Goal: Task Accomplishment & Management: Manage account settings

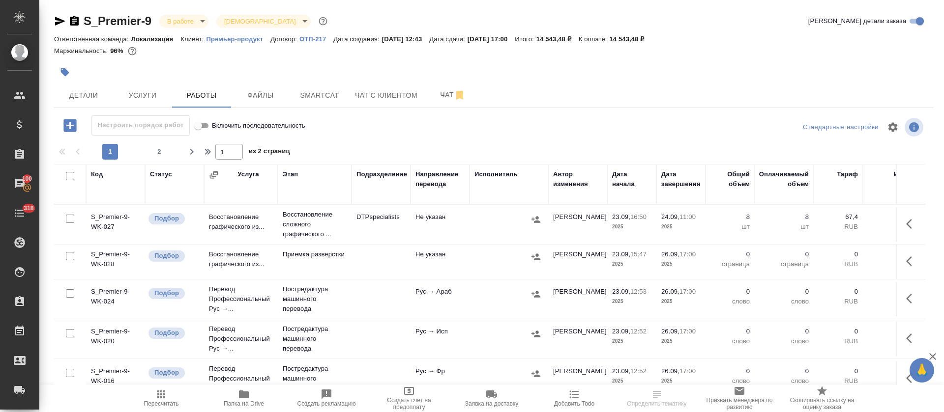
click at [579, 395] on icon "button" at bounding box center [574, 395] width 12 height 12
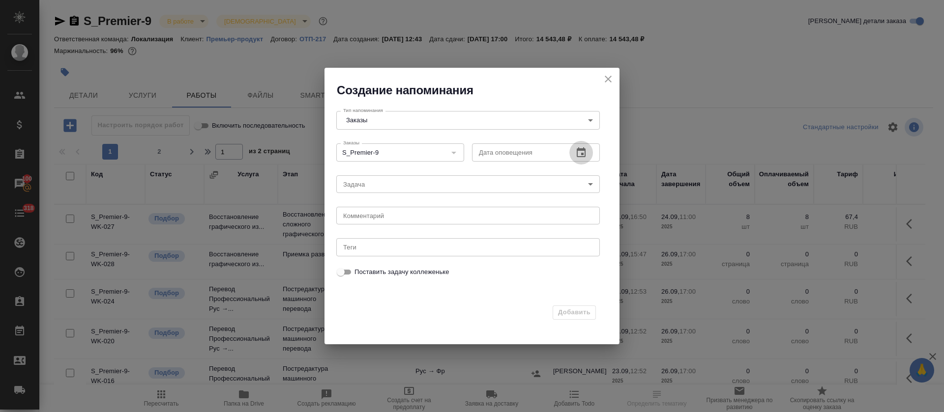
click at [585, 153] on icon "button" at bounding box center [580, 152] width 9 height 10
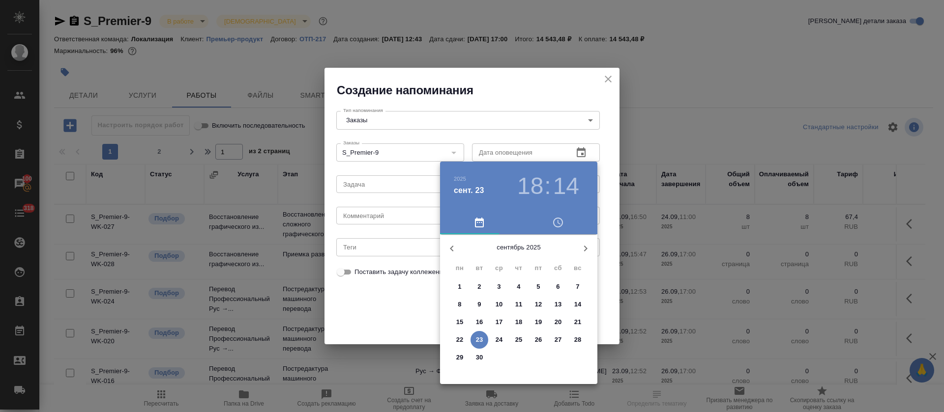
click at [494, 340] on span "24" at bounding box center [499, 340] width 18 height 10
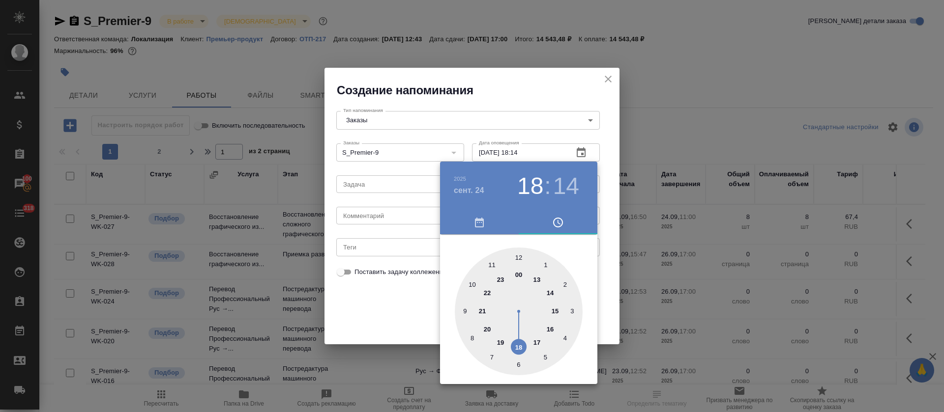
click at [489, 261] on div at bounding box center [519, 312] width 128 height 128
click at [519, 256] on div at bounding box center [519, 312] width 128 height 128
type input "24.09.2025 11:00"
drag, startPoint x: 393, startPoint y: 318, endPoint x: 390, endPoint y: 255, distance: 63.5
click at [392, 318] on div at bounding box center [472, 206] width 944 height 412
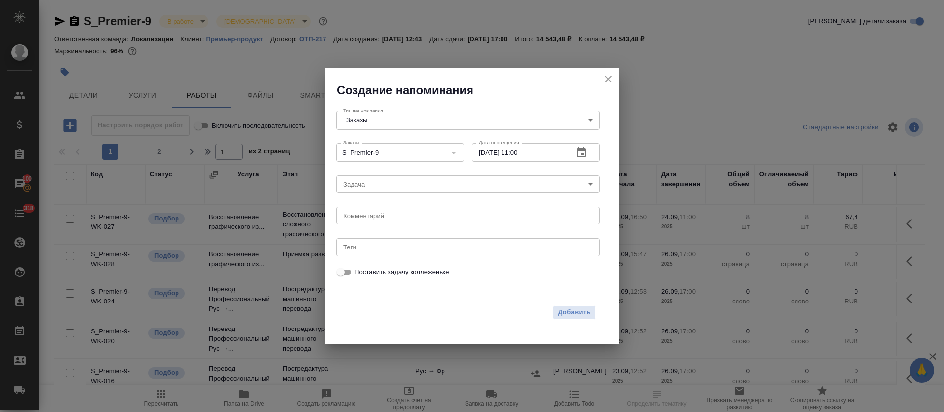
click at [384, 187] on div "2025 сент. 24 11 : 00 00 05 10 15 20 25 30 35 40 45 50 55" at bounding box center [472, 206] width 944 height 412
click at [387, 179] on body "🙏 .cls-1 fill:#fff; AWATERA Tretyakova Olga Клиенты Спецификации Заказы 100 Чат…" at bounding box center [472, 206] width 944 height 412
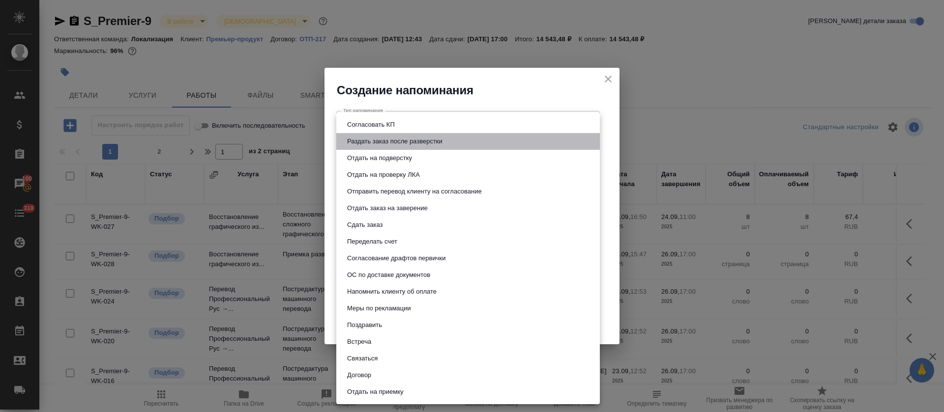
click at [400, 137] on button "Раздать заказ после разверстки" at bounding box center [394, 141] width 101 height 11
type input "Раздать заказ после разверстки"
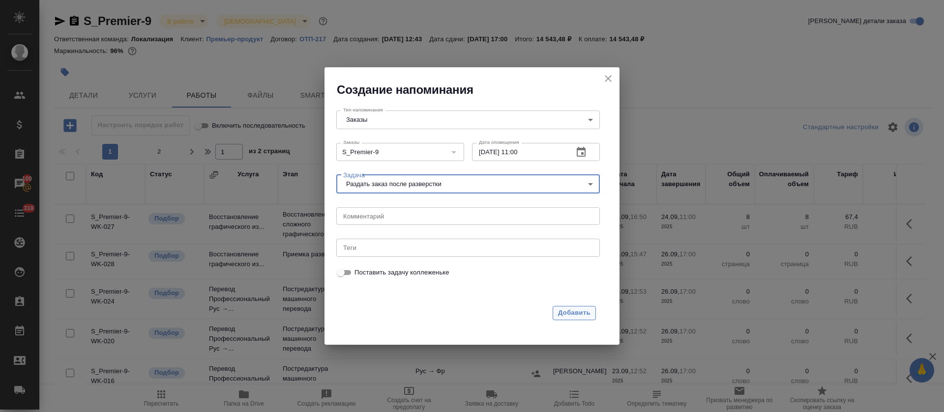
click at [568, 319] on button "Добавить" at bounding box center [573, 313] width 43 height 14
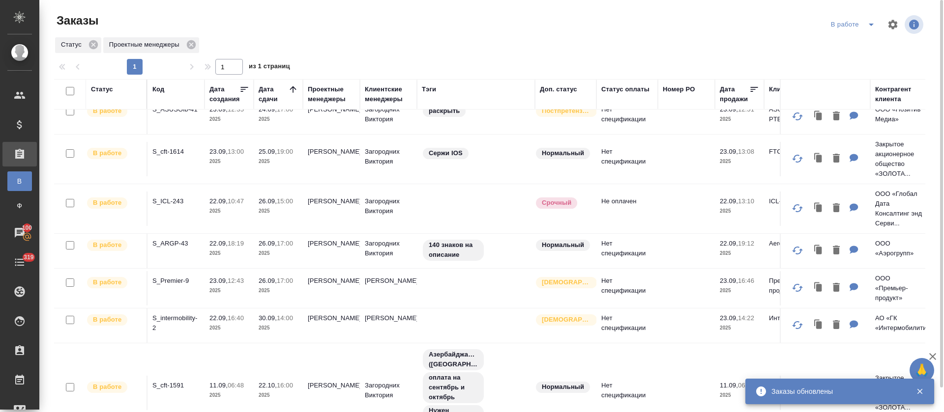
scroll to position [230, 0]
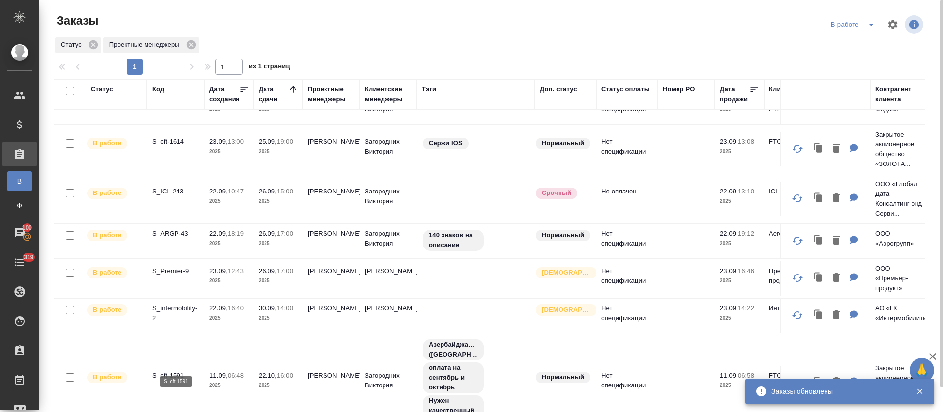
click at [168, 371] on p "S_cft-1591" at bounding box center [175, 376] width 47 height 10
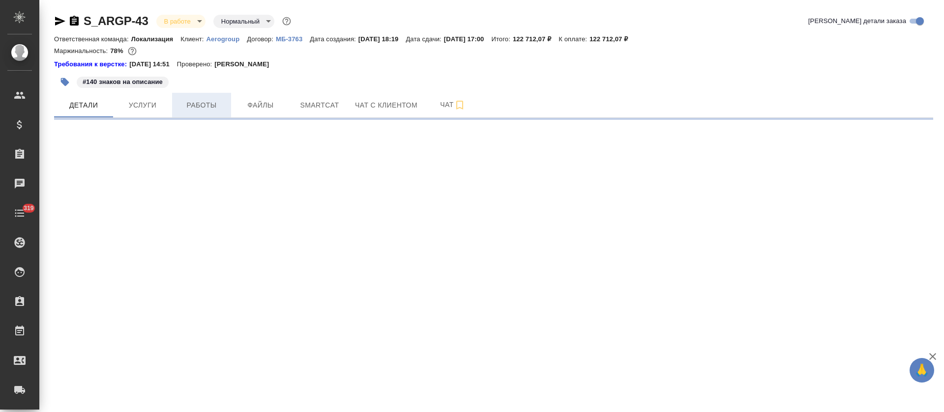
select select "RU"
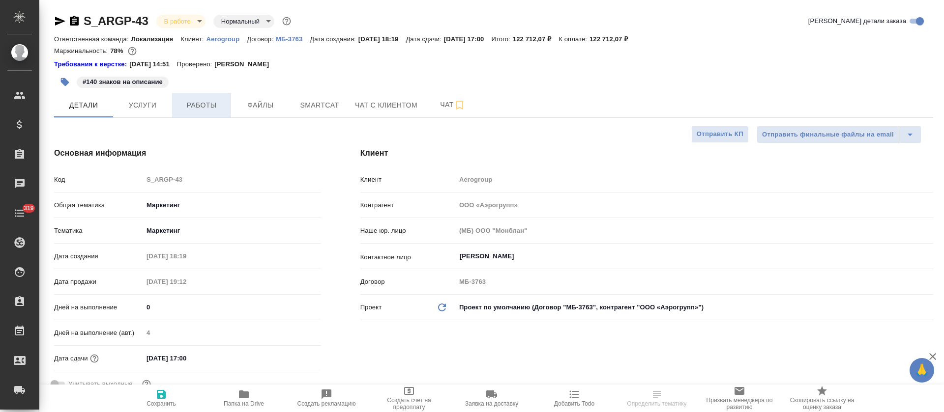
type textarea "x"
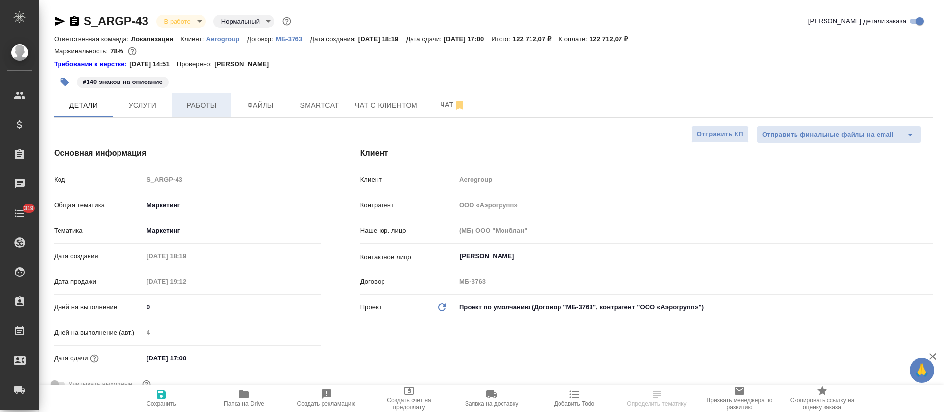
type textarea "x"
click at [202, 97] on button "Работы" at bounding box center [201, 105] width 59 height 25
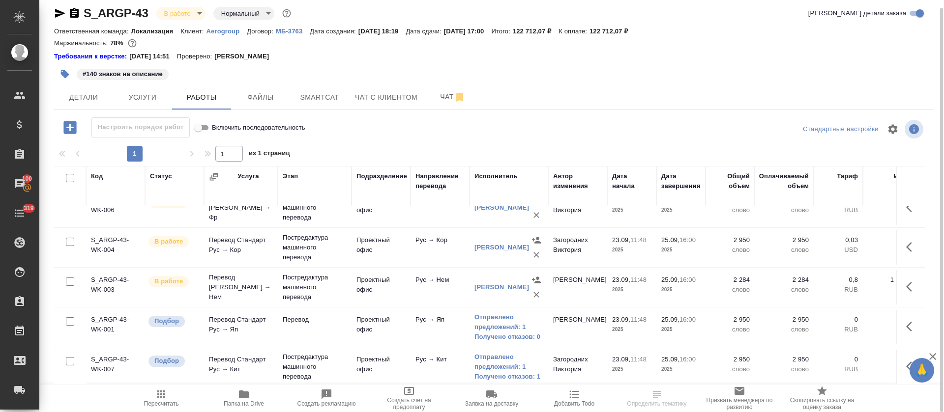
scroll to position [149, 0]
click at [906, 361] on icon "button" at bounding box center [912, 367] width 12 height 12
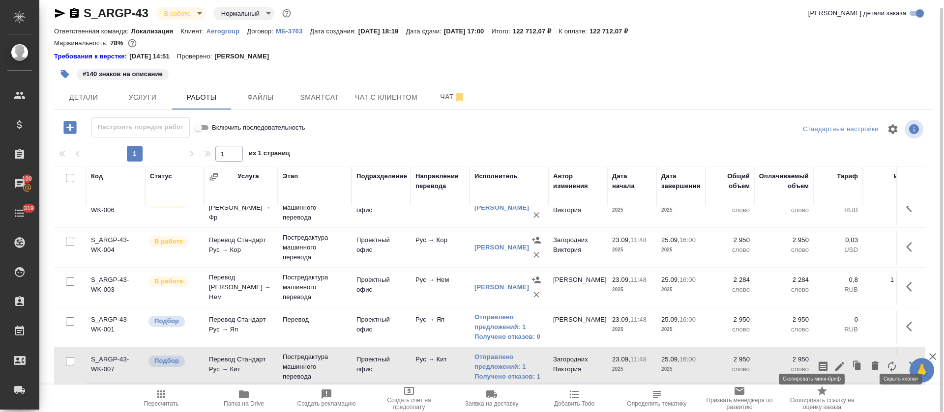
click at [818, 362] on icon "button" at bounding box center [822, 367] width 9 height 10
click at [498, 313] on link "Отправлено предложений: 1" at bounding box center [508, 323] width 69 height 20
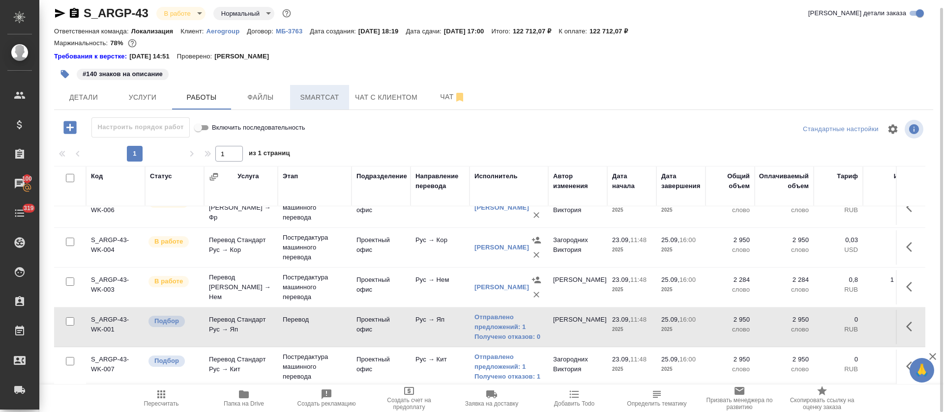
click at [330, 91] on span "Smartcat" at bounding box center [319, 97] width 47 height 12
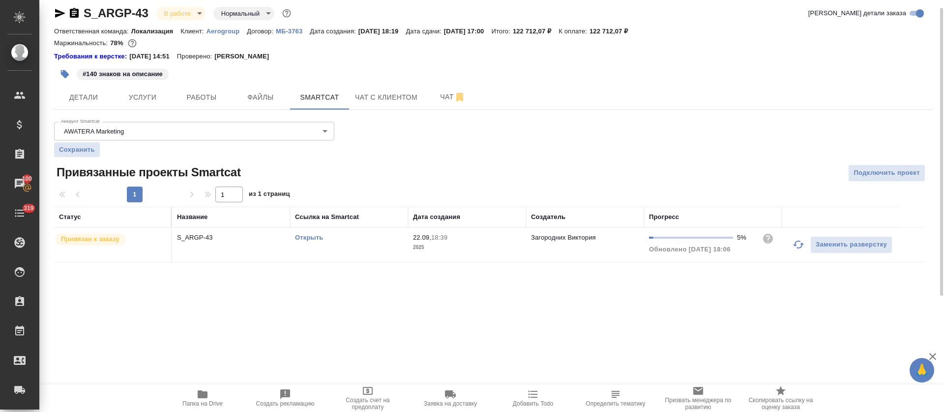
click at [306, 234] on link "Открыть" at bounding box center [309, 237] width 28 height 7
drag, startPoint x: 211, startPoint y: 104, endPoint x: 277, endPoint y: 100, distance: 66.0
click at [211, 104] on button "Работы" at bounding box center [201, 97] width 59 height 25
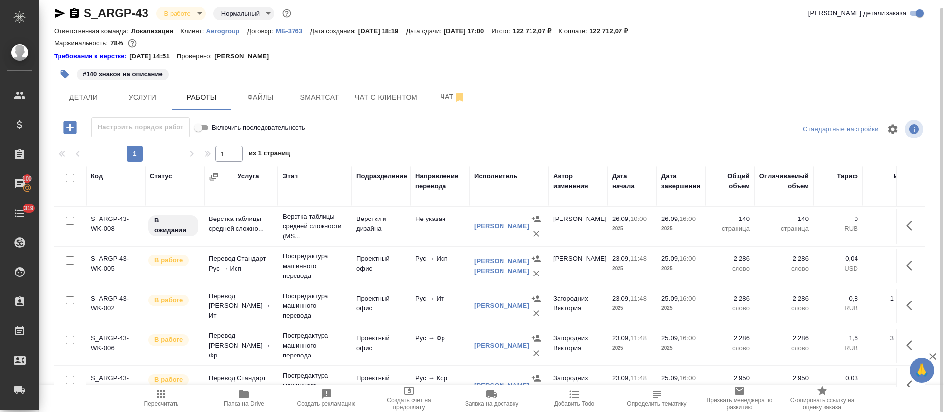
scroll to position [149, 0]
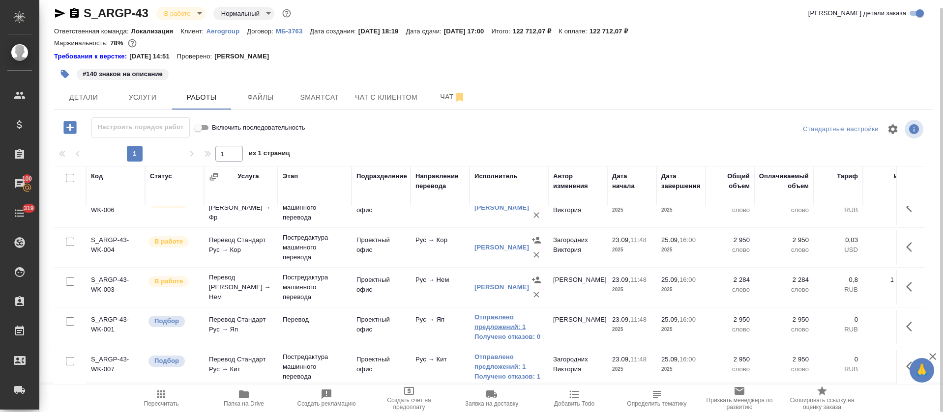
click at [492, 320] on link "Отправлено предложений: 1" at bounding box center [508, 323] width 69 height 20
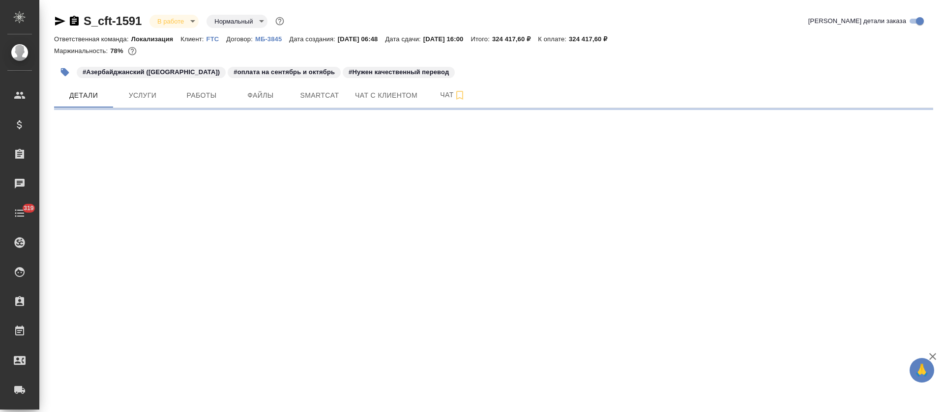
select select "RU"
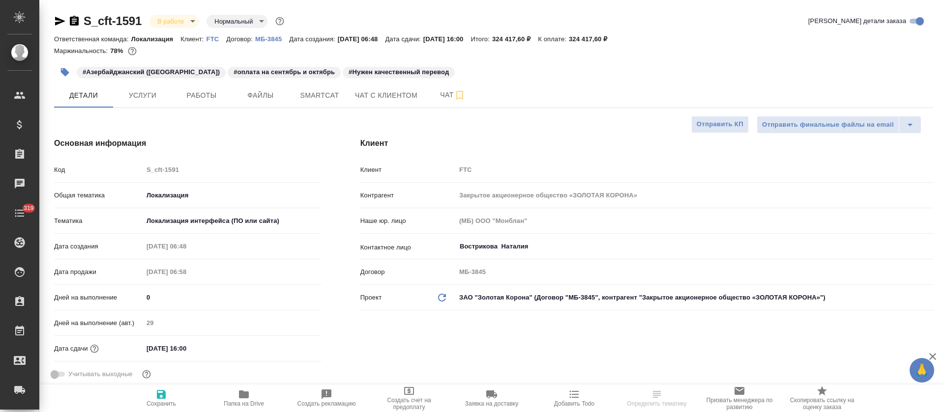
type textarea "x"
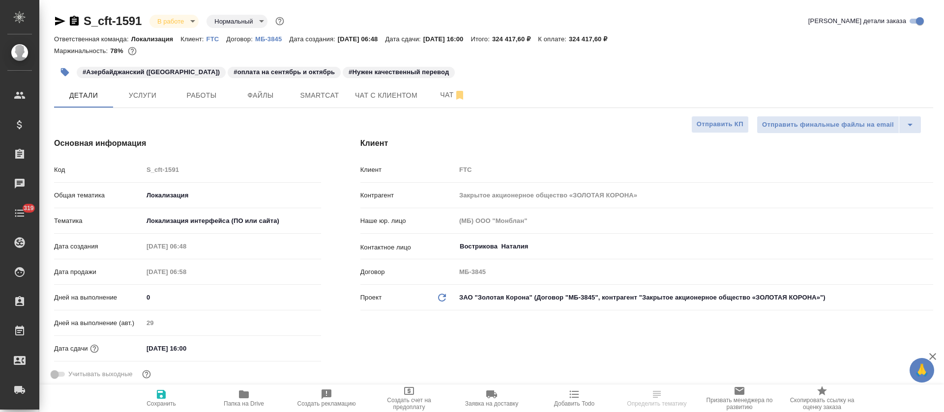
type textarea "x"
click at [314, 103] on button "Smartcat" at bounding box center [319, 95] width 59 height 25
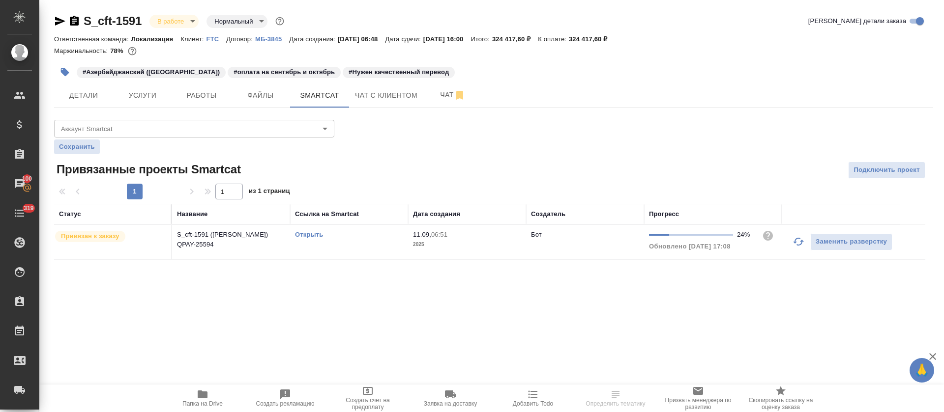
click at [304, 236] on link "Открыть" at bounding box center [309, 234] width 28 height 7
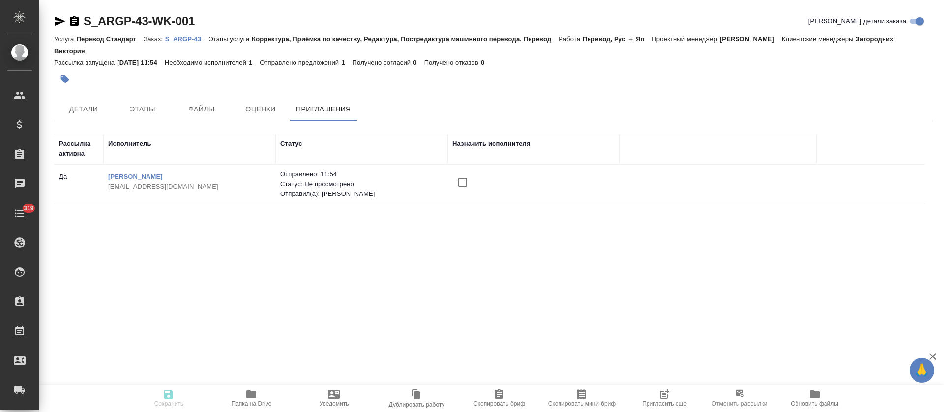
click at [467, 186] on input "checkbox" at bounding box center [462, 182] width 21 height 21
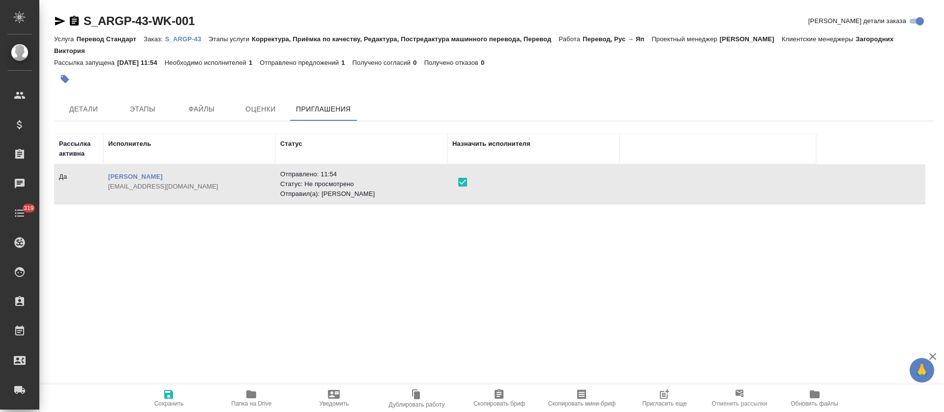
click at [168, 401] on span "Сохранить" at bounding box center [168, 404] width 29 height 7
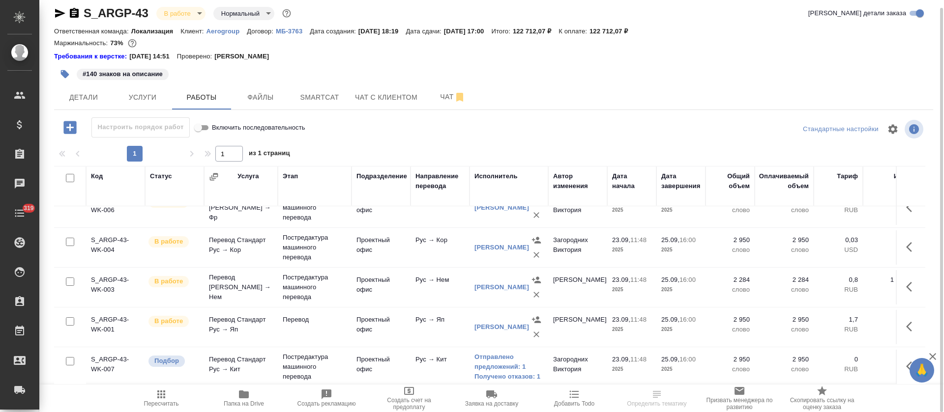
scroll to position [149, 0]
click at [93, 93] on span "Детали" at bounding box center [83, 97] width 47 height 12
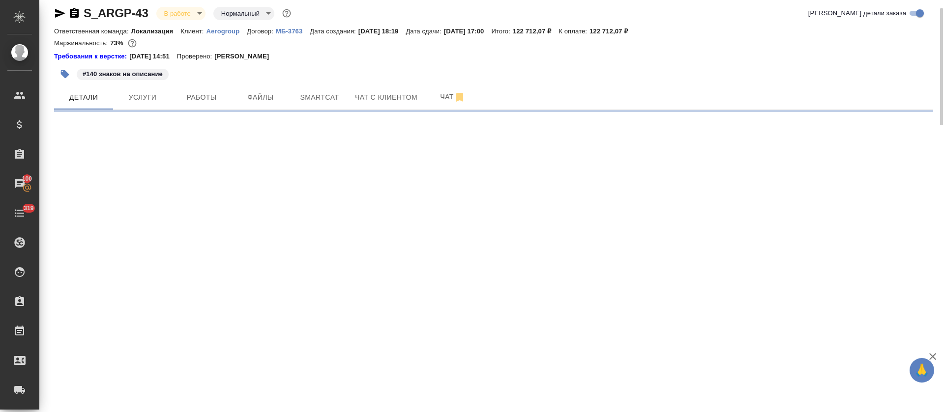
select select "RU"
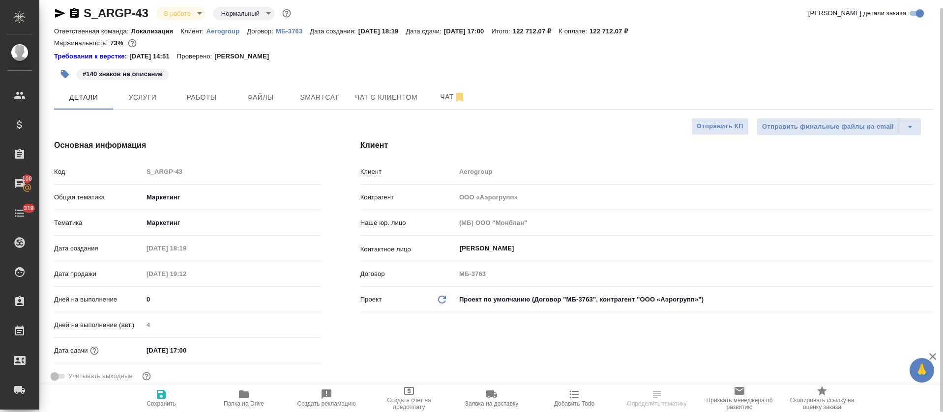
type textarea "x"
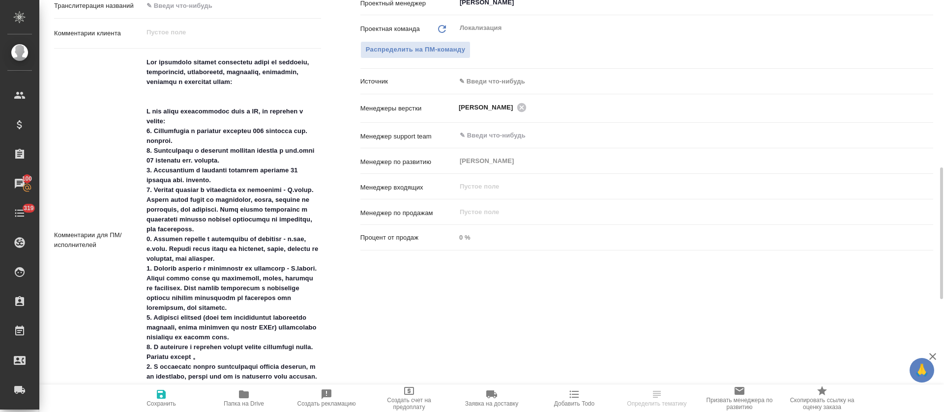
scroll to position [598, 0]
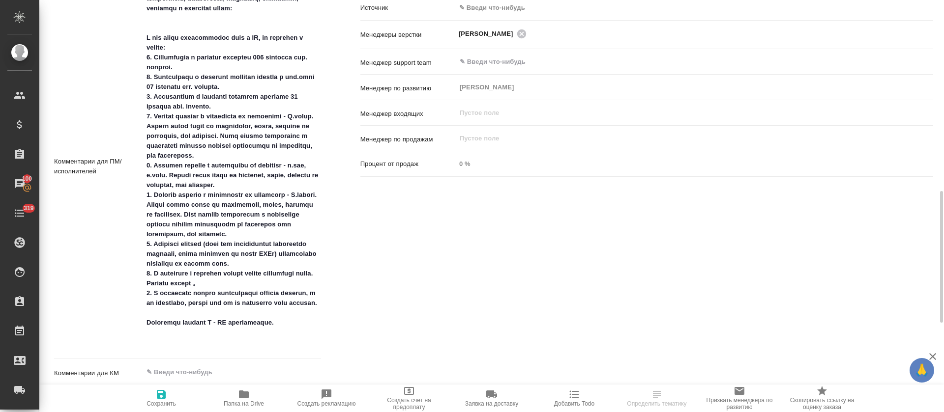
type textarea "x"
drag, startPoint x: 145, startPoint y: 56, endPoint x: 314, endPoint y: 330, distance: 322.1
click at [314, 330] on textarea at bounding box center [231, 171] width 177 height 380
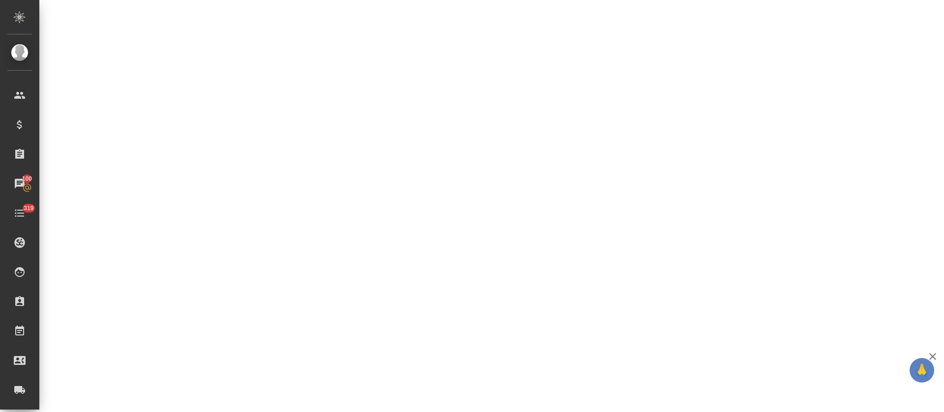
select select "RU"
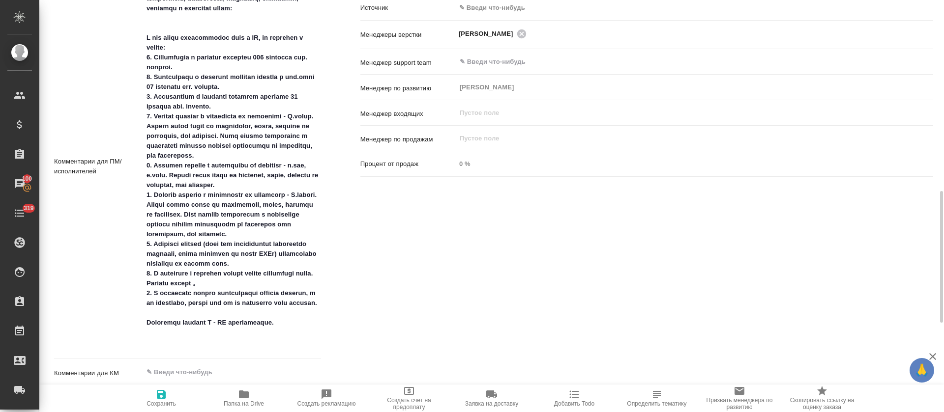
type textarea "x"
drag, startPoint x: 143, startPoint y: 59, endPoint x: 250, endPoint y: 330, distance: 291.5
click at [250, 330] on textarea at bounding box center [231, 171] width 177 height 380
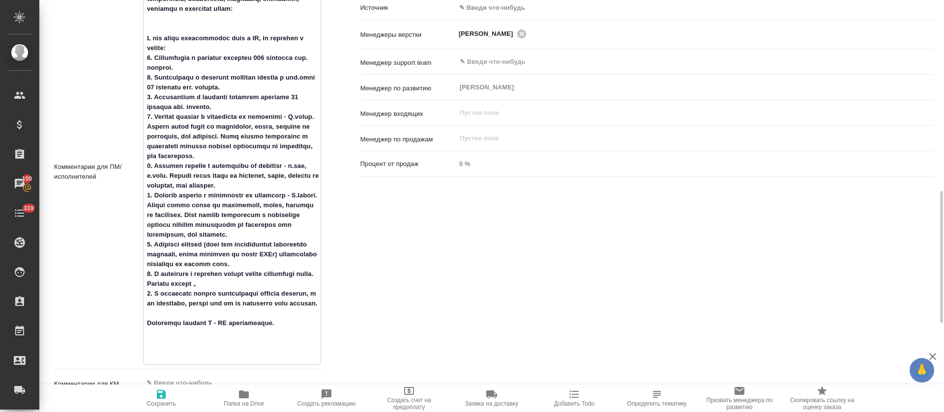
type textarea "x"
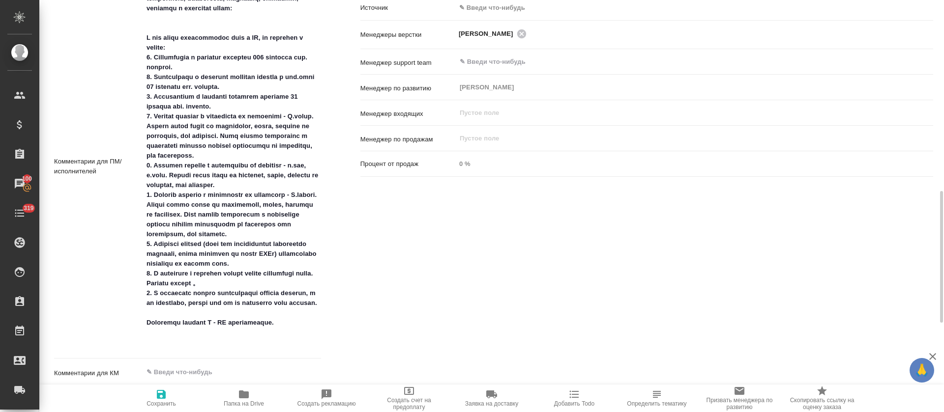
type textarea "x"
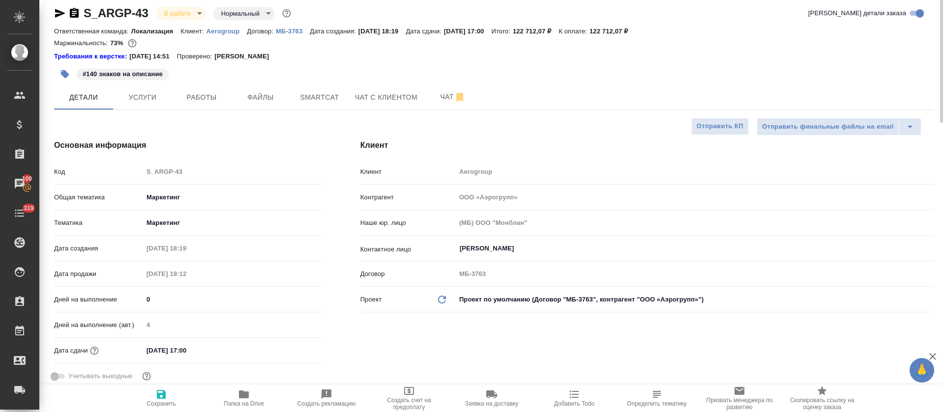
scroll to position [0, 0]
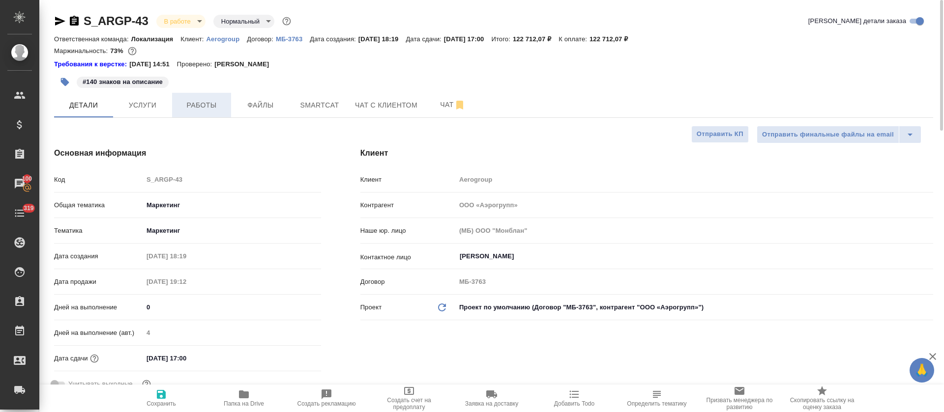
type textarea "x"
click at [193, 105] on span "Работы" at bounding box center [201, 105] width 47 height 12
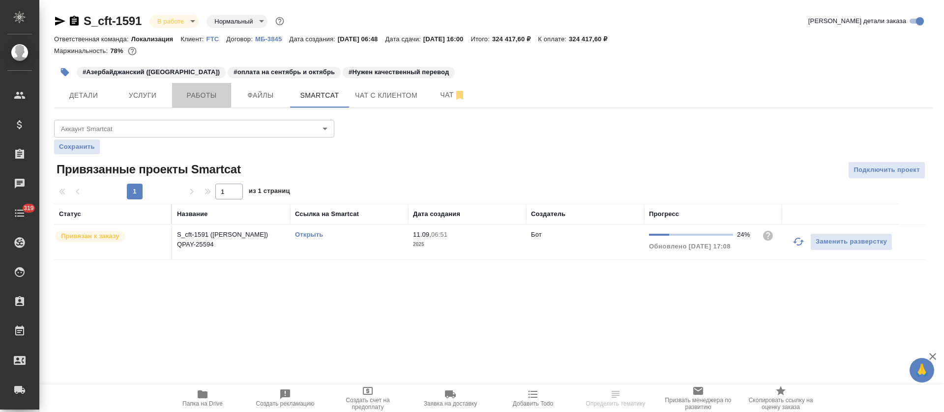
drag, startPoint x: 195, startPoint y: 94, endPoint x: 370, endPoint y: 14, distance: 192.9
click at [196, 94] on span "Работы" at bounding box center [201, 95] width 47 height 12
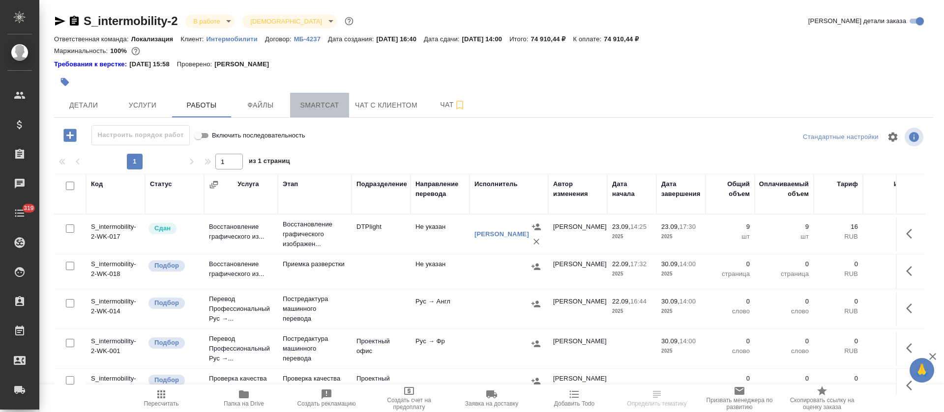
click at [324, 103] on span "Smartcat" at bounding box center [319, 105] width 47 height 12
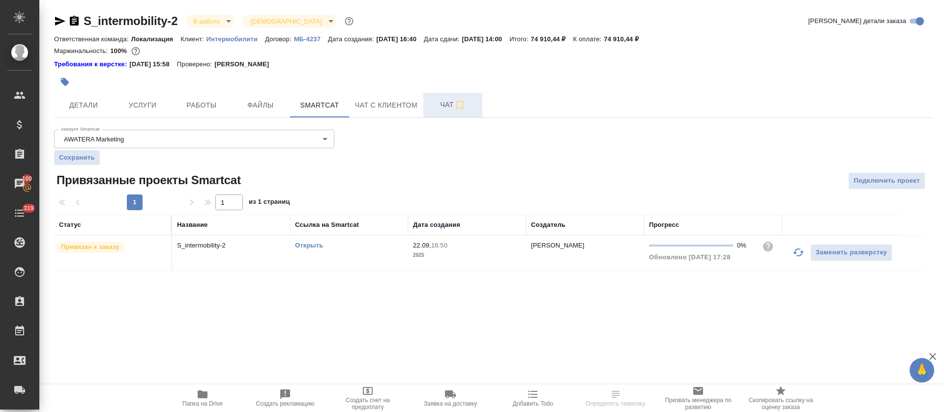
click at [432, 108] on span "Чат" at bounding box center [452, 105] width 47 height 12
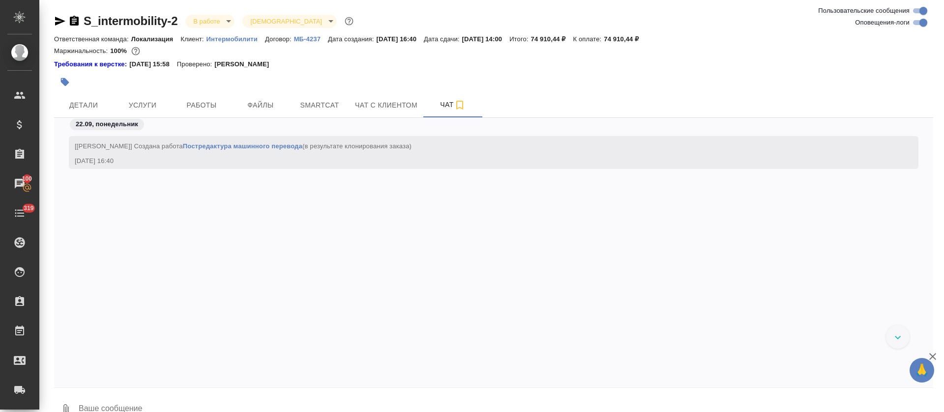
scroll to position [2415, 0]
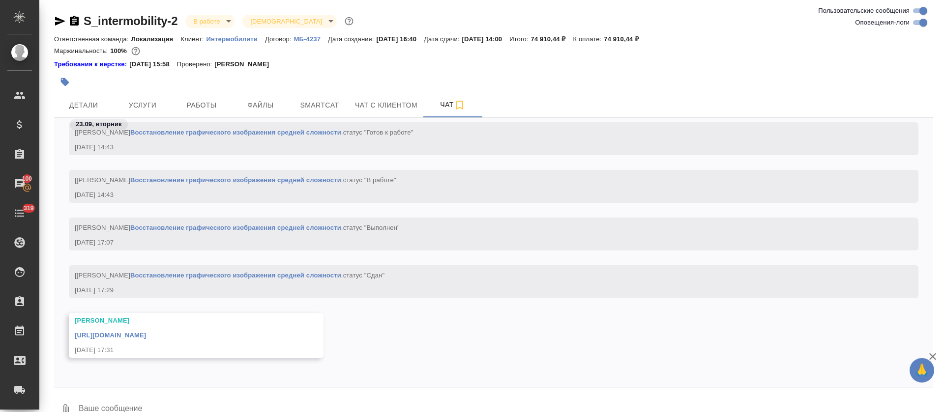
click at [146, 337] on link "https://drive.awatera.com/apps/files/files/10432720?dir=/Shares/intermobility/O…" at bounding box center [110, 335] width 71 height 7
click at [208, 103] on span "Работы" at bounding box center [201, 105] width 47 height 12
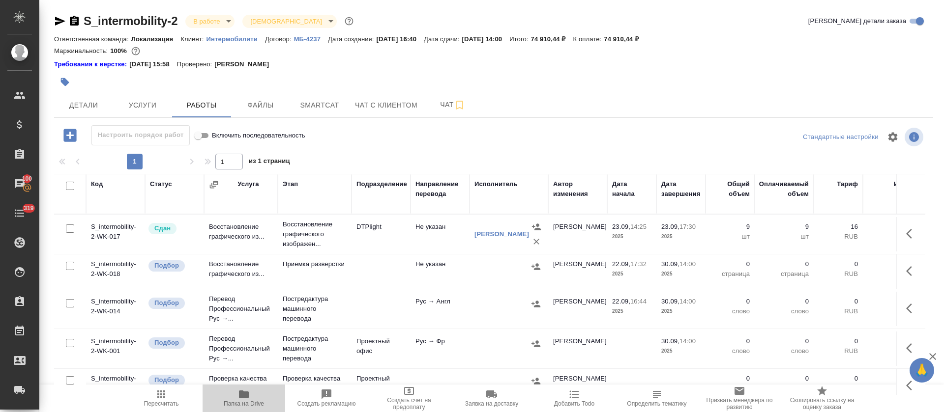
click at [242, 401] on span "Папка на Drive" at bounding box center [244, 404] width 40 height 7
click at [344, 116] on button "Smartcat" at bounding box center [319, 105] width 59 height 25
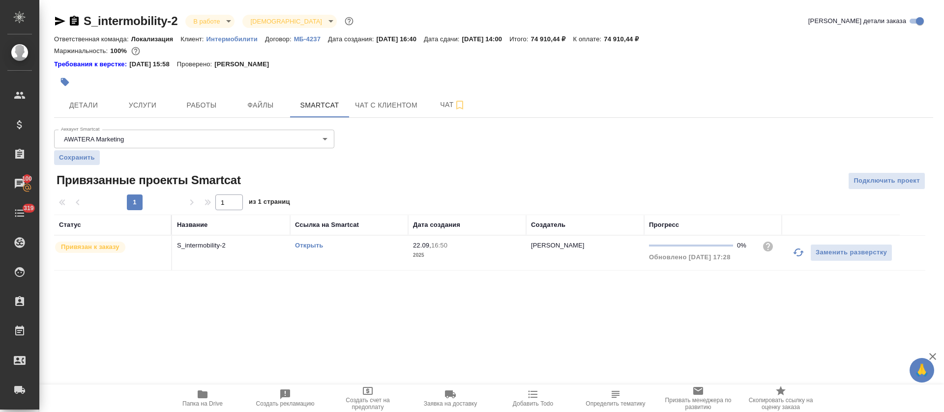
click at [316, 244] on link "Открыть" at bounding box center [309, 245] width 28 height 7
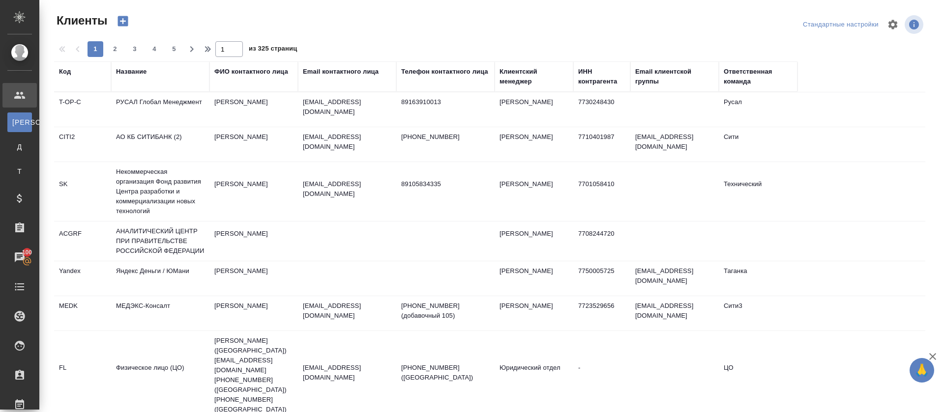
select select "RU"
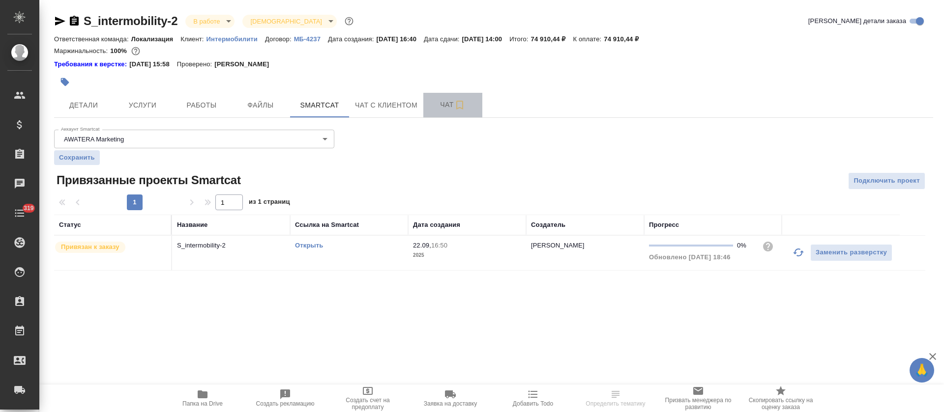
click at [435, 107] on span "Чат" at bounding box center [452, 105] width 47 height 12
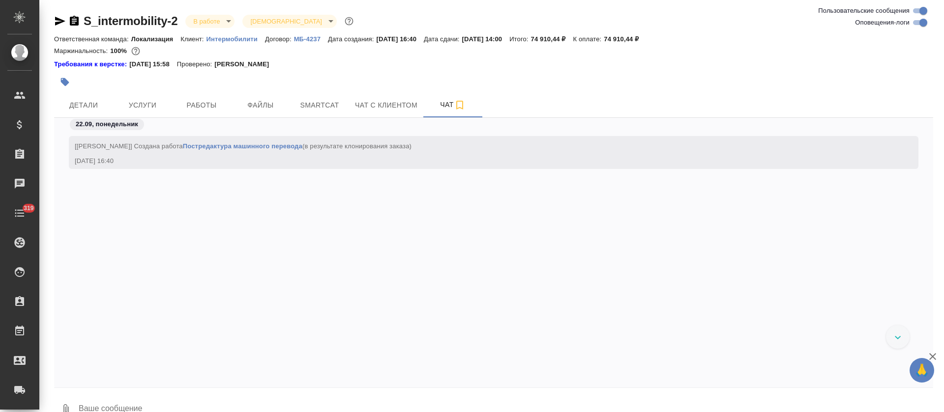
scroll to position [2415, 0]
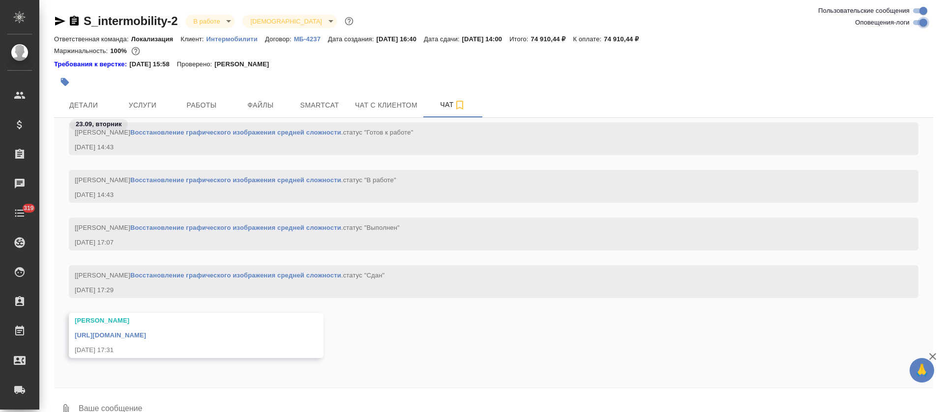
click at [918, 22] on input "Оповещения-логи" at bounding box center [922, 23] width 35 height 12
checkbox input "false"
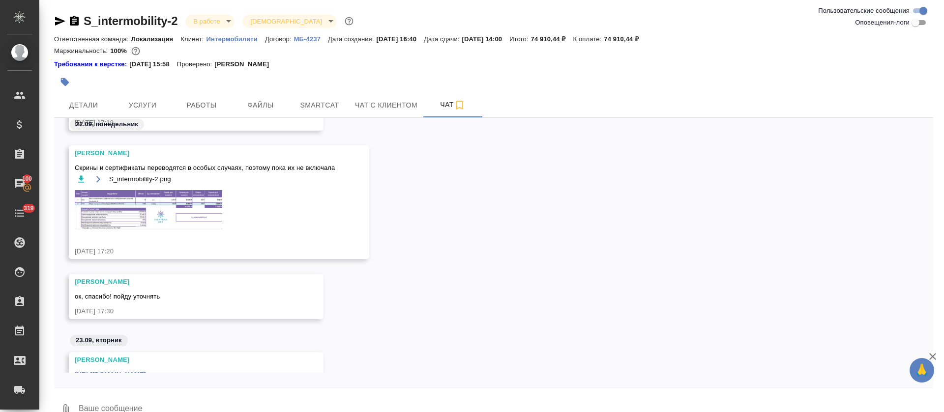
click at [194, 217] on img at bounding box center [148, 209] width 147 height 39
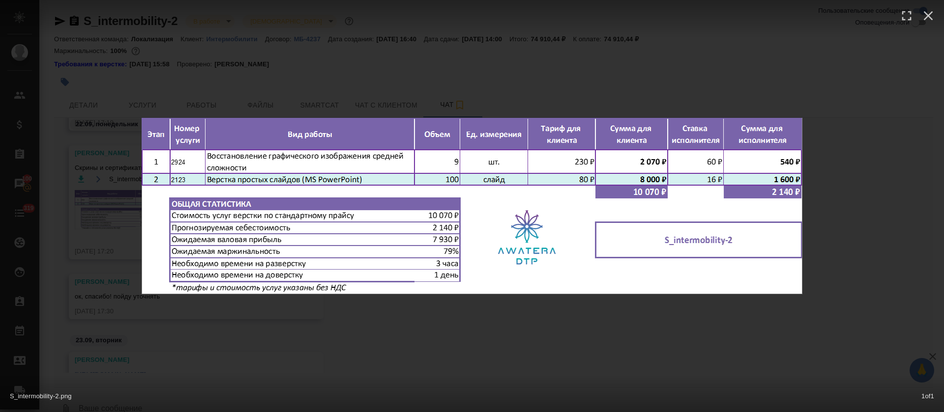
click at [502, 355] on div "S_intermobility-2.png 1 of 1" at bounding box center [472, 206] width 944 height 412
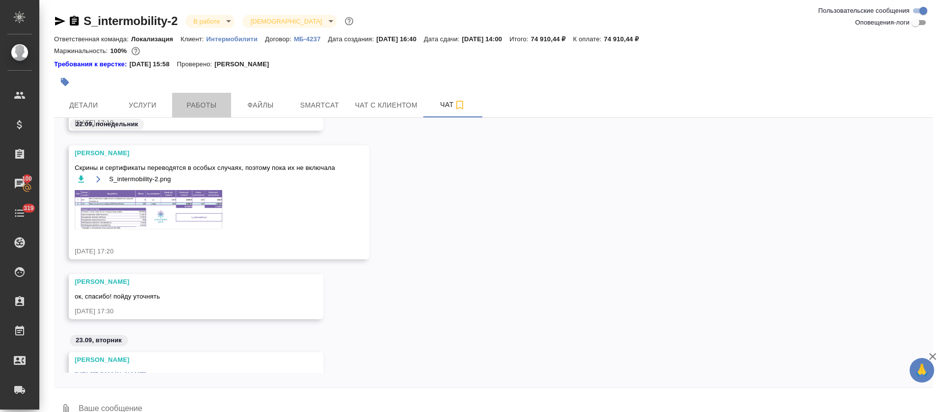
click at [189, 104] on span "Работы" at bounding box center [201, 105] width 47 height 12
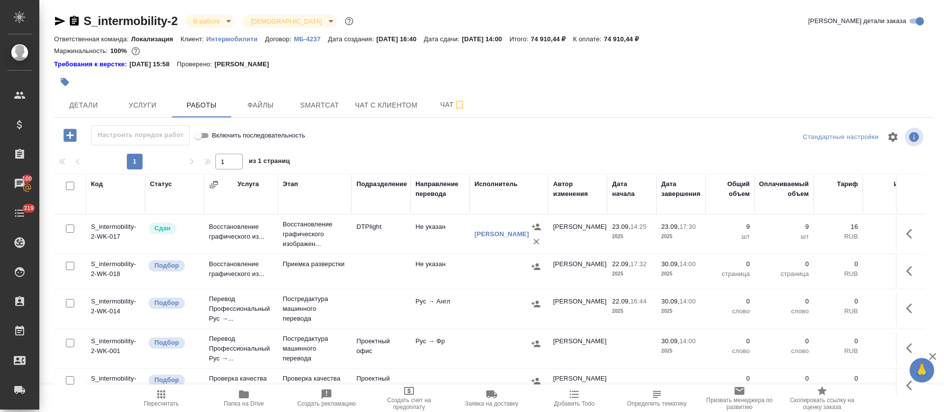
scroll to position [8, 0]
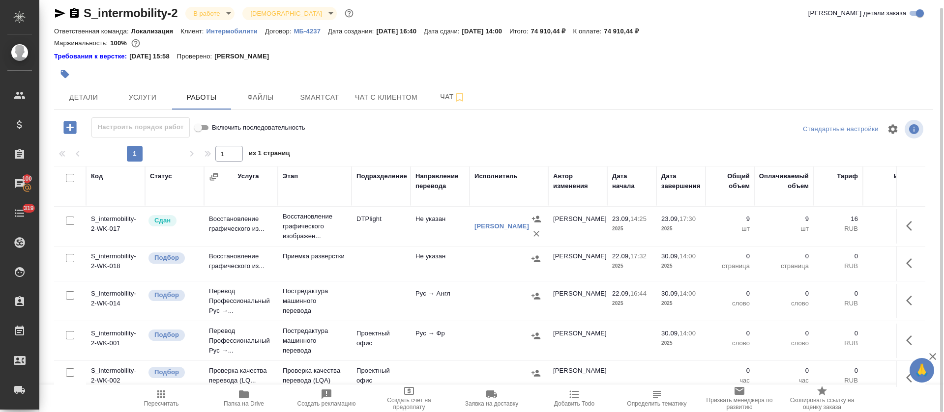
click at [900, 256] on button "button" at bounding box center [912, 264] width 24 height 24
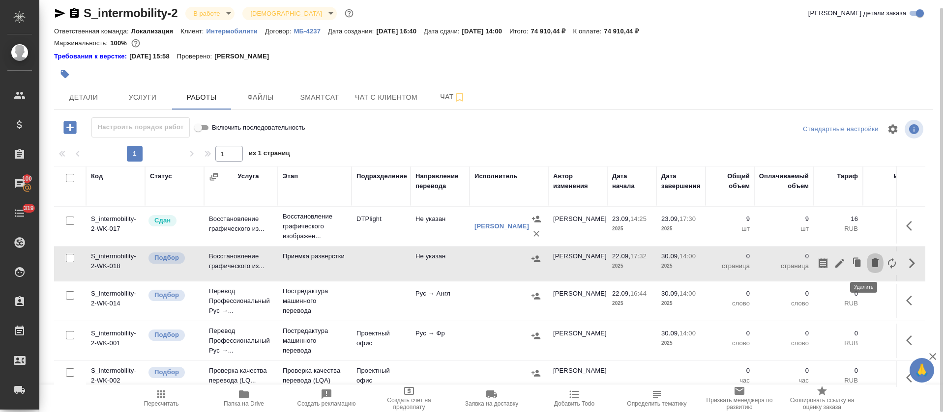
click at [869, 266] on icon "button" at bounding box center [875, 263] width 12 height 12
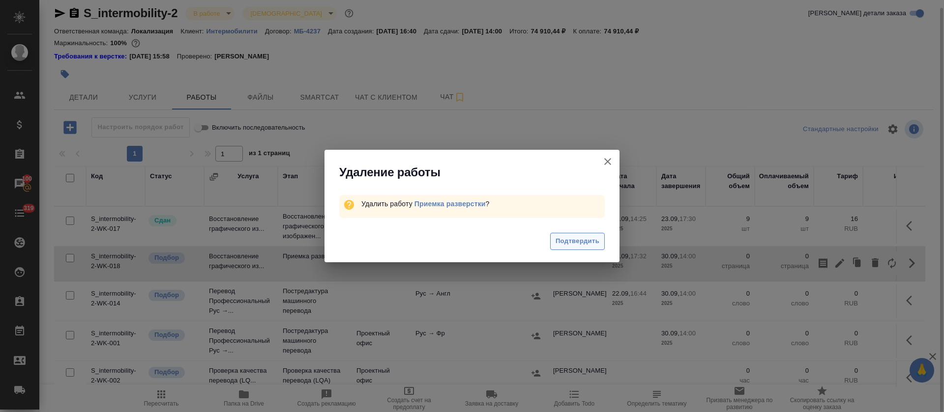
click at [566, 246] on span "Подтвердить" at bounding box center [577, 241] width 44 height 11
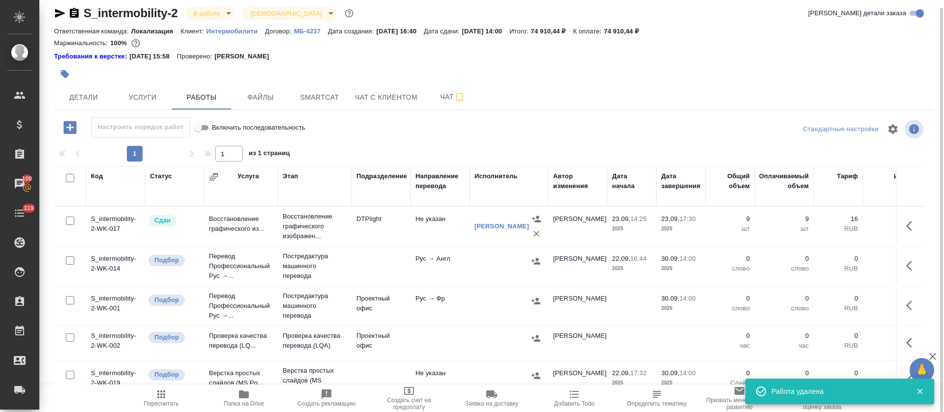
click at [70, 263] on input "checkbox" at bounding box center [70, 261] width 8 height 8
checkbox input "true"
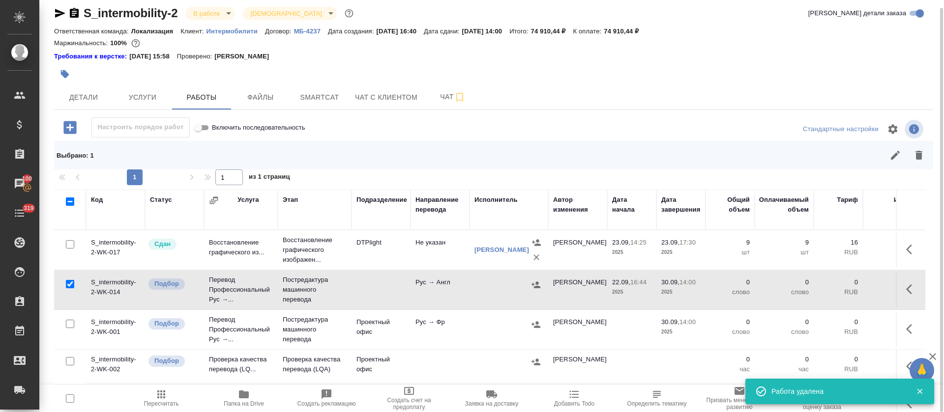
click at [68, 325] on input "checkbox" at bounding box center [70, 324] width 8 height 8
checkbox input "true"
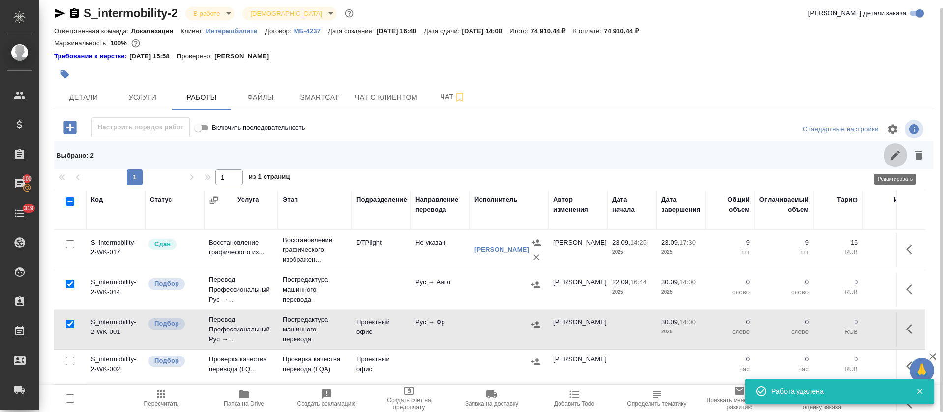
click at [884, 161] on button "button" at bounding box center [895, 155] width 24 height 24
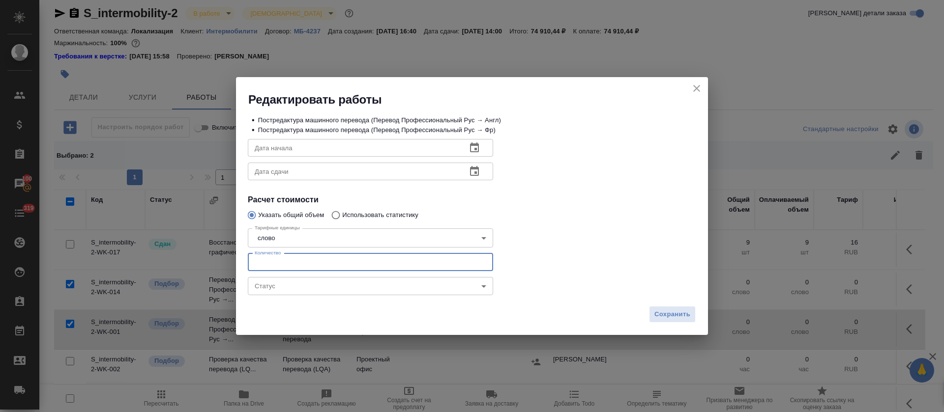
click at [331, 262] on input "number" at bounding box center [370, 263] width 245 height 18
paste input "4858"
type input "4858"
click at [331, 280] on body "🙏 .cls-1 fill:#fff; AWATERA Tretyakova Olga Клиенты Спецификации Заказы 100 Чат…" at bounding box center [472, 206] width 944 height 412
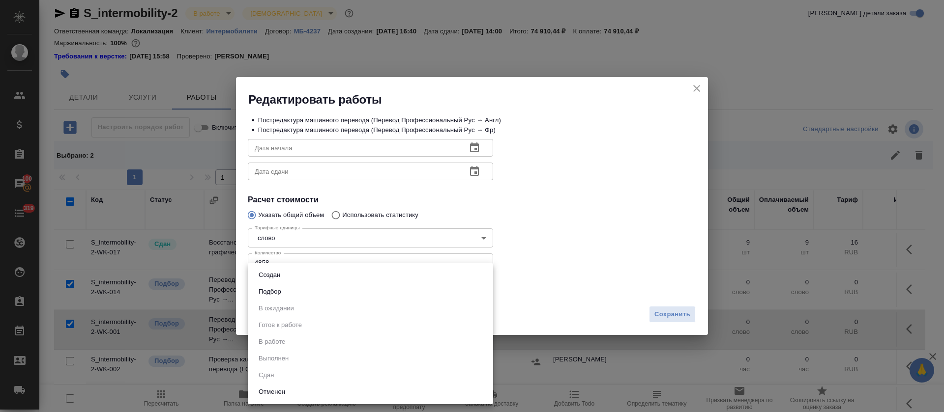
click at [330, 294] on li "Подбор" at bounding box center [370, 292] width 245 height 17
type input "recruiting"
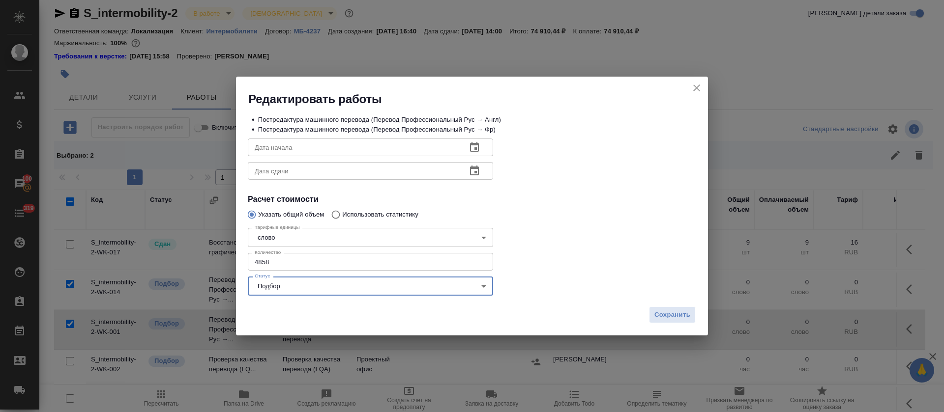
click at [476, 147] on icon "button" at bounding box center [474, 148] width 12 height 12
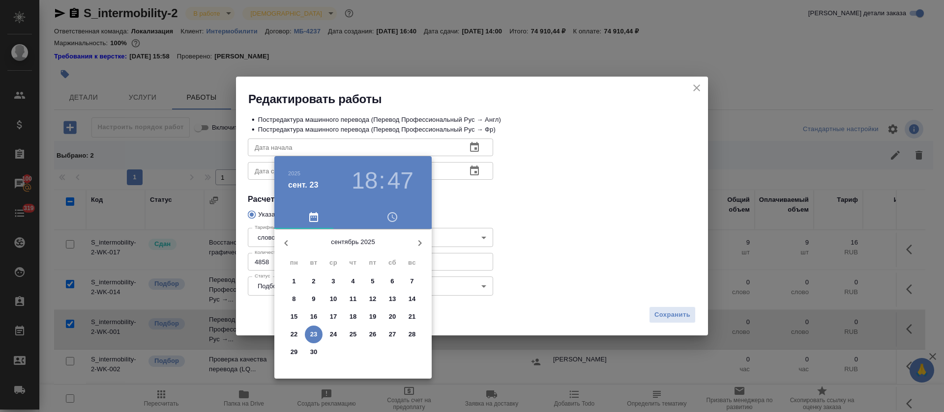
click at [317, 333] on span "23" at bounding box center [314, 335] width 18 height 10
type input "23.09.2025 18:47"
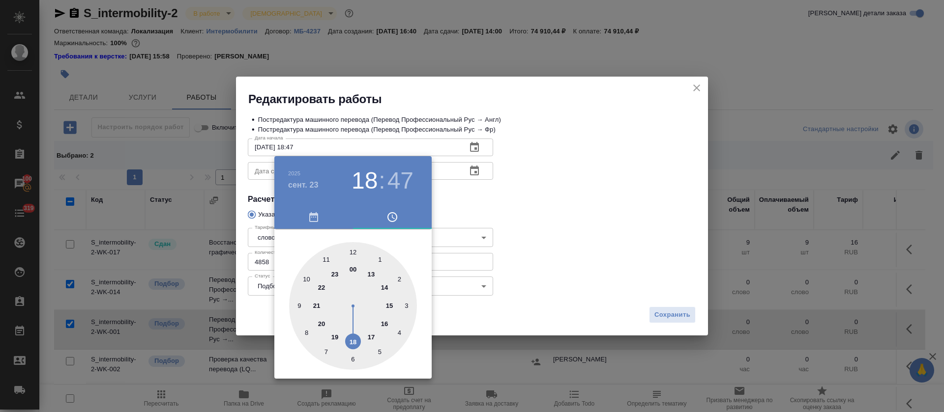
click at [531, 201] on div at bounding box center [472, 206] width 944 height 412
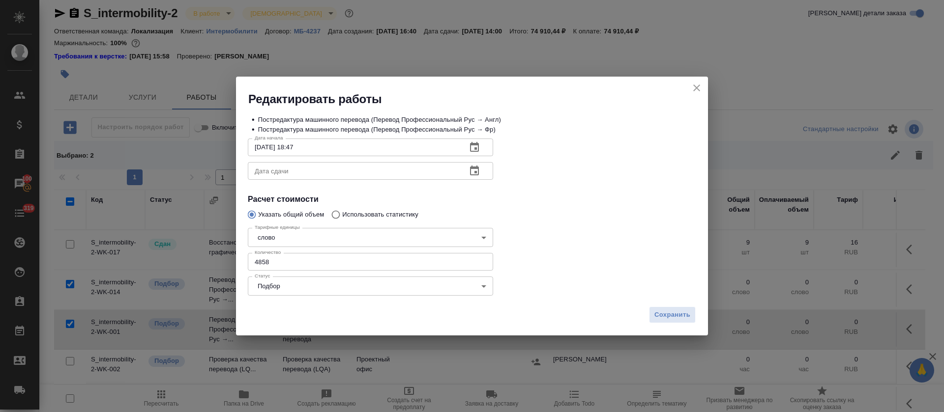
click at [472, 175] on icon "button" at bounding box center [474, 171] width 9 height 10
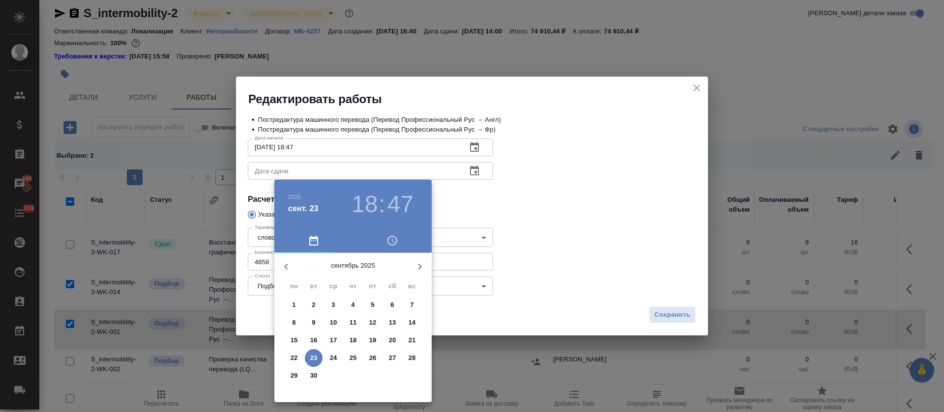
click at [294, 378] on p "29" at bounding box center [293, 376] width 7 height 10
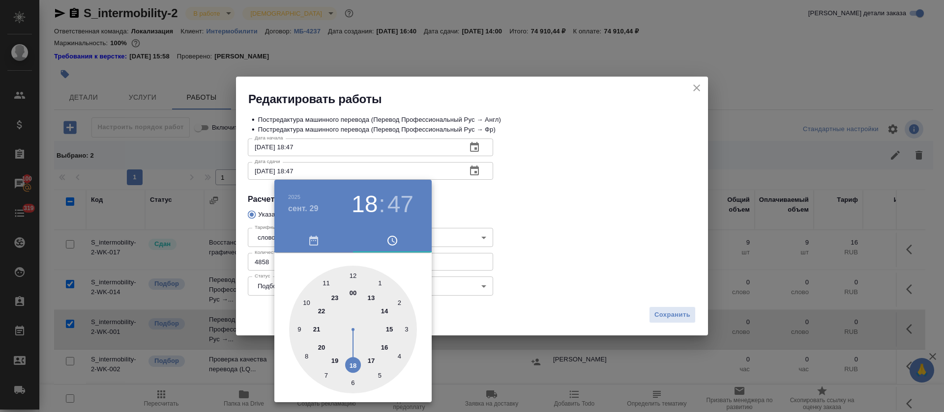
click at [352, 275] on div at bounding box center [353, 330] width 128 height 128
click at [553, 176] on div at bounding box center [472, 206] width 944 height 412
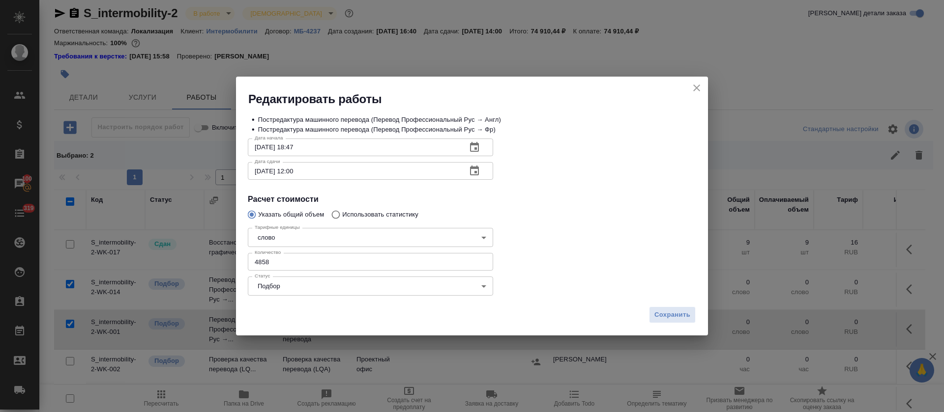
click at [474, 173] on icon "button" at bounding box center [474, 171] width 9 height 10
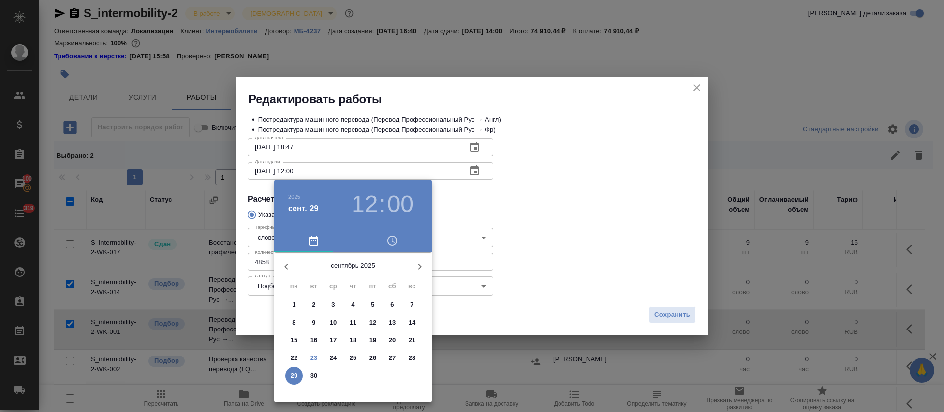
click at [371, 205] on h3 "12" at bounding box center [364, 205] width 26 height 28
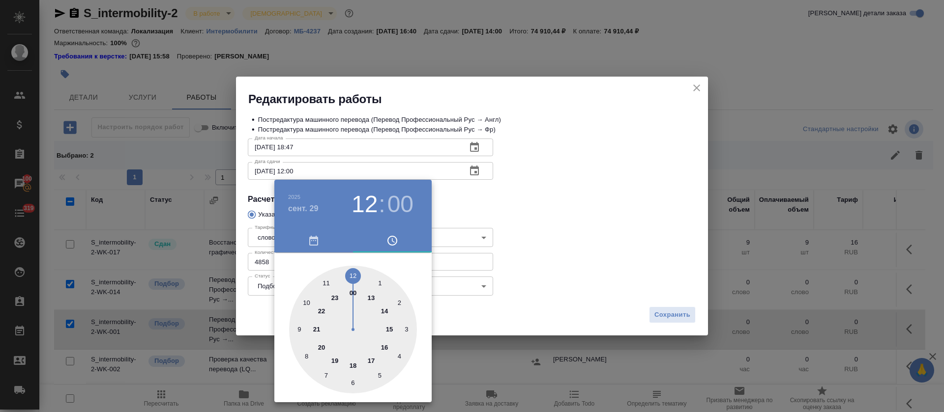
click at [325, 286] on div at bounding box center [353, 330] width 128 height 128
type input "29.09.2025 11:00"
click at [576, 221] on div at bounding box center [472, 206] width 944 height 412
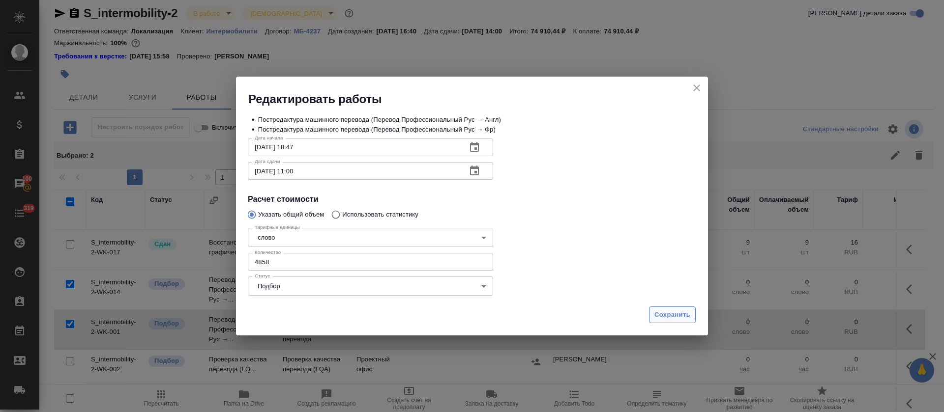
click at [658, 309] on button "Сохранить" at bounding box center [672, 315] width 47 height 17
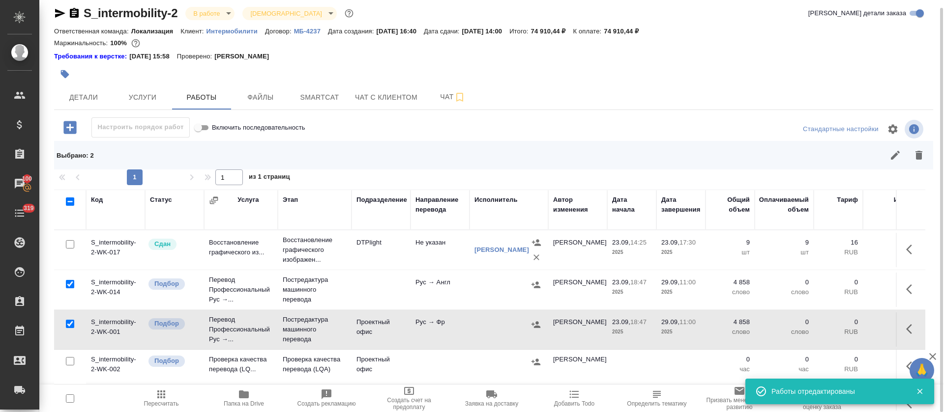
click at [168, 401] on span "Пересчитать" at bounding box center [161, 404] width 35 height 7
click at [322, 101] on span "Smartcat" at bounding box center [319, 97] width 47 height 12
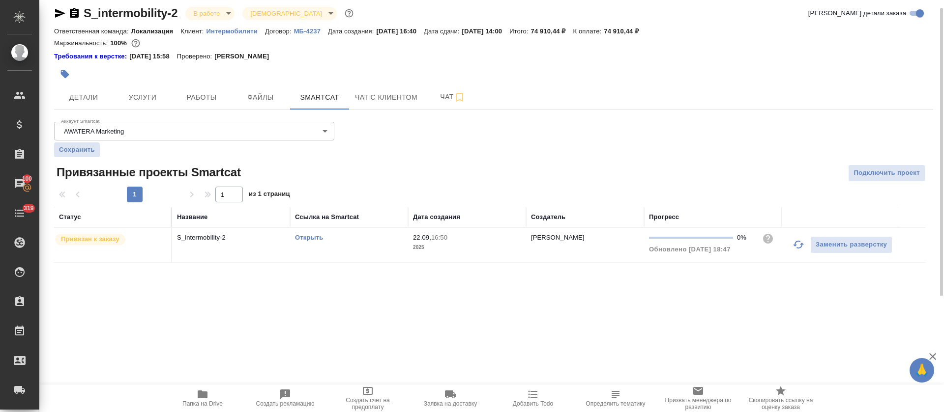
click at [341, 204] on div "Аккаунт Smartcat AWATERA Marketing 5ee7302d78bc4a4c4880ed94 Аккаунт Smartcat Со…" at bounding box center [493, 190] width 879 height 145
click at [362, 251] on td "Открыть" at bounding box center [349, 245] width 118 height 34
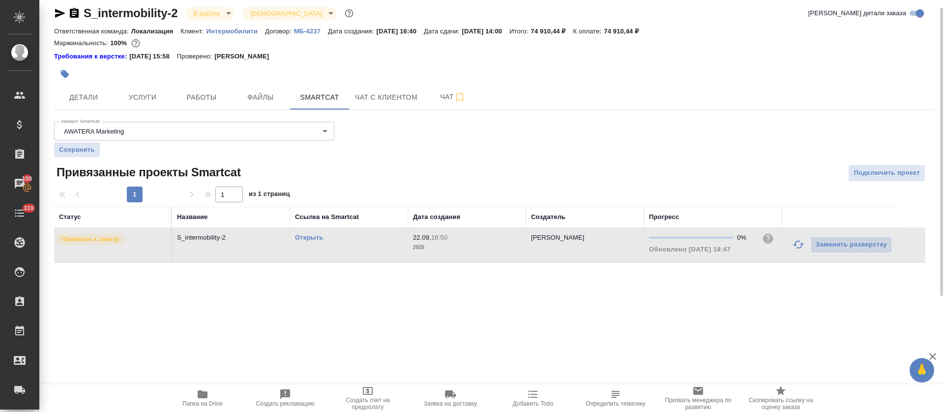
click at [362, 251] on td "Открыть" at bounding box center [349, 245] width 118 height 34
click at [146, 94] on span "Услуги" at bounding box center [142, 97] width 47 height 12
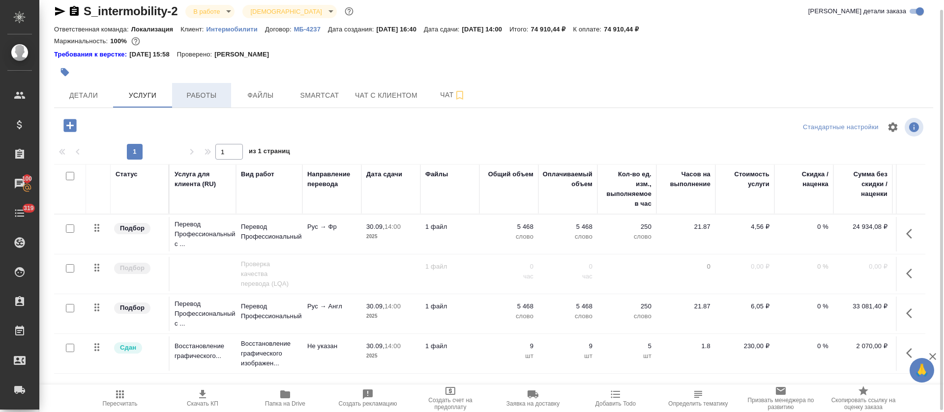
click at [220, 103] on button "Работы" at bounding box center [201, 95] width 59 height 25
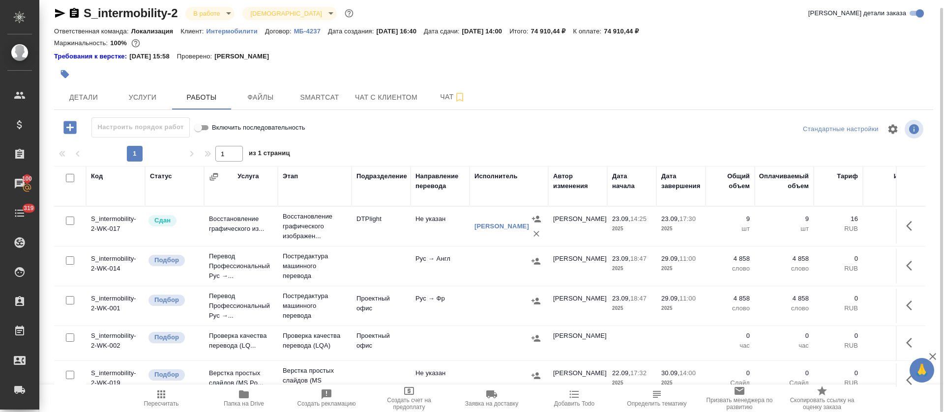
scroll to position [8, 0]
click at [227, 32] on p "Интермобилити" at bounding box center [235, 31] width 58 height 7
click at [533, 301] on icon "button" at bounding box center [535, 301] width 9 height 6
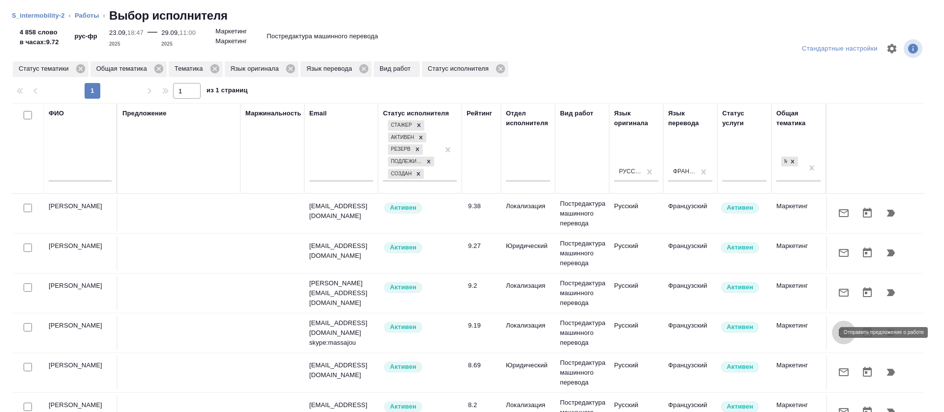
click at [837, 338] on icon "button" at bounding box center [843, 333] width 12 height 12
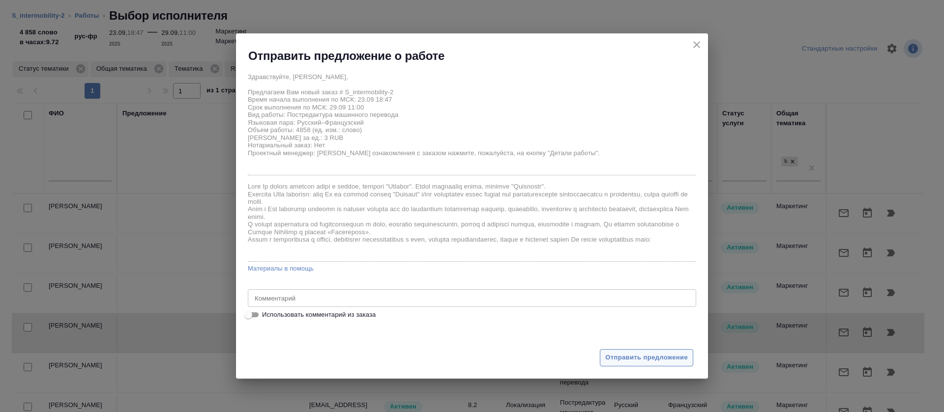
click at [652, 364] on button "Отправить предложение" at bounding box center [646, 357] width 93 height 17
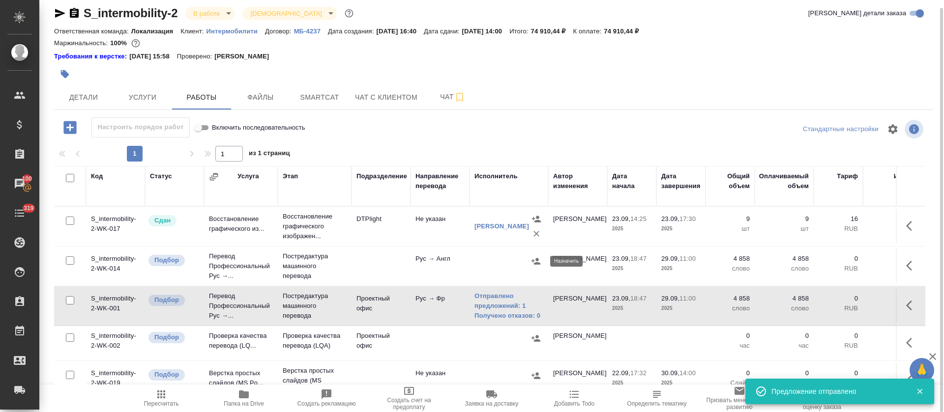
click at [539, 264] on icon "button" at bounding box center [535, 261] width 9 height 6
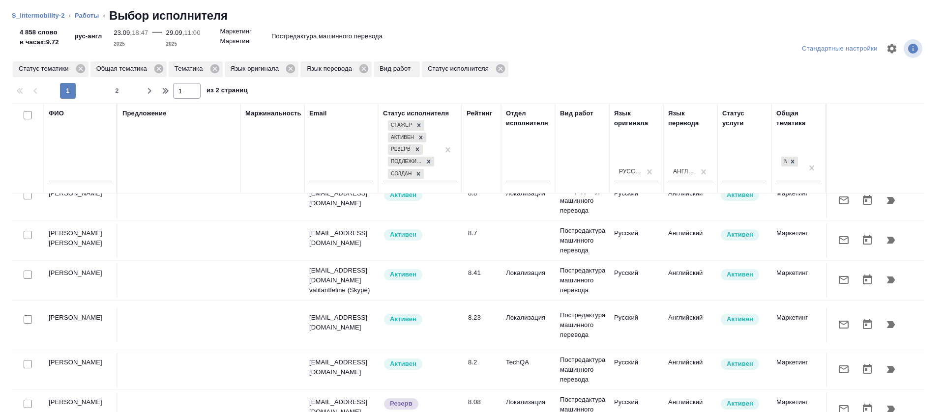
scroll to position [74, 0]
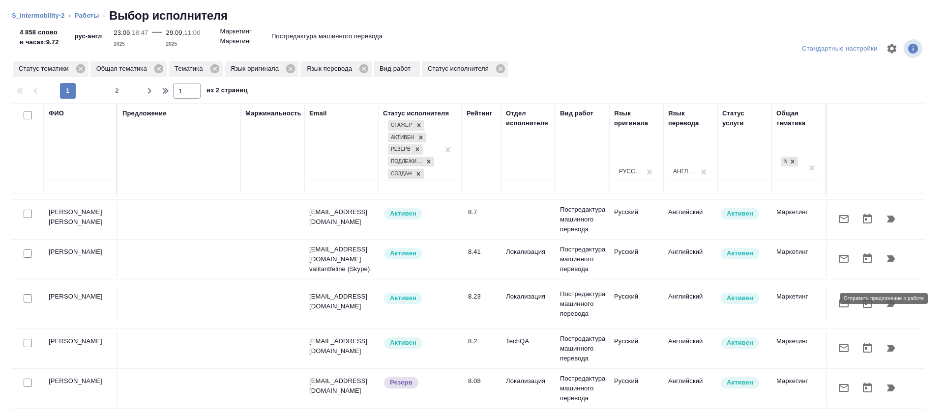
click at [832, 306] on button "button" at bounding box center [844, 304] width 24 height 24
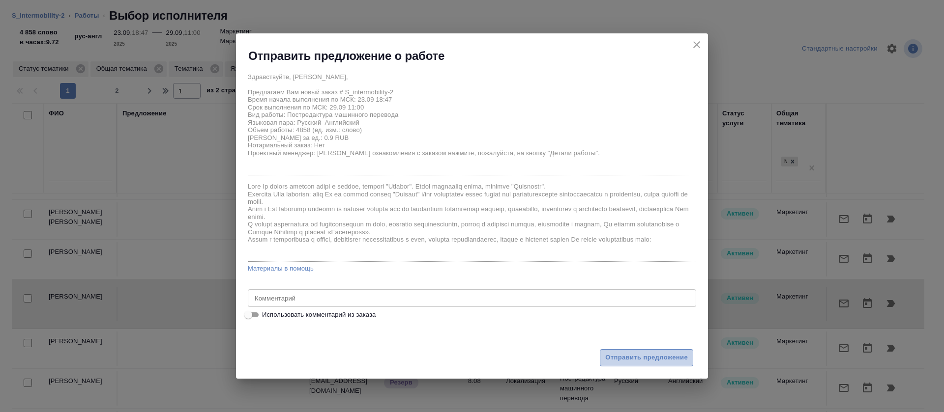
click at [655, 359] on span "Отправить предложение" at bounding box center [646, 357] width 83 height 11
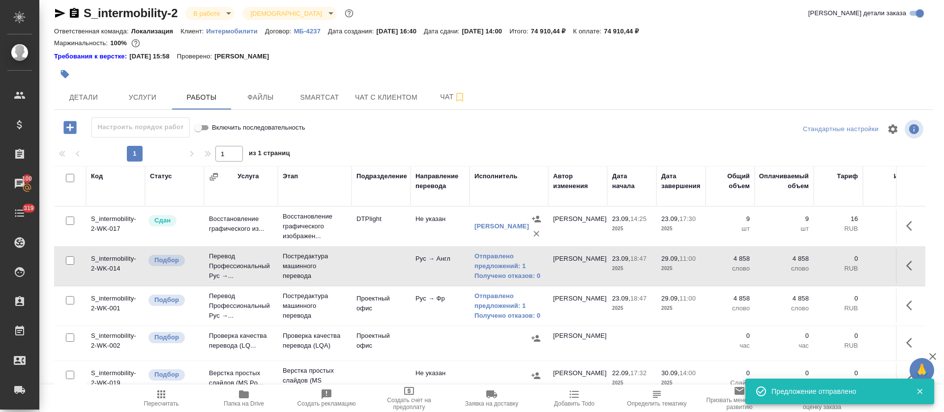
scroll to position [60, 0]
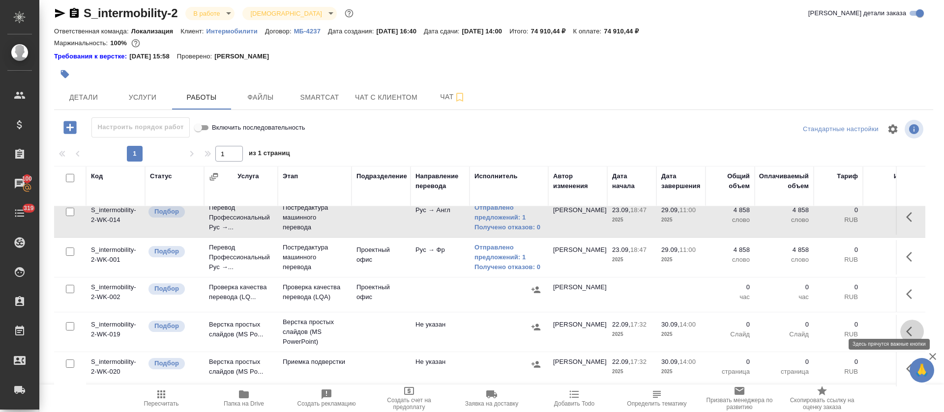
drag, startPoint x: 899, startPoint y: 325, endPoint x: 875, endPoint y: 334, distance: 25.7
click at [900, 324] on button "button" at bounding box center [912, 332] width 24 height 24
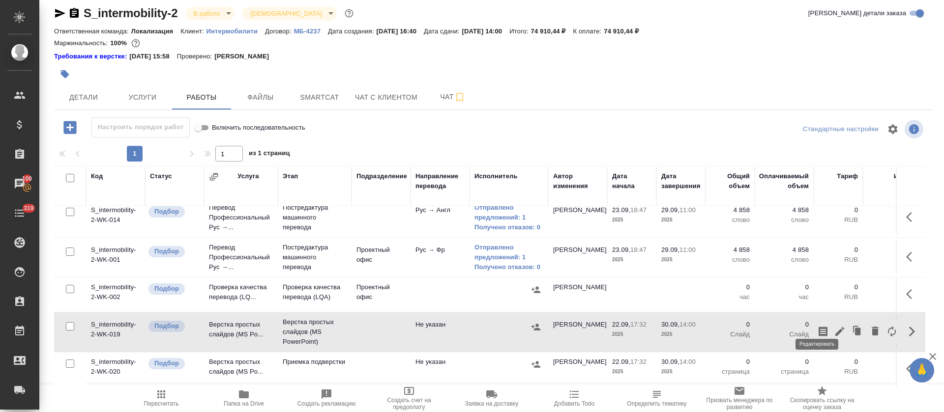
click at [833, 326] on icon "button" at bounding box center [839, 332] width 12 height 12
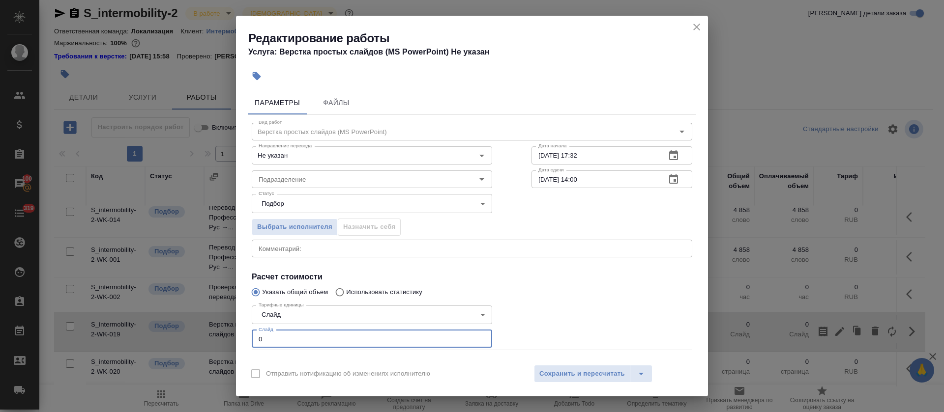
click at [260, 332] on input "0" at bounding box center [372, 339] width 240 height 18
drag, startPoint x: 258, startPoint y: 339, endPoint x: 257, endPoint y: 363, distance: 23.6
click at [258, 339] on input "0" at bounding box center [372, 339] width 240 height 18
click at [291, 186] on div "Подразделение" at bounding box center [372, 180] width 240 height 18
type input "100"
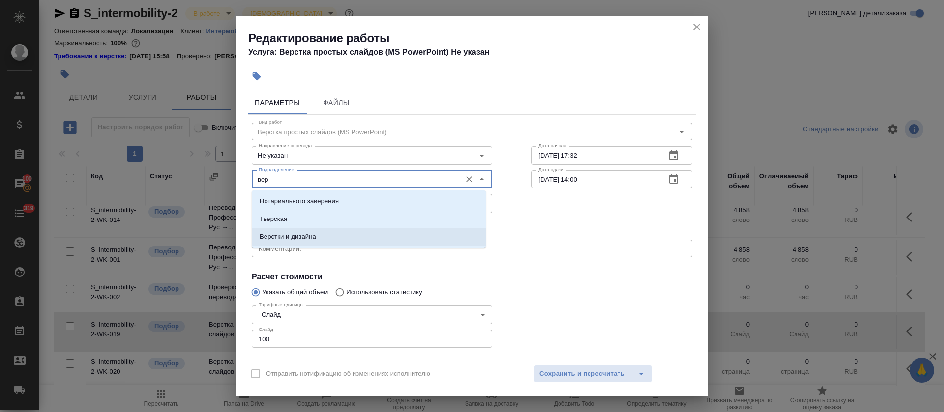
click at [297, 239] on p "Верстки и дизайна" at bounding box center [287, 237] width 57 height 10
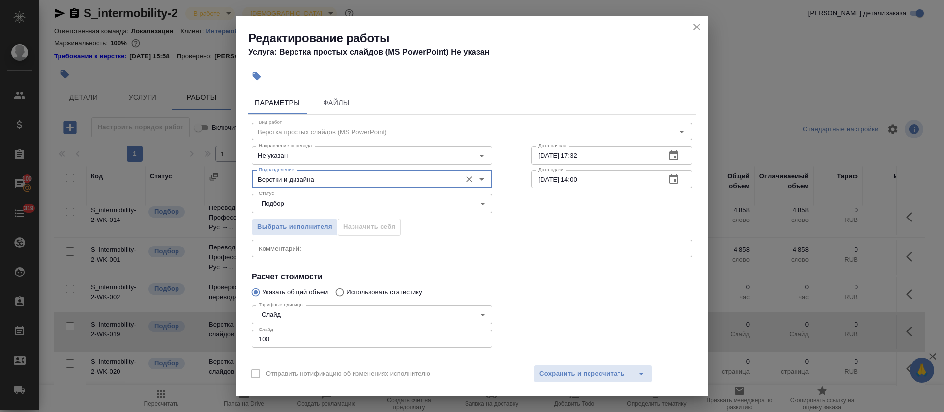
type input "Верстки и дизайна"
click at [667, 156] on icon "button" at bounding box center [673, 156] width 12 height 12
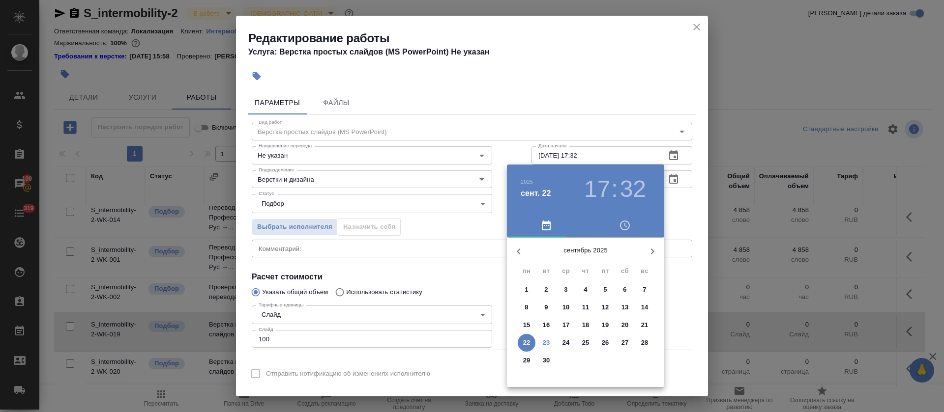
click at [530, 362] on span "29" at bounding box center [526, 361] width 18 height 10
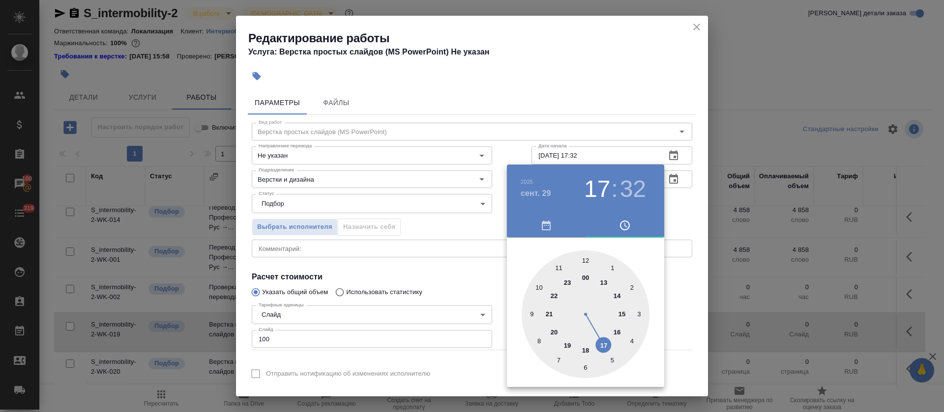
click at [603, 283] on div at bounding box center [585, 315] width 128 height 128
click at [586, 261] on div at bounding box center [585, 315] width 128 height 128
type input "29.09.2025 13:00"
click at [464, 287] on div at bounding box center [472, 206] width 944 height 412
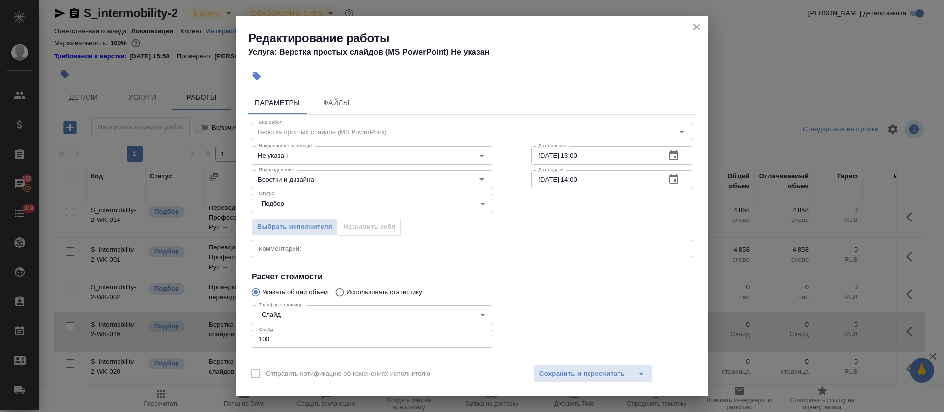
click at [667, 179] on icon "button" at bounding box center [673, 179] width 12 height 12
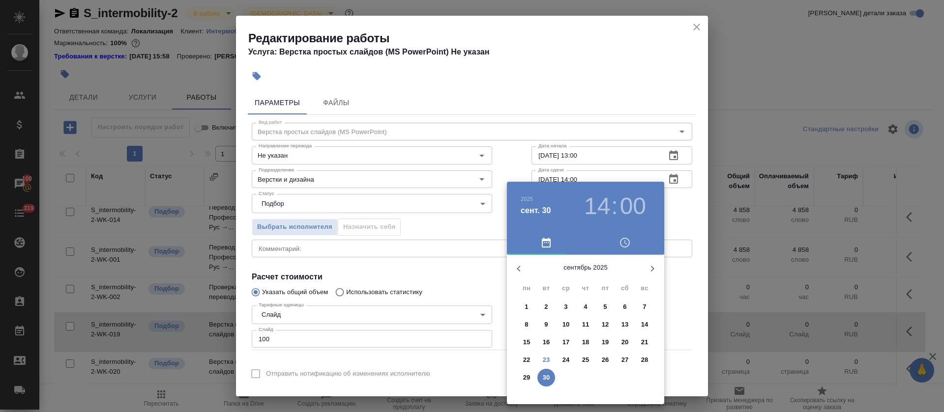
click at [596, 207] on h3 "14" at bounding box center [597, 207] width 26 height 28
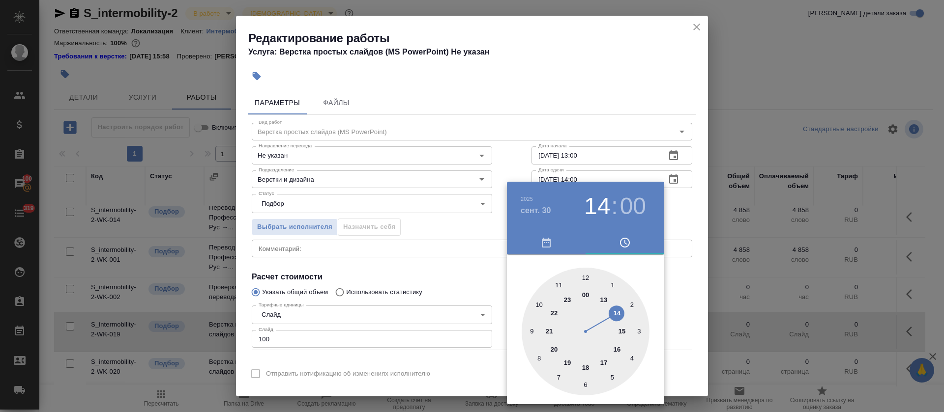
click at [604, 300] on div at bounding box center [585, 332] width 128 height 128
type input "30.09.2025 13:00"
click at [405, 286] on div at bounding box center [472, 206] width 944 height 412
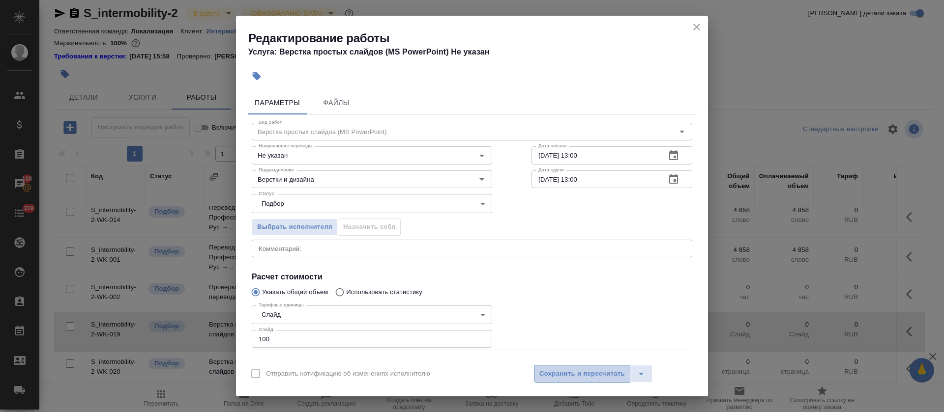
click at [548, 373] on span "Сохранить и пересчитать" at bounding box center [582, 374] width 86 height 11
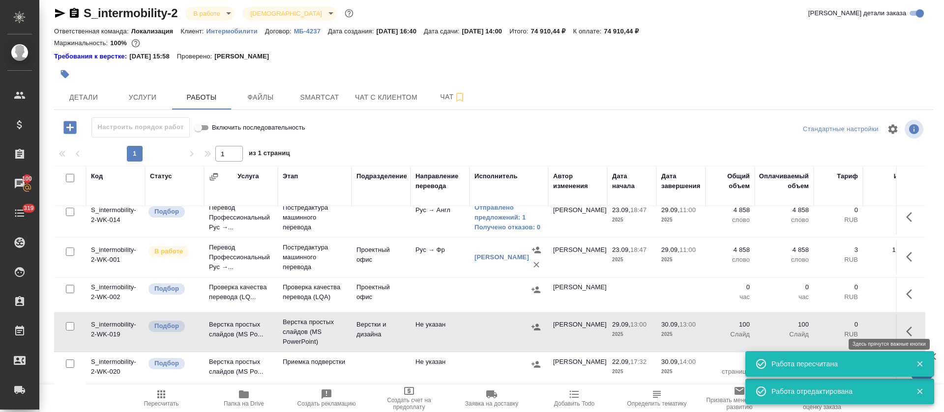
click at [906, 326] on icon "button" at bounding box center [912, 332] width 12 height 12
click at [833, 326] on icon "button" at bounding box center [839, 332] width 12 height 12
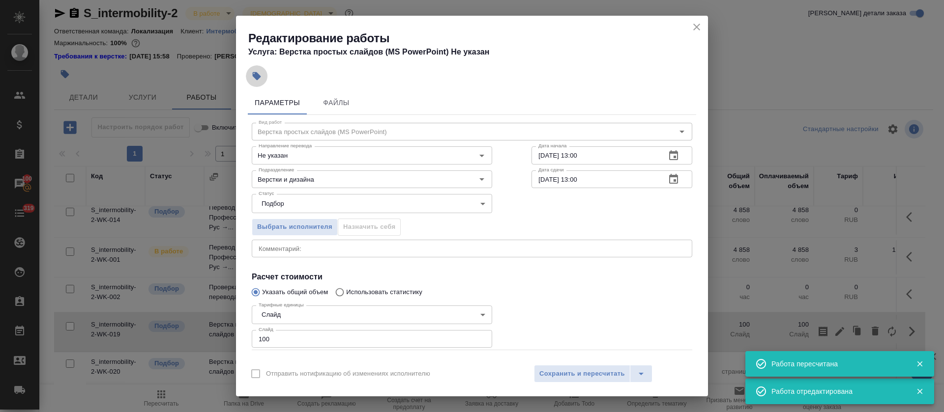
click at [258, 76] on icon "button" at bounding box center [257, 76] width 8 height 8
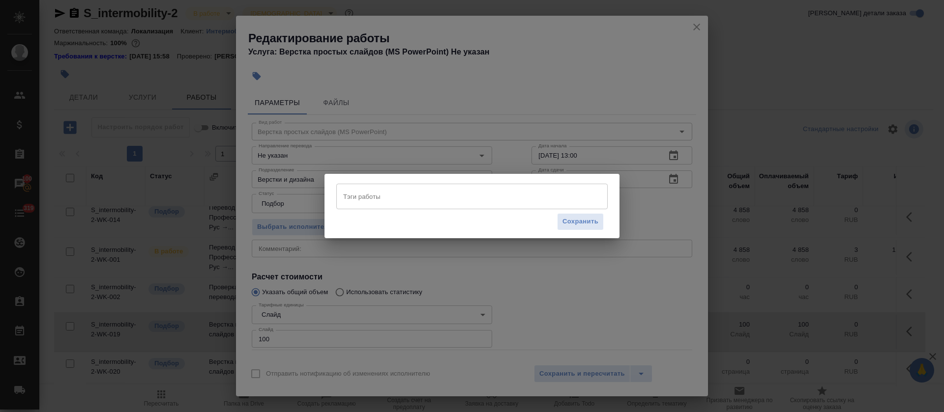
click at [399, 191] on input "Тэги работы" at bounding box center [463, 196] width 244 height 17
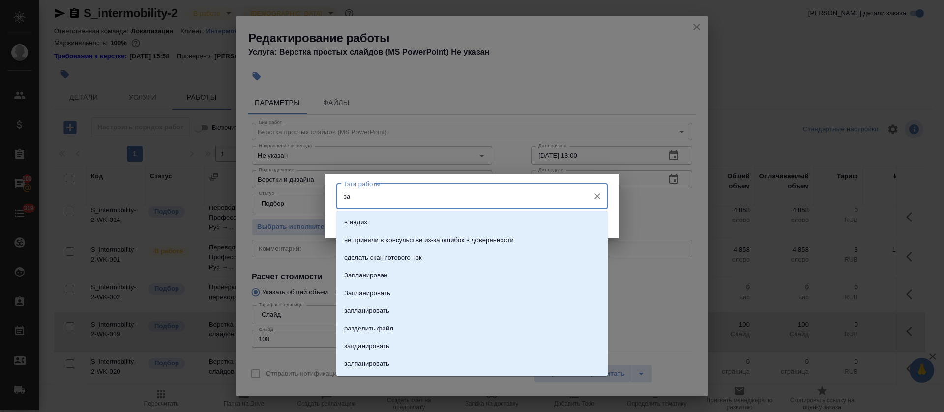
type input "зап"
click at [398, 216] on li "Запланирован" at bounding box center [471, 223] width 271 height 18
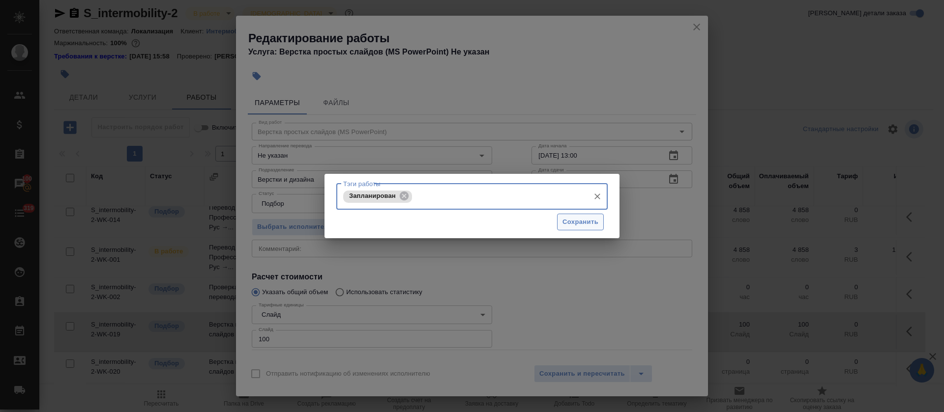
click at [580, 220] on span "Сохранить" at bounding box center [580, 222] width 36 height 11
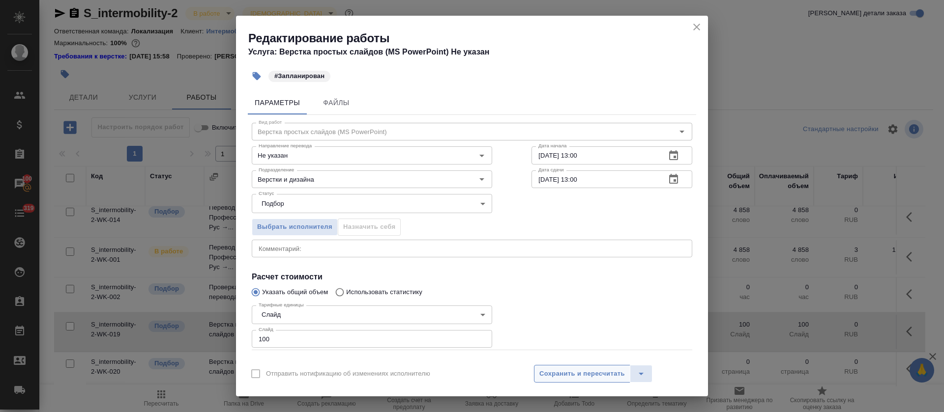
click at [577, 374] on span "Сохранить и пересчитать" at bounding box center [582, 374] width 86 height 11
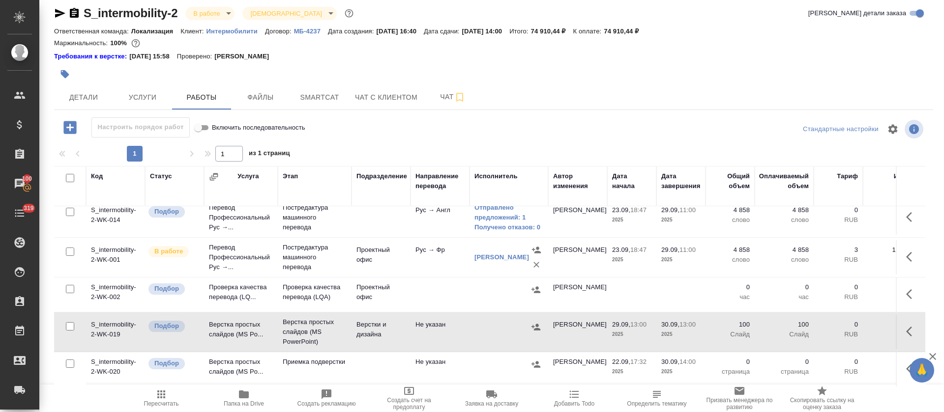
click at [900, 283] on button "button" at bounding box center [912, 295] width 24 height 24
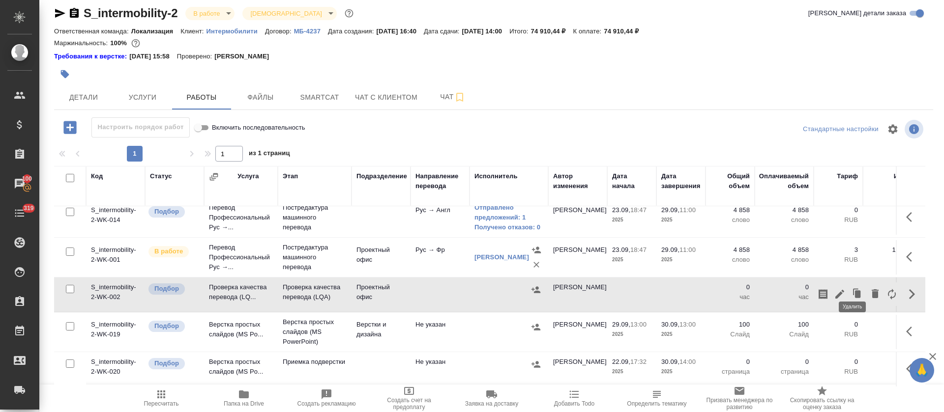
click at [871, 289] on icon "button" at bounding box center [874, 293] width 7 height 9
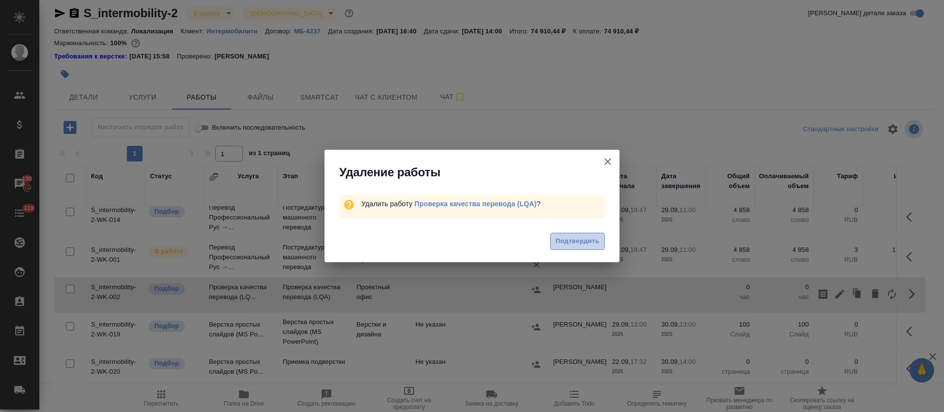
click at [577, 240] on span "Подтвердить" at bounding box center [577, 241] width 44 height 11
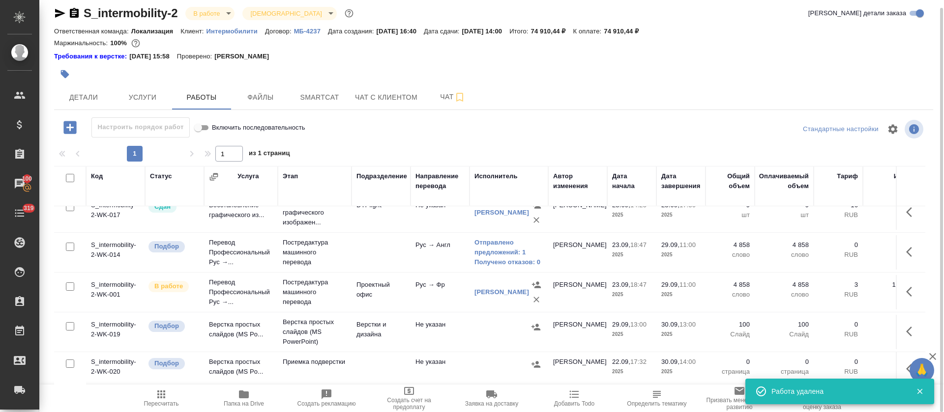
scroll to position [25, 0]
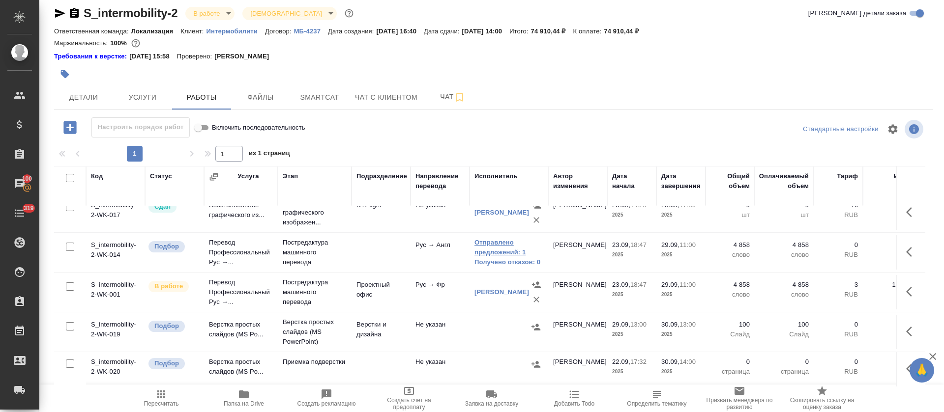
click at [489, 240] on link "Отправлено предложений: 1" at bounding box center [508, 248] width 69 height 20
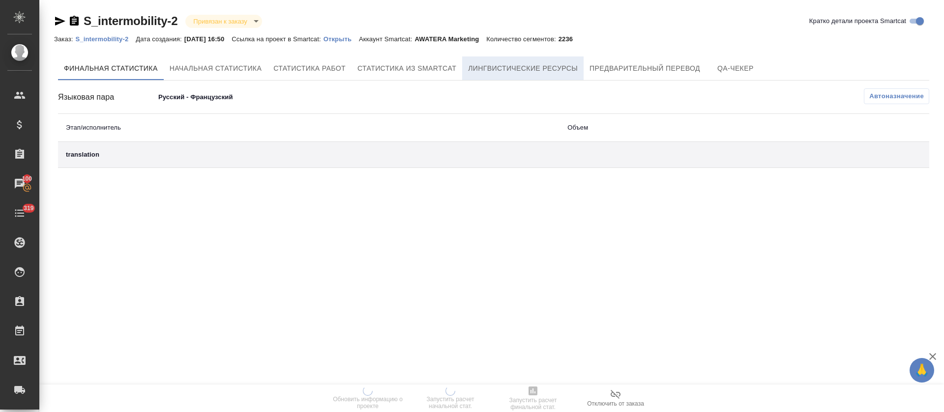
click at [544, 64] on span "Лингвистические ресурсы" at bounding box center [523, 68] width 110 height 12
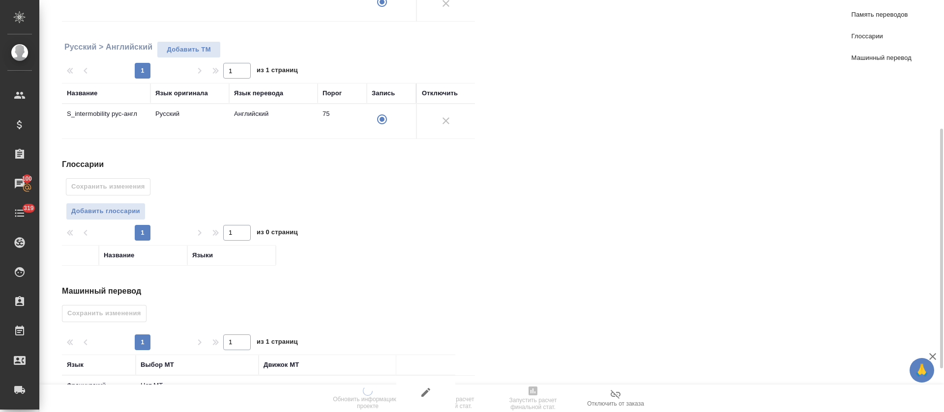
scroll to position [295, 0]
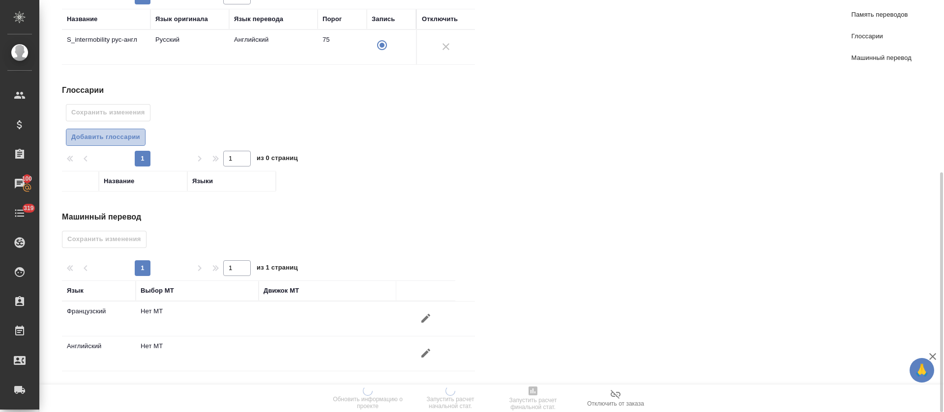
click at [105, 137] on span "Добавить глоссарии" at bounding box center [105, 137] width 69 height 11
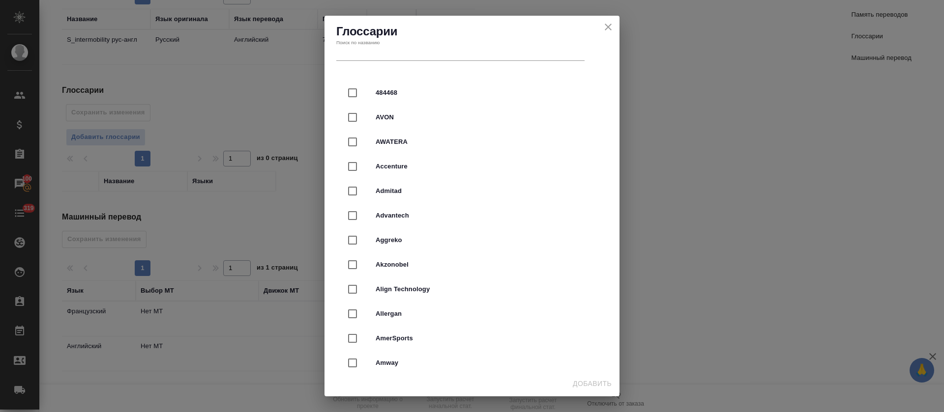
radio input "false"
click at [457, 53] on input "text" at bounding box center [460, 54] width 248 height 14
type input "ин"
radio input "false"
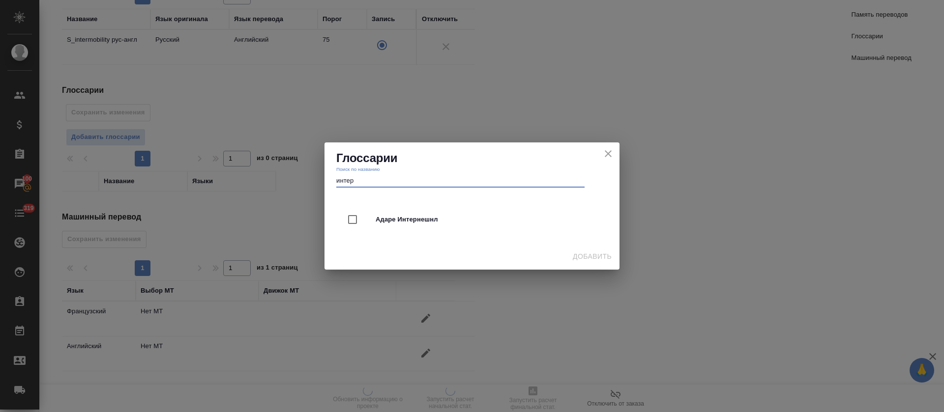
type input "интер"
click at [609, 156] on icon "close" at bounding box center [608, 154] width 12 height 12
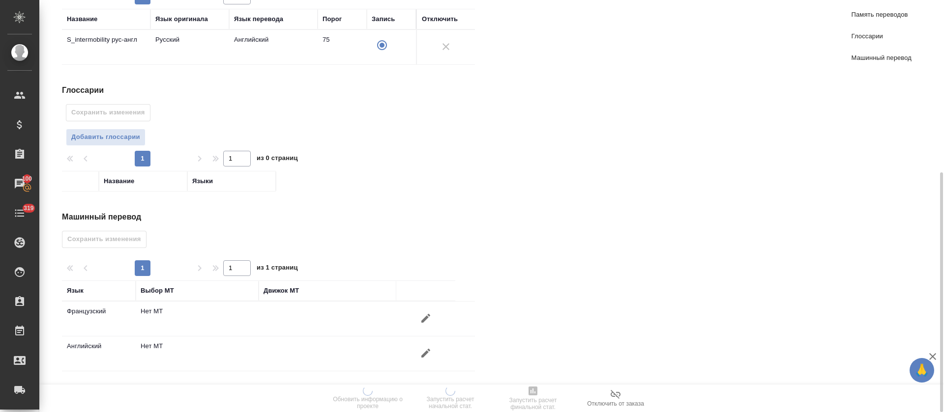
click at [428, 322] on icon "button" at bounding box center [426, 319] width 12 height 12
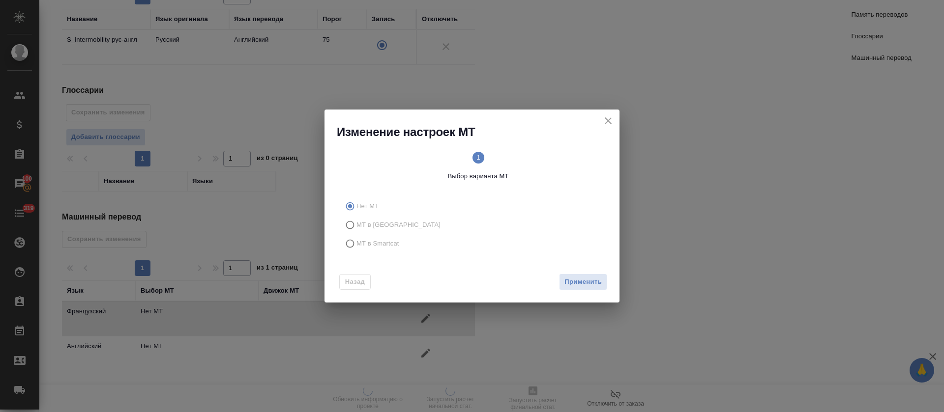
click at [396, 228] on label "МТ в Тере" at bounding box center [470, 225] width 259 height 19
click at [356, 228] on input "МТ в Тере" at bounding box center [349, 225] width 16 height 19
radio input "true"
click at [393, 243] on span "МТ в Smartcat" at bounding box center [377, 244] width 43 height 10
click at [356, 243] on input "МТ в Smartcat" at bounding box center [349, 243] width 16 height 19
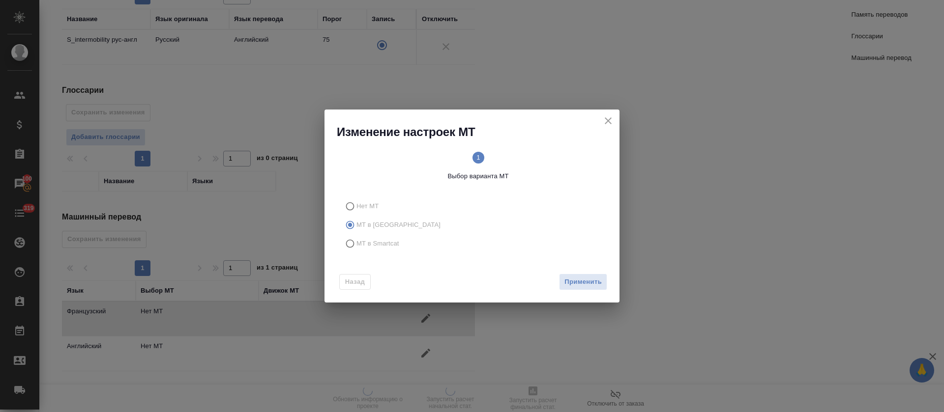
radio input "true"
click at [590, 272] on div "Назад Вперед" at bounding box center [471, 280] width 295 height 46
click at [588, 283] on span "Вперед" at bounding box center [589, 282] width 25 height 11
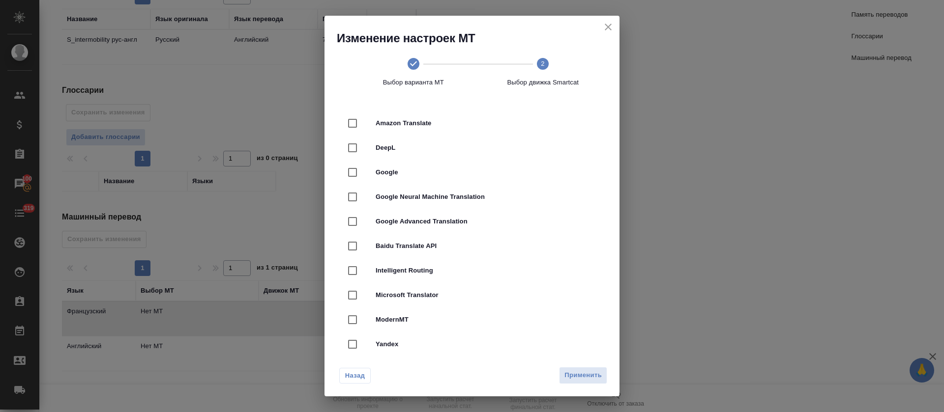
click at [422, 158] on div "DeepL" at bounding box center [471, 148] width 263 height 25
checkbox input "true"
click at [587, 377] on span "Применить" at bounding box center [582, 375] width 37 height 11
radio input "false"
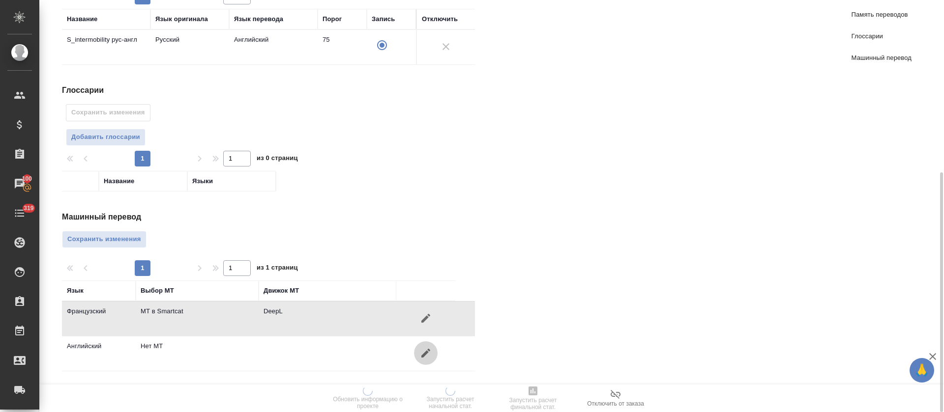
click at [427, 352] on icon "button" at bounding box center [425, 352] width 9 height 9
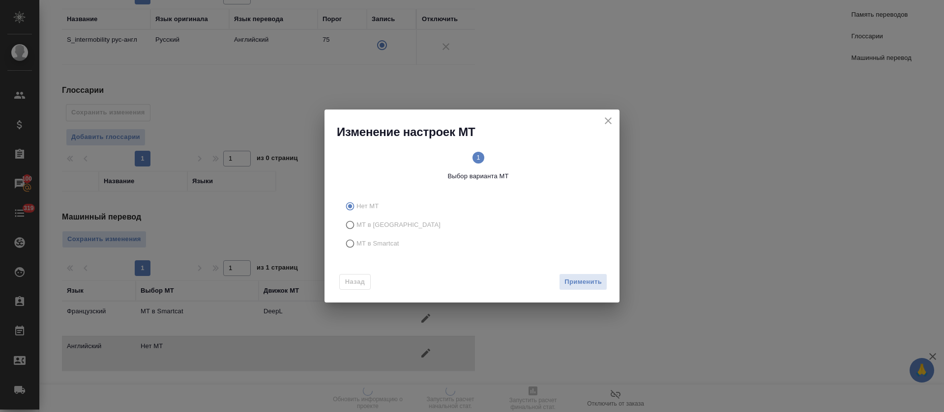
click at [394, 237] on label "МТ в Smartcat" at bounding box center [470, 243] width 259 height 19
click at [356, 237] on input "МТ в Smartcat" at bounding box center [349, 243] width 16 height 19
radio input "true"
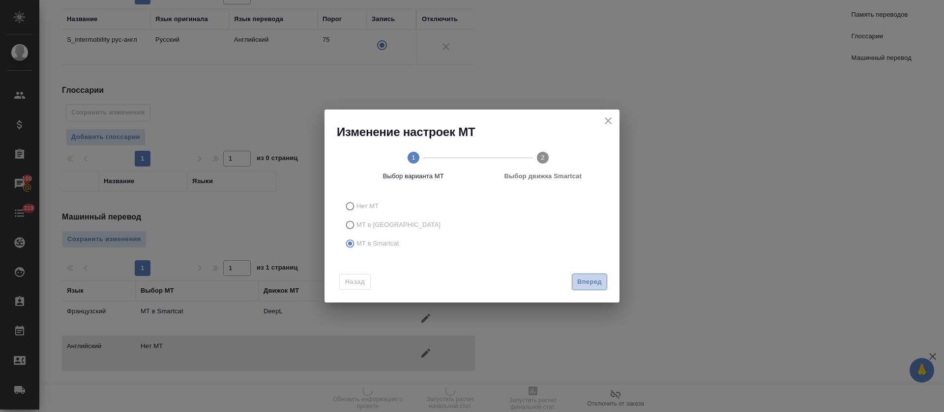
click at [596, 283] on span "Вперед" at bounding box center [589, 282] width 25 height 11
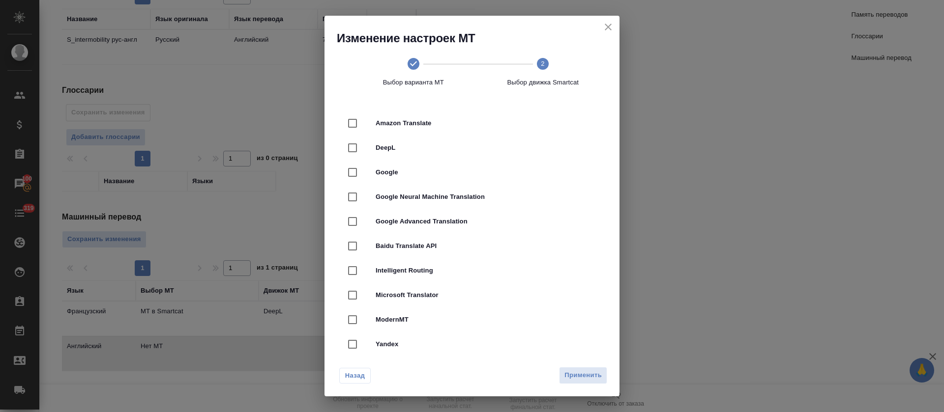
click at [471, 142] on div "DeepL" at bounding box center [471, 148] width 263 height 25
checkbox input "true"
click at [574, 371] on span "Применить" at bounding box center [582, 375] width 37 height 11
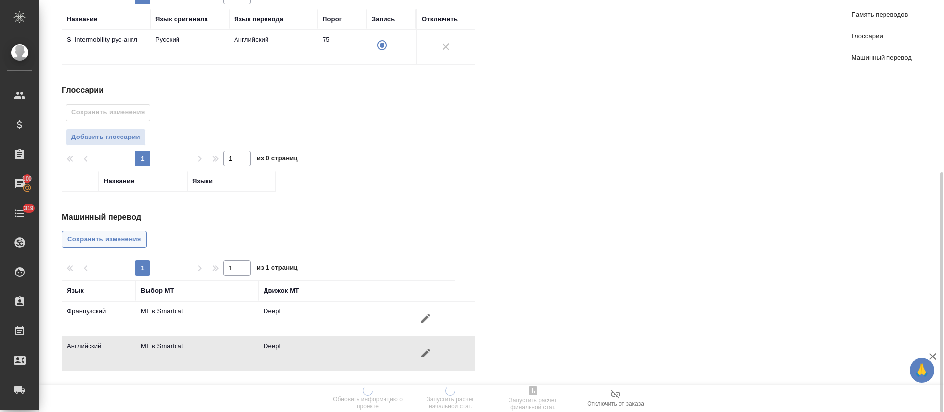
click at [96, 245] on button "Сохранить изменения" at bounding box center [104, 239] width 85 height 17
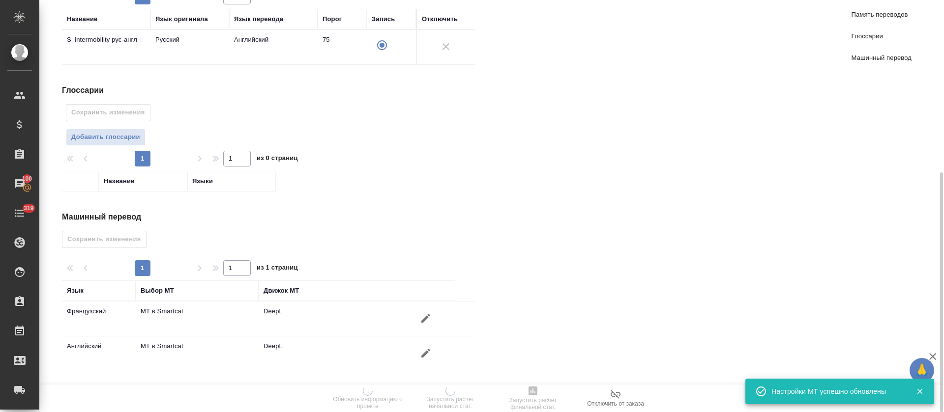
scroll to position [0, 0]
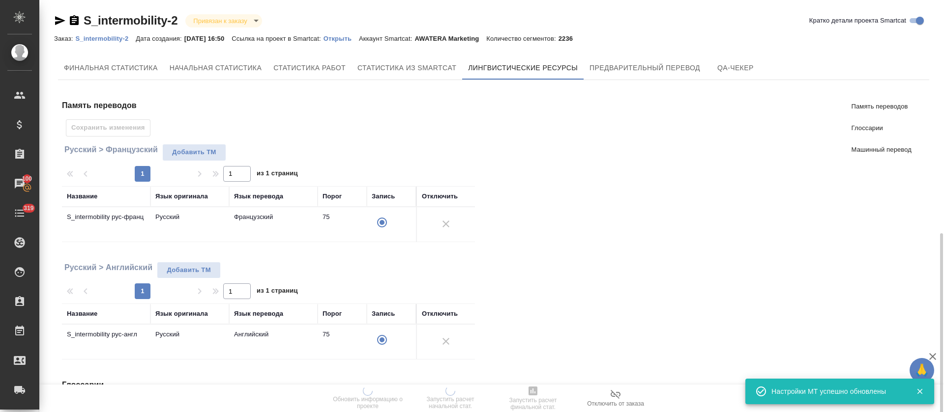
radio input "false"
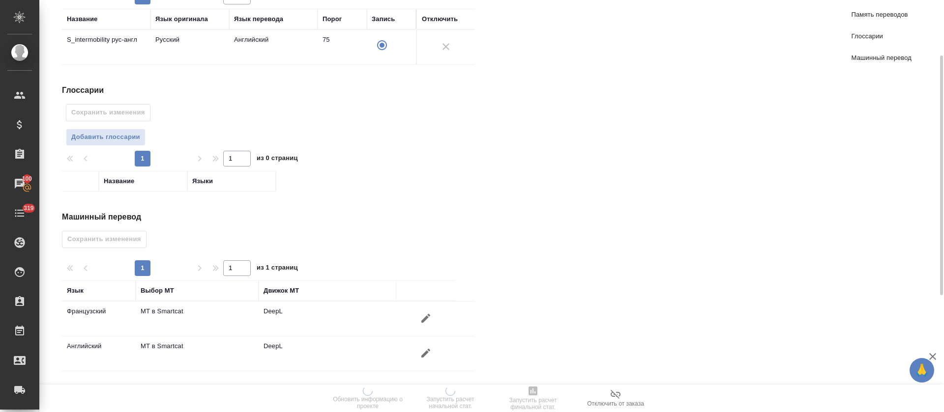
scroll to position [0, 0]
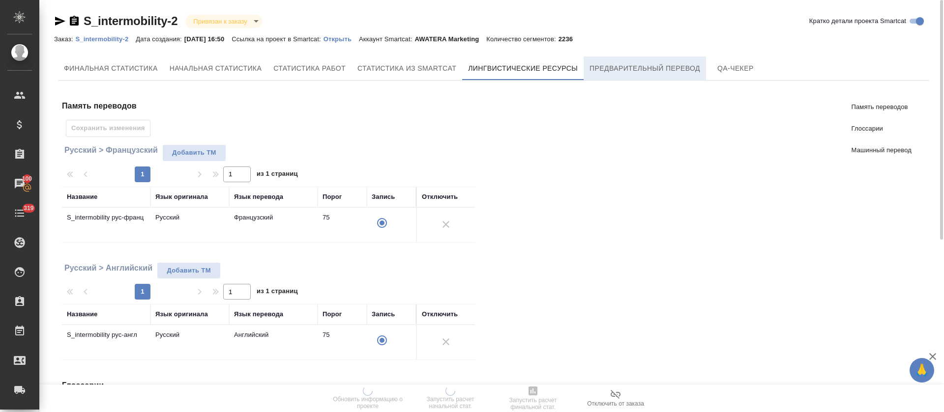
drag, startPoint x: 713, startPoint y: 46, endPoint x: 672, endPoint y: 74, distance: 49.4
click at [713, 49] on div "S_intermobility-2 Привязан к заказу linkedToOrder Кратко детали проекта Smartca…" at bounding box center [494, 354] width 890 height 708
click at [672, 75] on button "Предварительный перевод" at bounding box center [644, 69] width 122 height 24
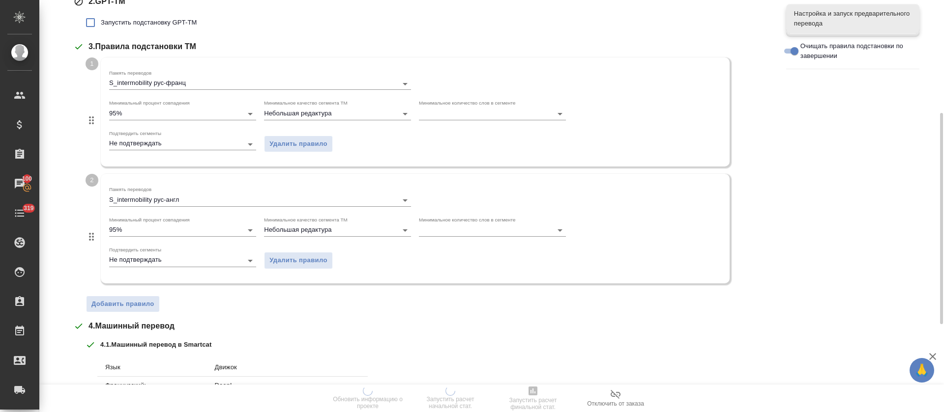
scroll to position [392, 0]
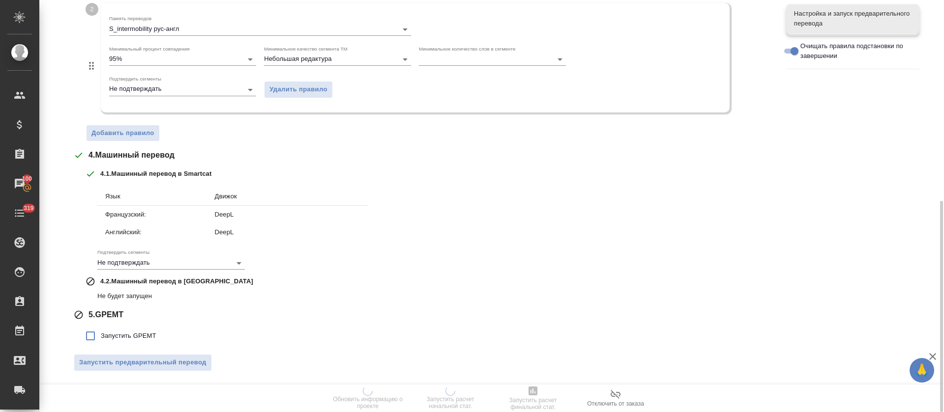
click at [143, 331] on span "Запустить GPEMT" at bounding box center [129, 336] width 56 height 10
click at [101, 331] on input "Запустить GPEMT" at bounding box center [90, 336] width 21 height 21
checkbox input "true"
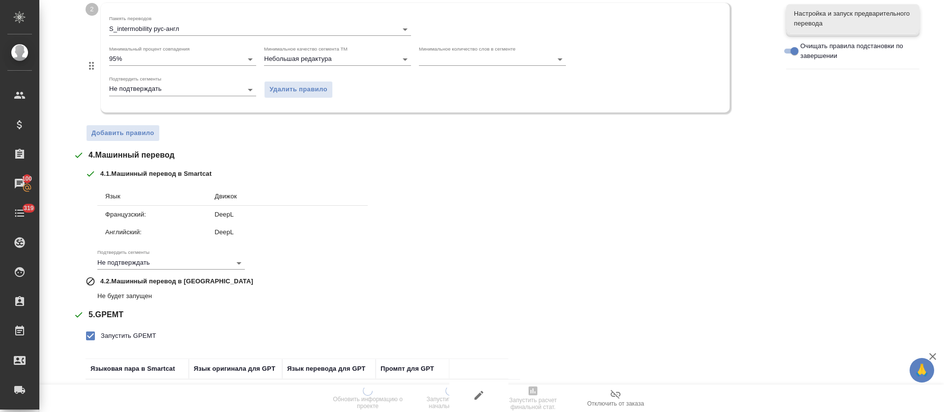
scroll to position [500, 0]
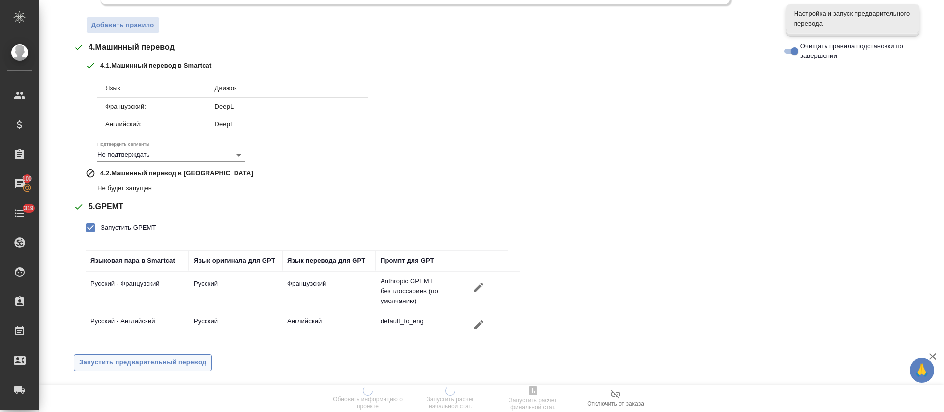
click at [144, 363] on span "Запустить предварительный перевод" at bounding box center [142, 362] width 127 height 11
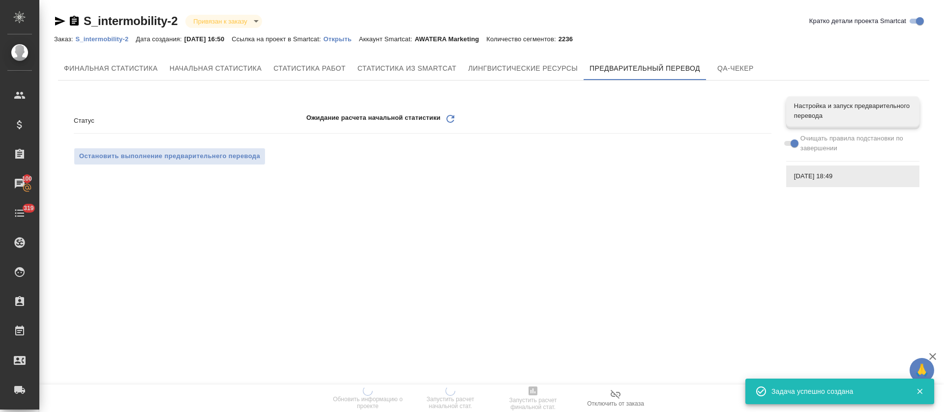
scroll to position [0, 0]
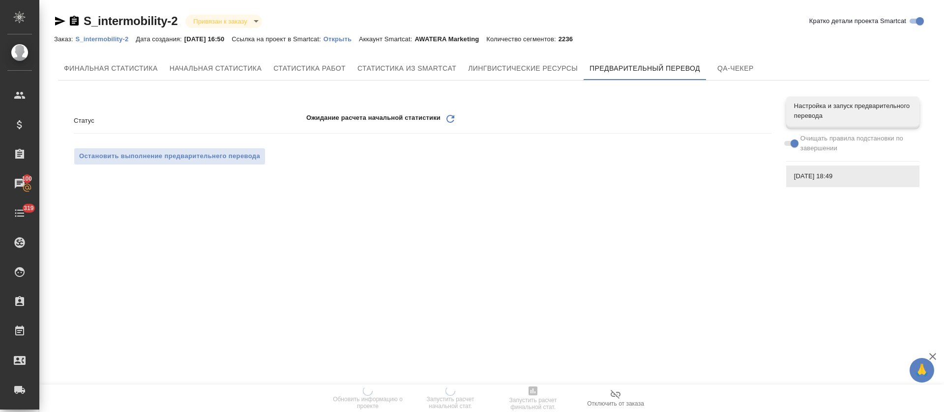
click at [452, 123] on icon "Обновить" at bounding box center [450, 119] width 12 height 12
click at [453, 116] on icon at bounding box center [450, 119] width 8 height 8
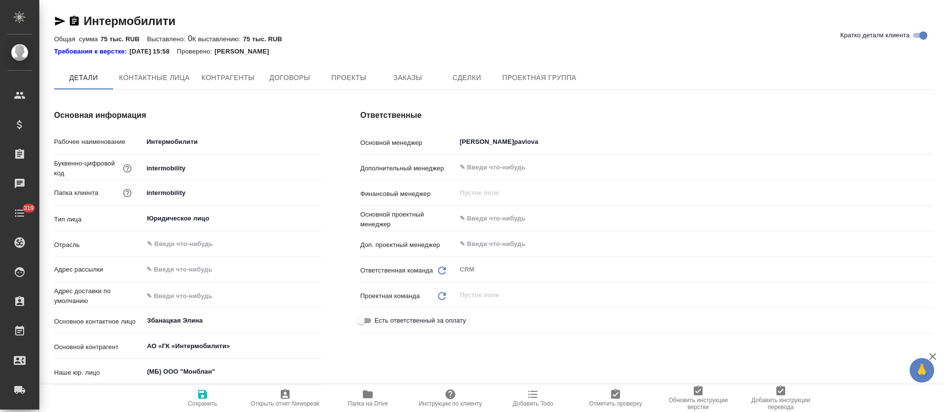
type textarea "x"
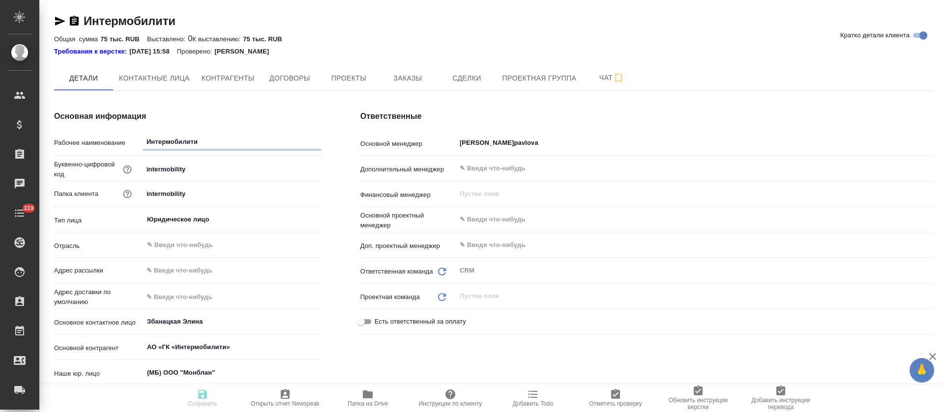
type textarea "x"
click at [407, 84] on span "Заказы" at bounding box center [407, 78] width 47 height 12
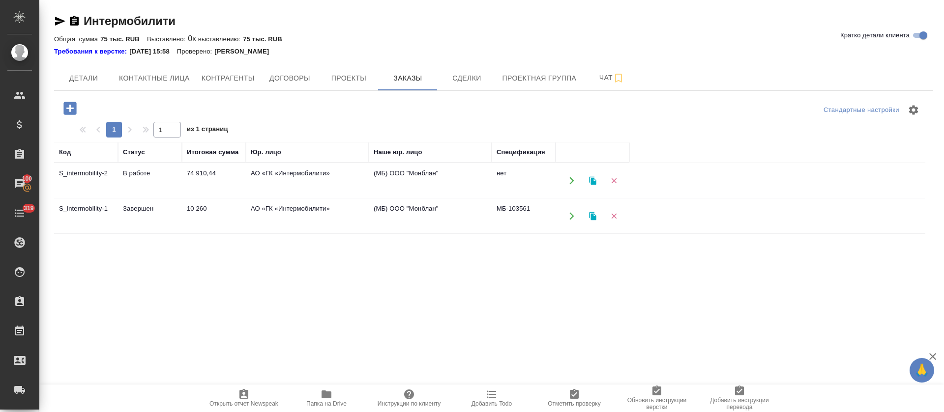
click at [133, 210] on td "Завершен" at bounding box center [150, 216] width 64 height 34
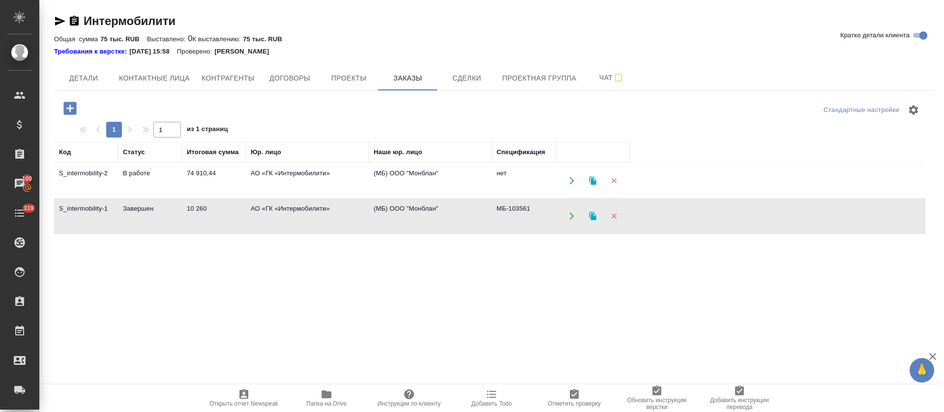
click at [133, 210] on td "Завершен" at bounding box center [150, 216] width 64 height 34
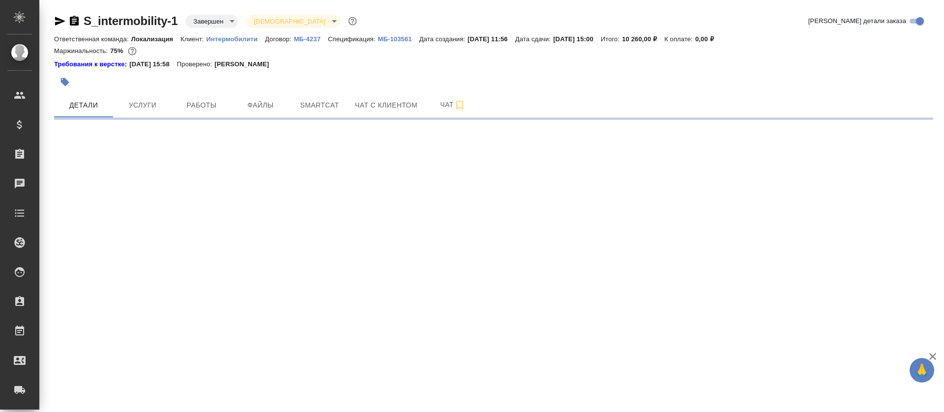
select select "RU"
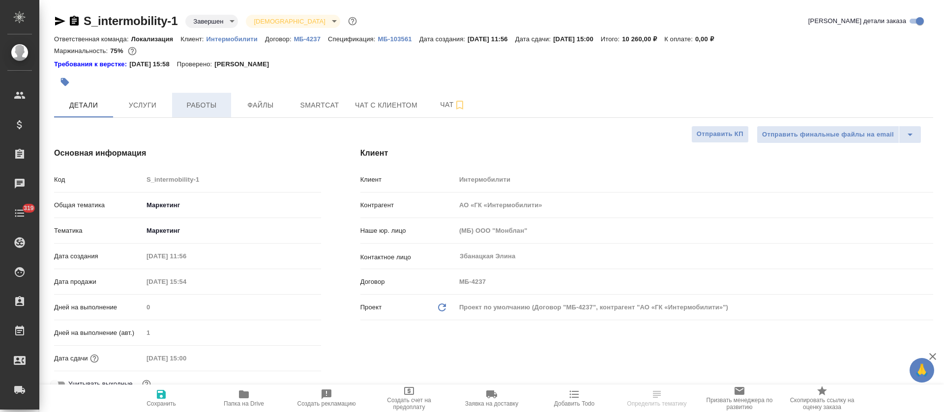
type textarea "x"
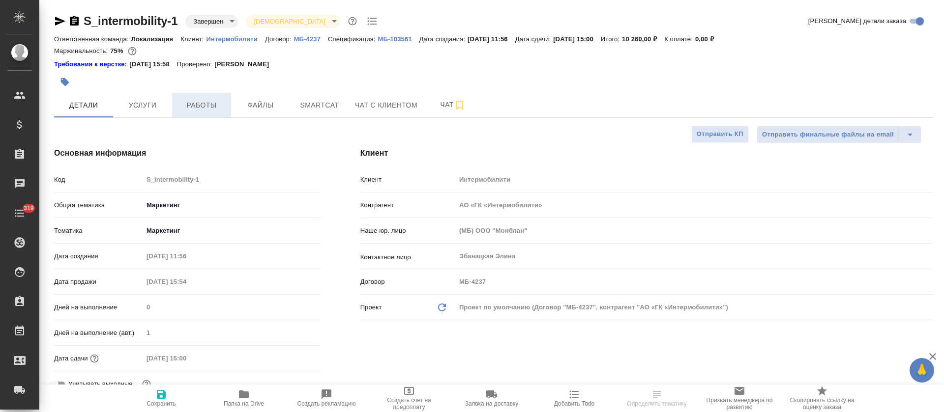
type textarea "x"
click at [174, 108] on button "Работы" at bounding box center [201, 105] width 59 height 25
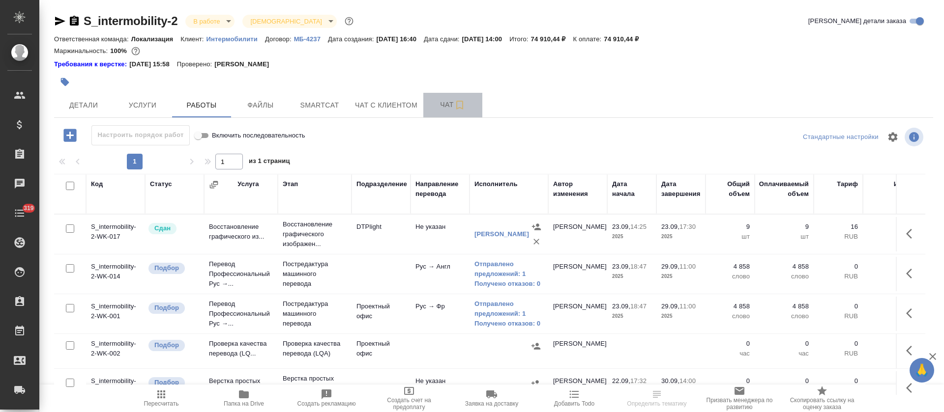
click at [444, 109] on span "Чат" at bounding box center [452, 105] width 47 height 12
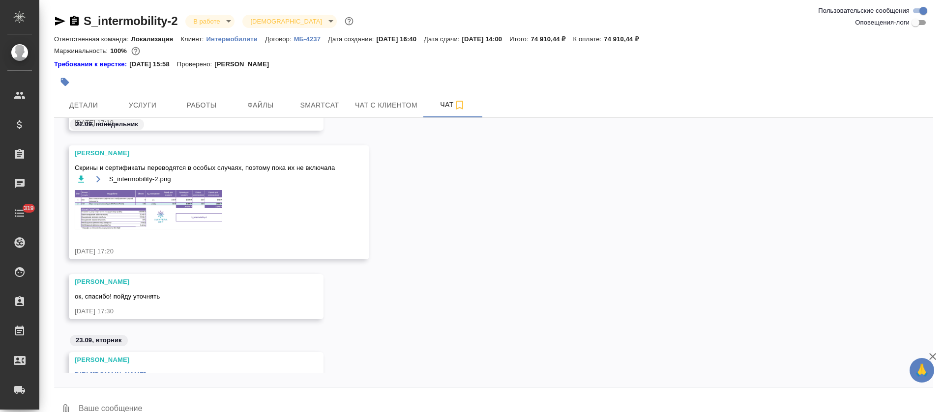
scroll to position [150, 0]
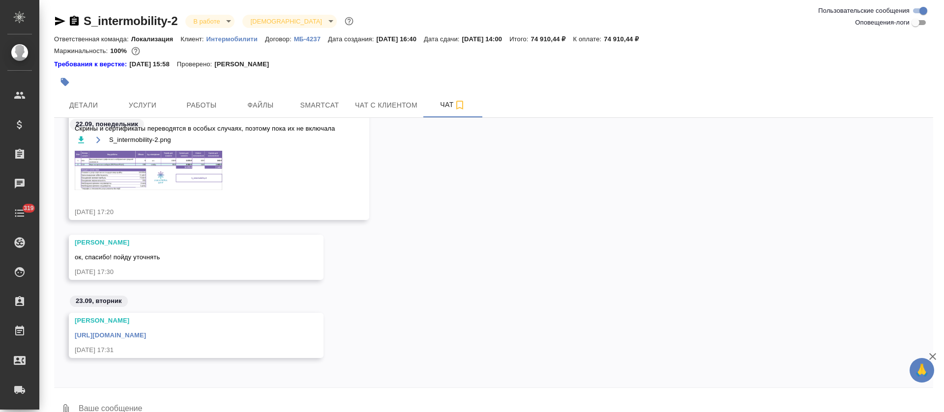
click at [201, 179] on img at bounding box center [148, 170] width 147 height 39
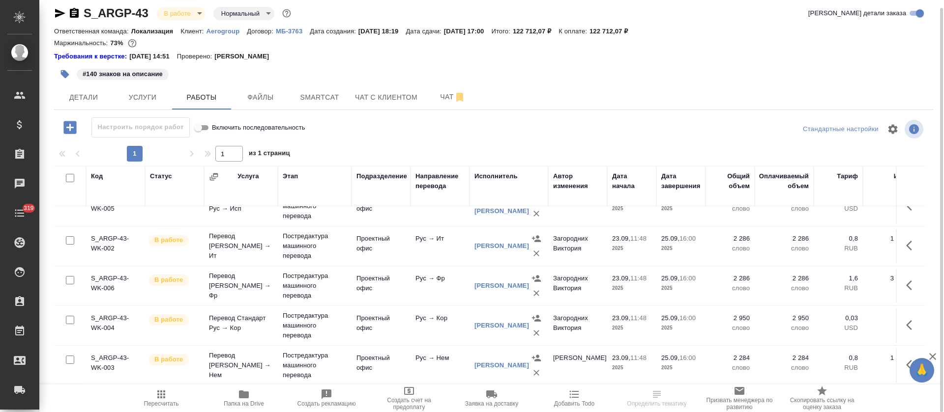
scroll to position [149, 0]
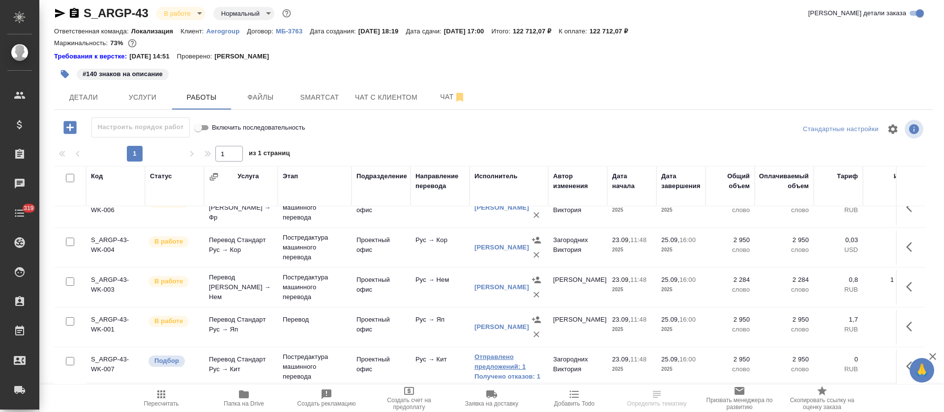
click at [500, 352] on link "Отправлено предложений: 1" at bounding box center [508, 362] width 69 height 20
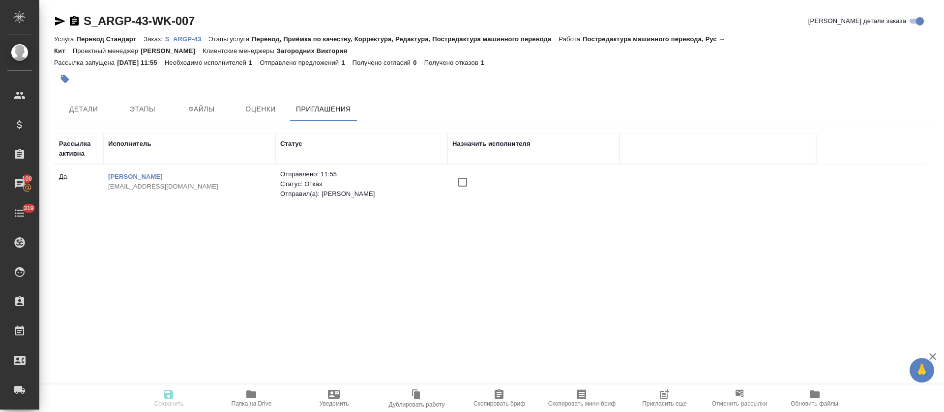
click at [672, 392] on span "Пригласить еще" at bounding box center [664, 398] width 71 height 19
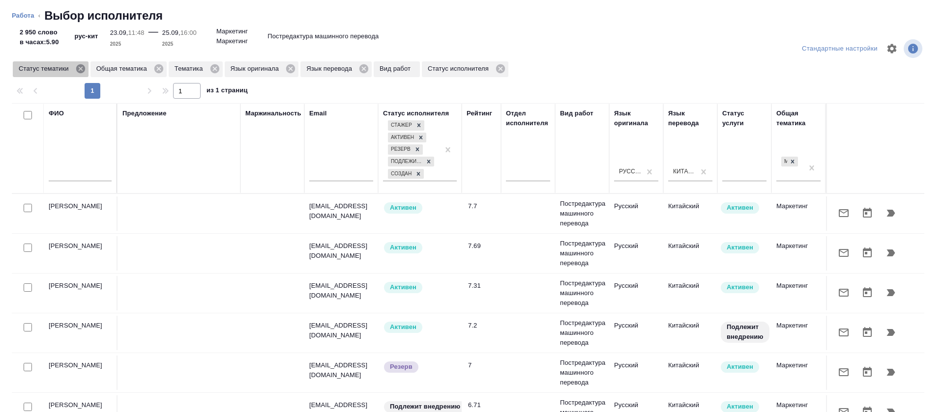
click at [79, 71] on icon at bounding box center [80, 68] width 9 height 9
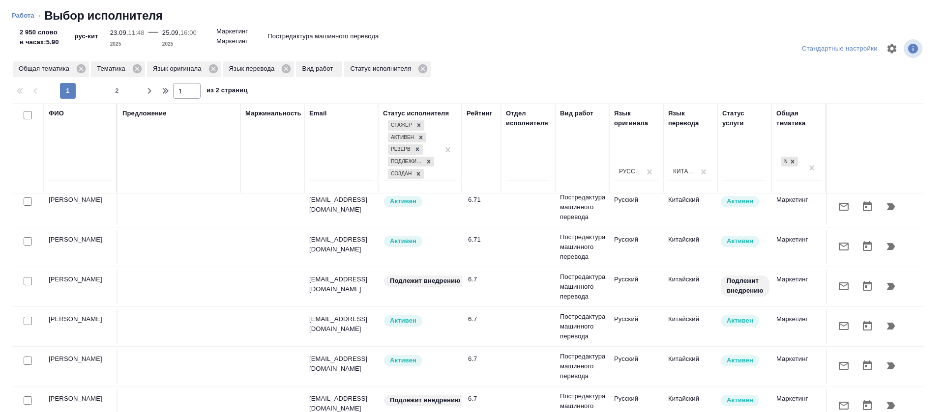
scroll to position [493, 0]
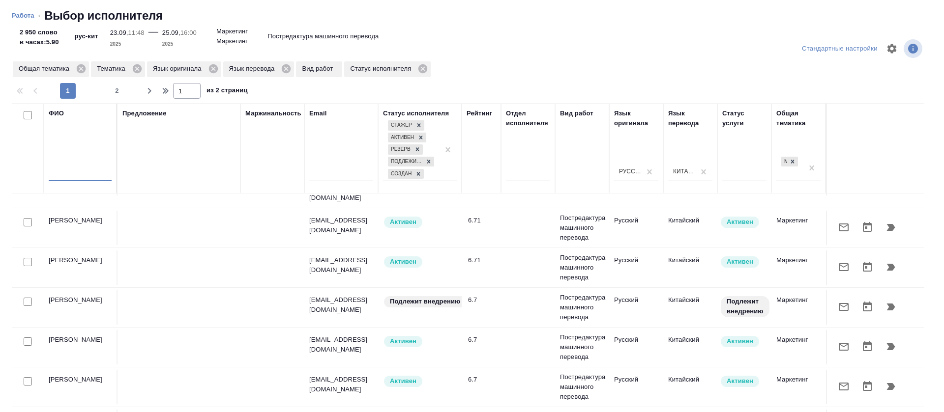
click at [94, 177] on input "text" at bounding box center [80, 175] width 63 height 12
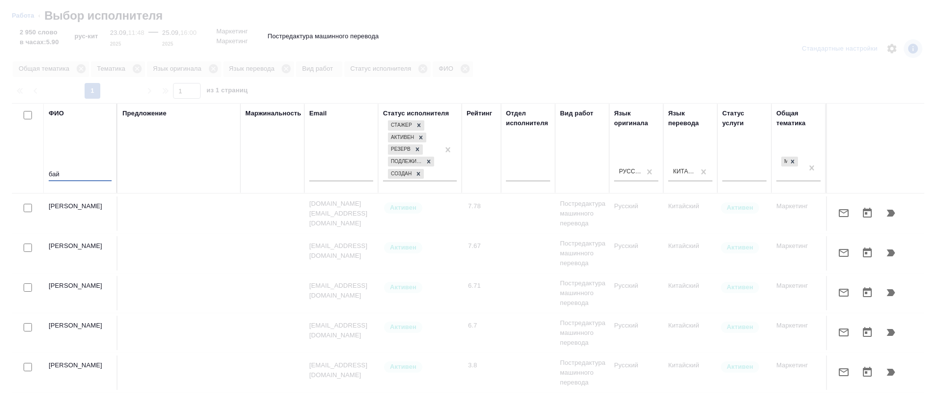
scroll to position [0, 0]
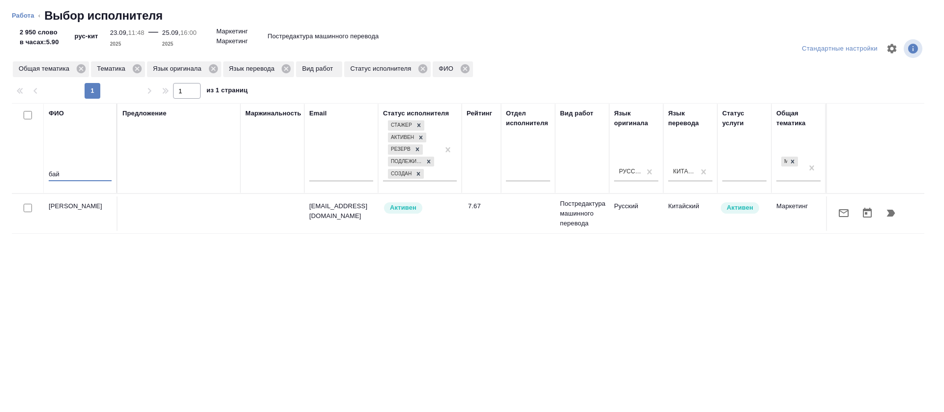
type input "бай"
click at [837, 214] on icon "button" at bounding box center [843, 213] width 12 height 12
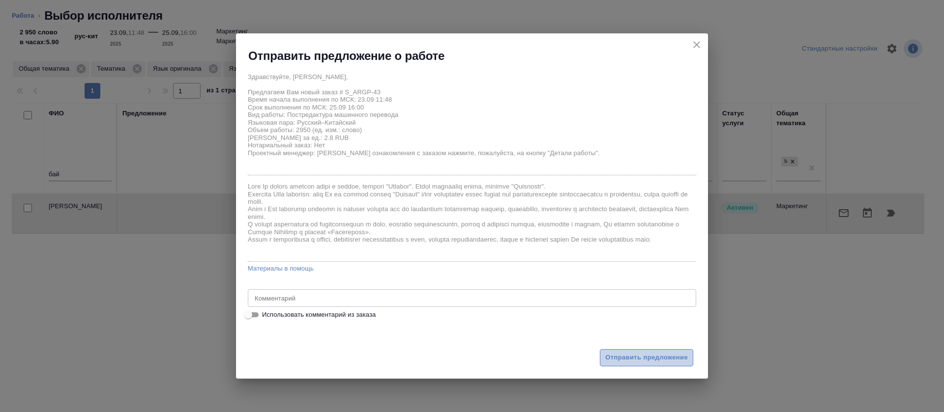
click at [629, 360] on span "Отправить предложение" at bounding box center [646, 357] width 83 height 11
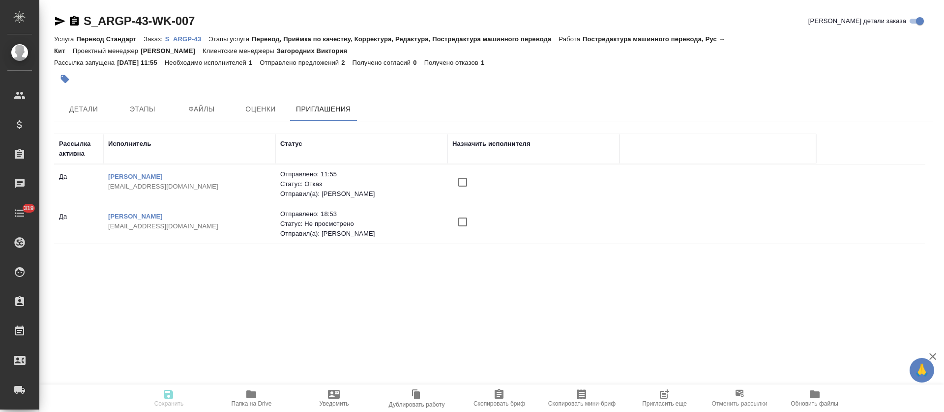
click at [455, 223] on input "checkbox" at bounding box center [462, 222] width 21 height 21
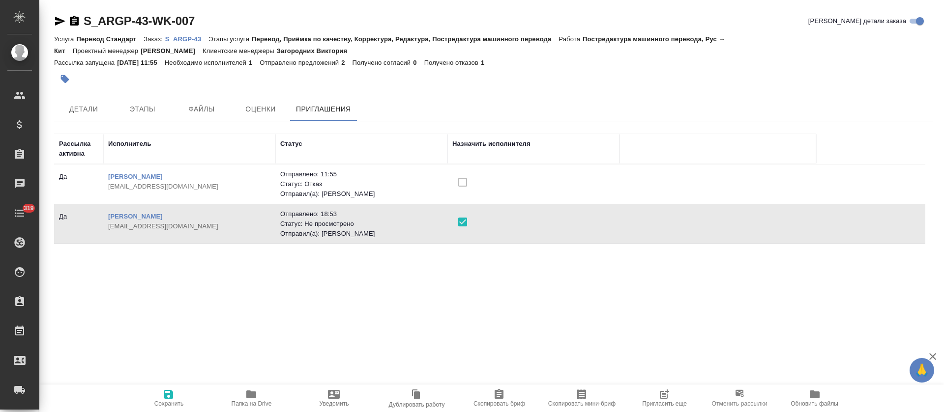
click at [153, 402] on span "Сохранить" at bounding box center [168, 398] width 71 height 19
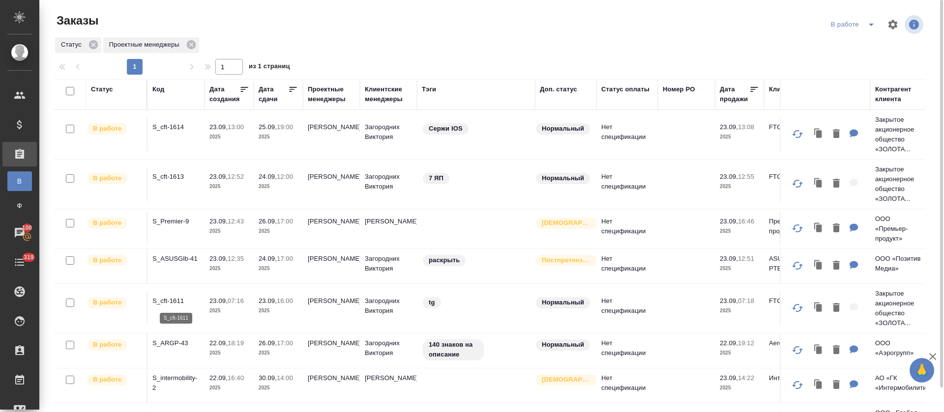
click at [175, 299] on p "S_cft-1611" at bounding box center [175, 301] width 47 height 10
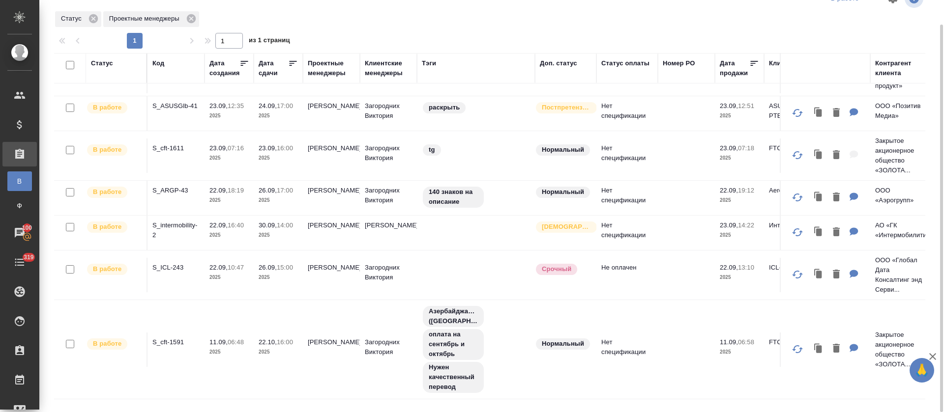
scroll to position [147, 0]
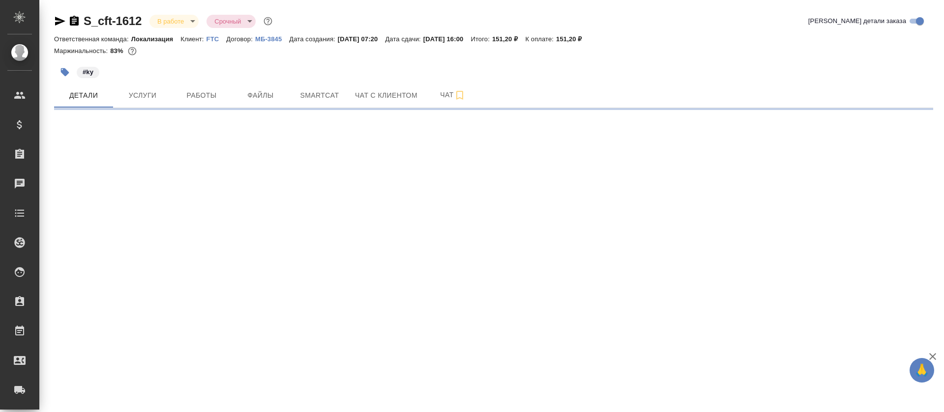
select select "RU"
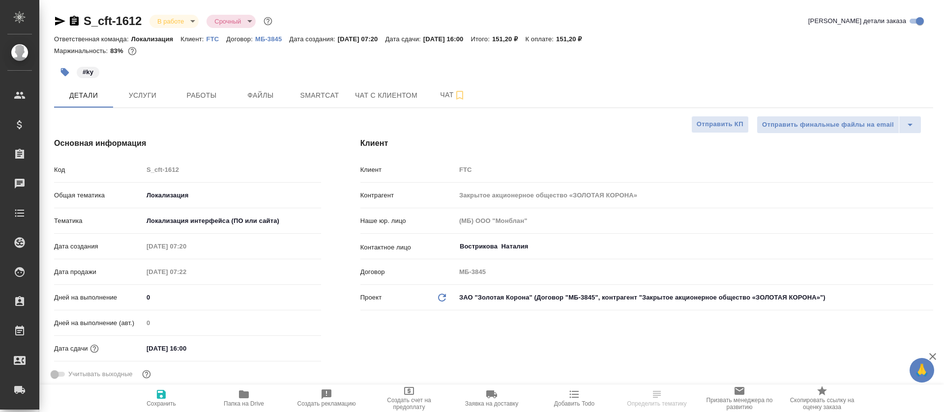
type textarea "x"
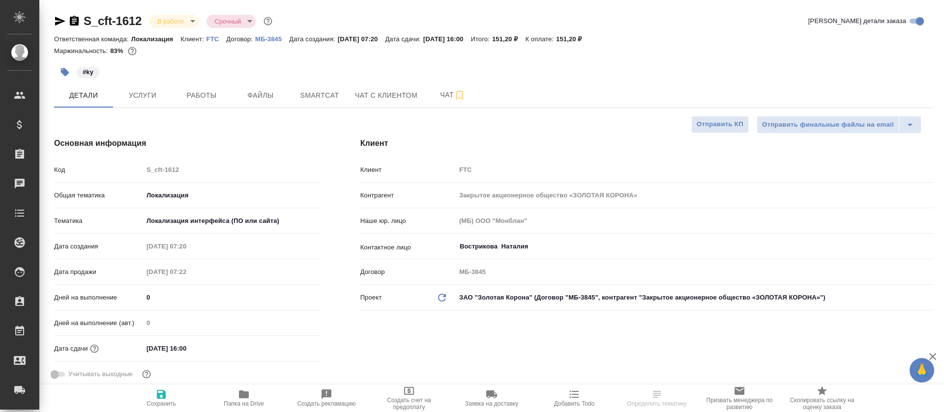
type textarea "x"
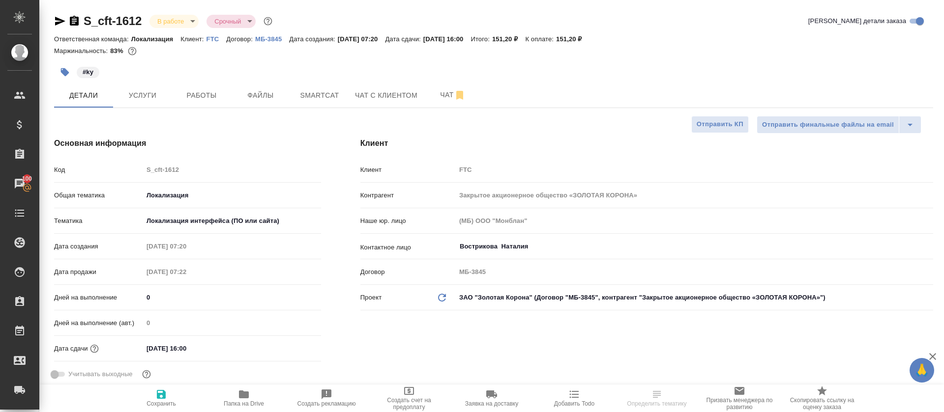
type textarea "x"
click at [324, 106] on button "Smartcat" at bounding box center [319, 95] width 59 height 25
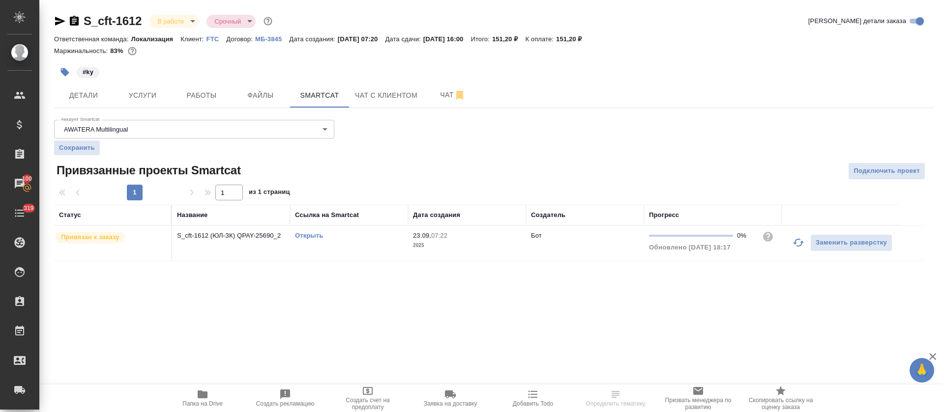
click at [798, 242] on icon "button" at bounding box center [798, 243] width 12 height 12
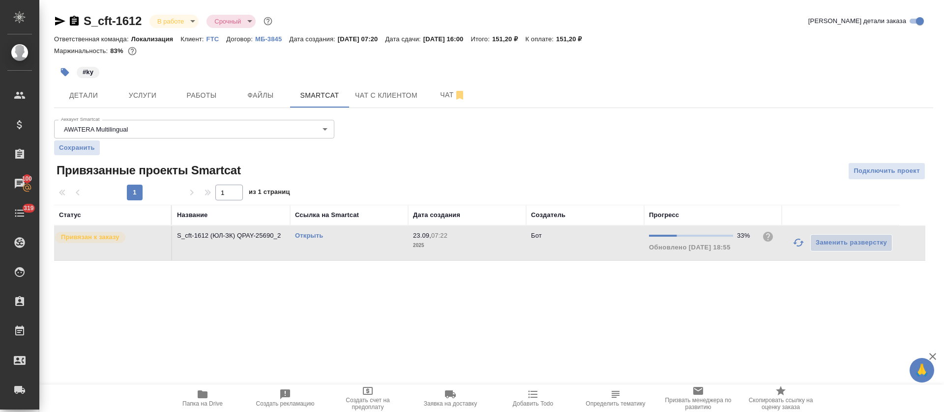
click at [307, 236] on link "Открыть" at bounding box center [309, 235] width 28 height 7
click at [209, 90] on span "Работы" at bounding box center [201, 95] width 47 height 12
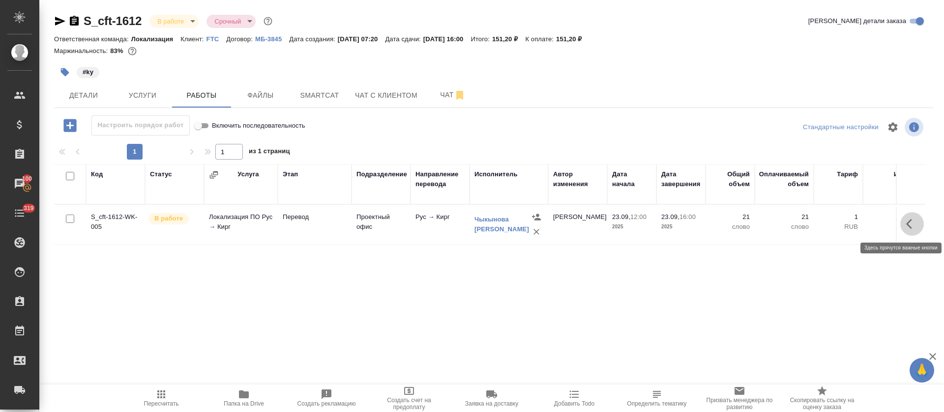
click at [913, 230] on button "button" at bounding box center [912, 224] width 24 height 24
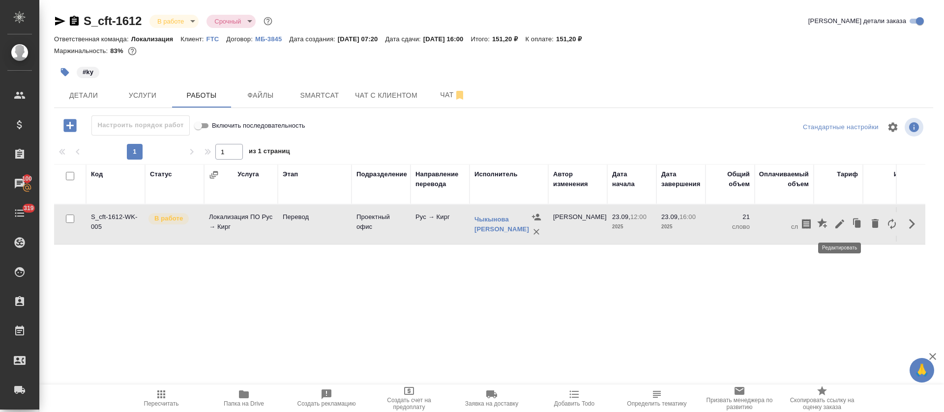
click at [839, 229] on icon "button" at bounding box center [839, 224] width 12 height 12
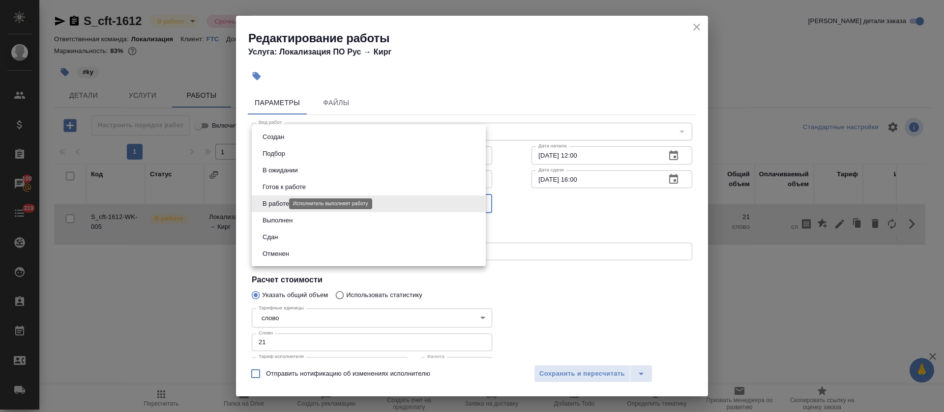
click at [282, 205] on body "🙏 .cls-1 fill:#fff; AWATERA [PERSON_NAME] Спецификации Заказы 100 Чаты 319 Todo…" at bounding box center [472, 206] width 944 height 412
click at [290, 235] on li "Сдан" at bounding box center [369, 237] width 234 height 17
type input "closed"
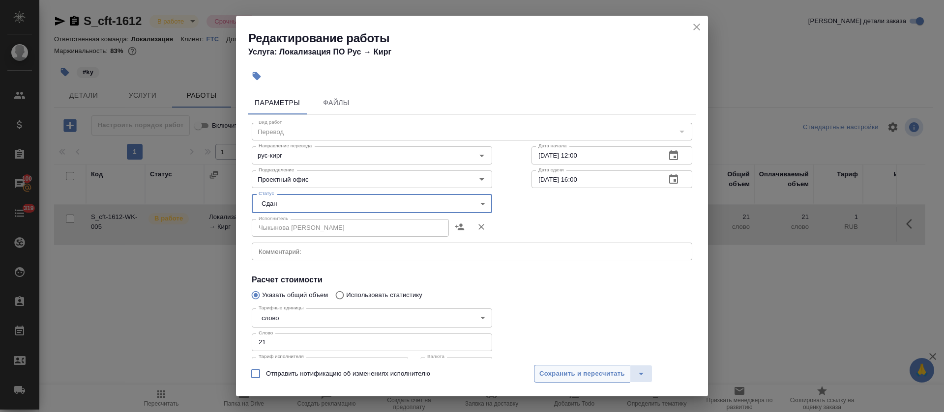
click at [544, 381] on button "Сохранить и пересчитать" at bounding box center [582, 374] width 96 height 18
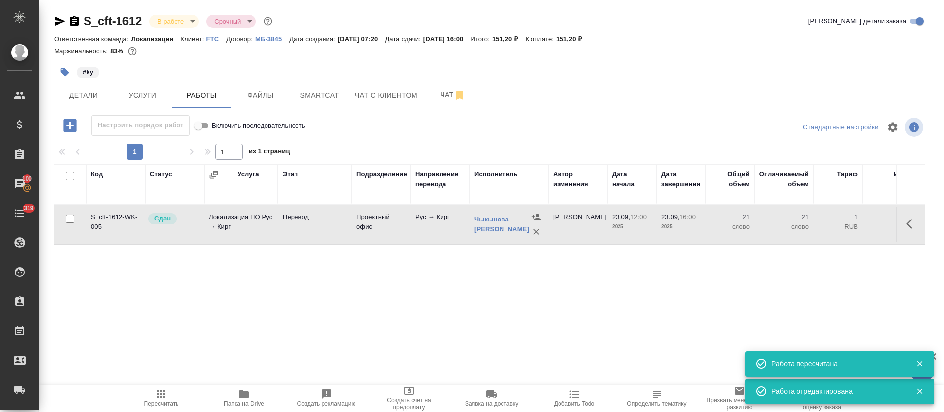
click at [188, 16] on body "🙏 .cls-1 fill:#fff; AWATERA [PERSON_NAME] Спецификации Заказы 100 Чаты 319 Todo…" at bounding box center [472, 206] width 944 height 412
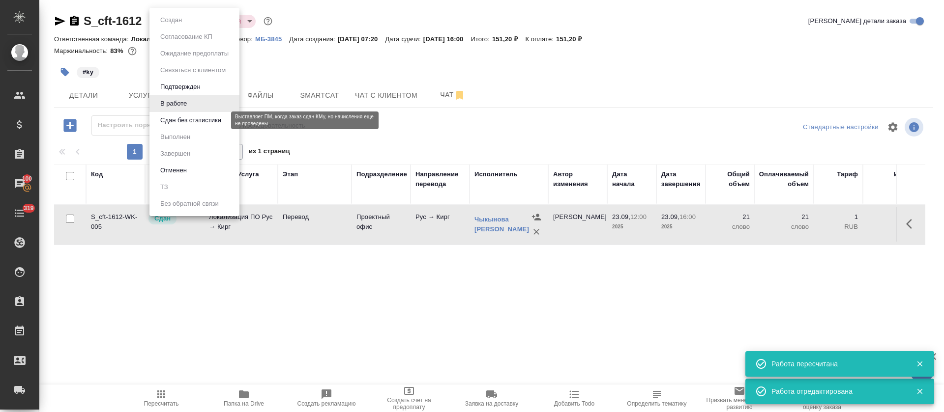
click at [197, 124] on button "Сдан без статистики" at bounding box center [190, 120] width 67 height 11
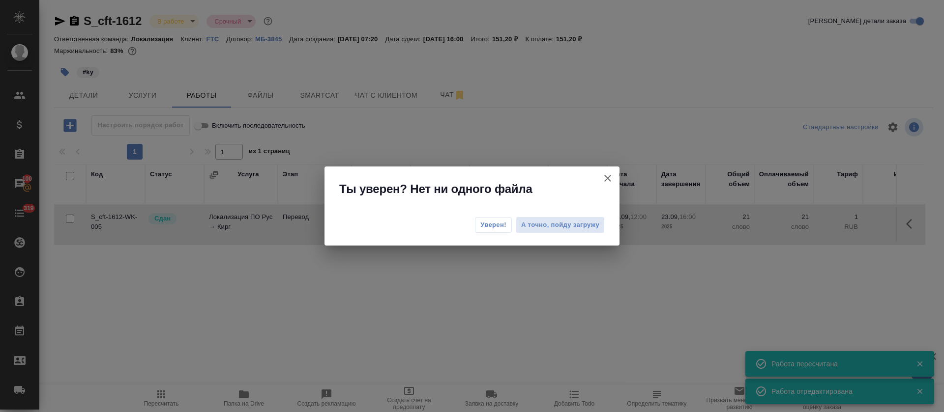
click at [479, 225] on button "Уверен!" at bounding box center [493, 225] width 37 height 16
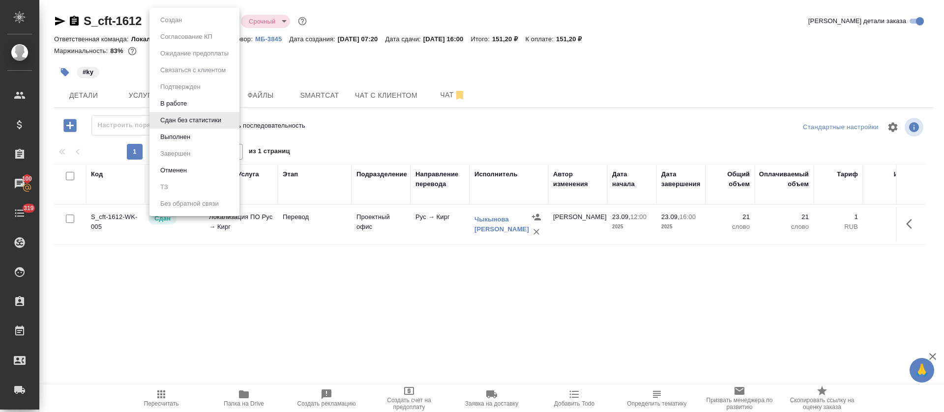
click at [216, 23] on body "🙏 .cls-1 fill:#fff; AWATERA [PERSON_NAME] Спецификации Заказы 100 Чаты 319 Todo…" at bounding box center [472, 206] width 944 height 412
click at [206, 139] on li "Выполнен" at bounding box center [194, 137] width 90 height 17
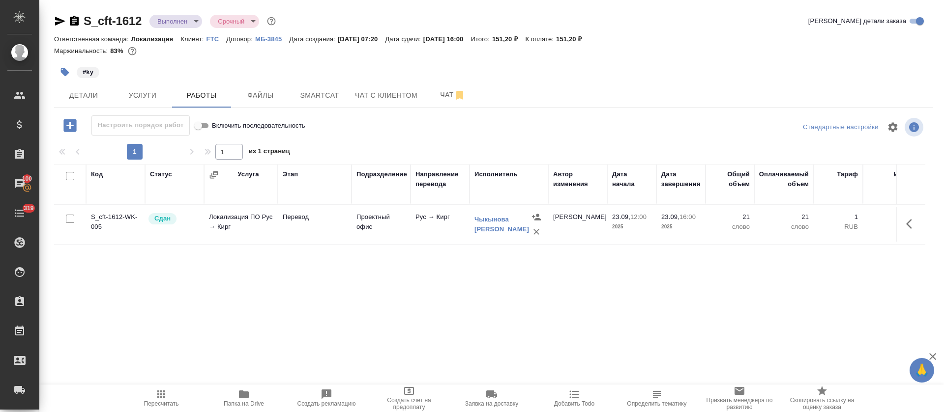
click at [57, 24] on icon "button" at bounding box center [60, 21] width 10 height 9
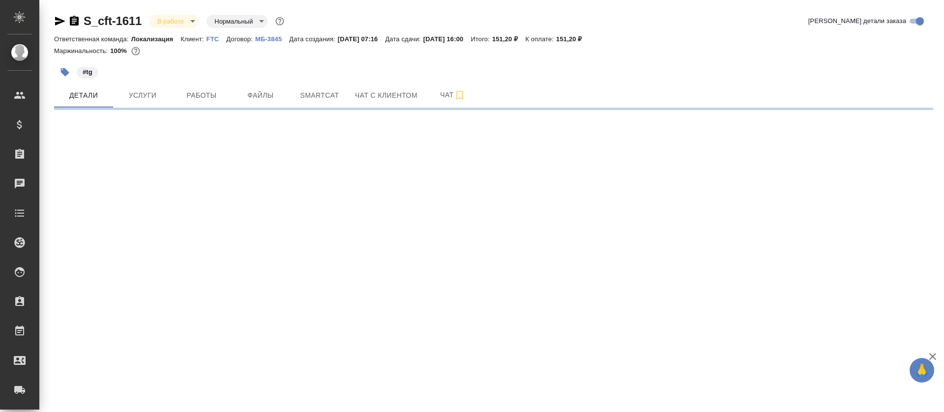
select select "RU"
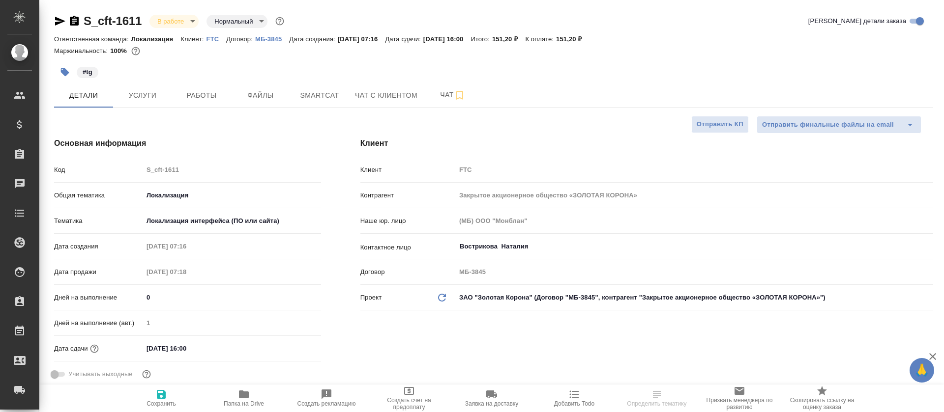
type textarea "x"
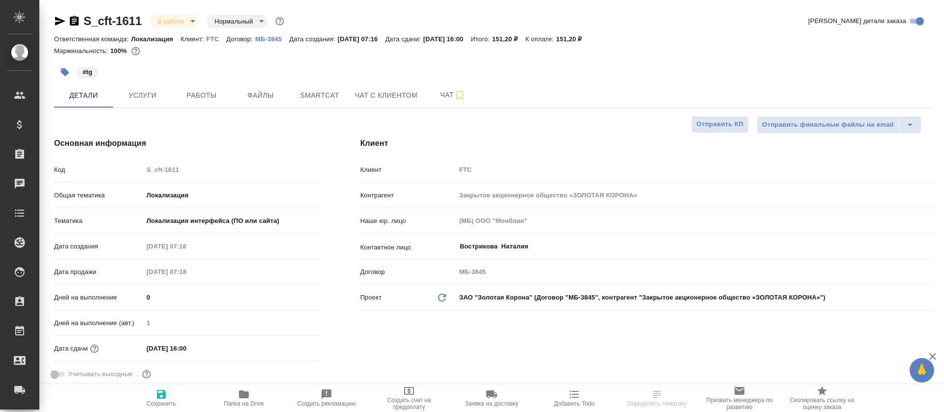
type textarea "x"
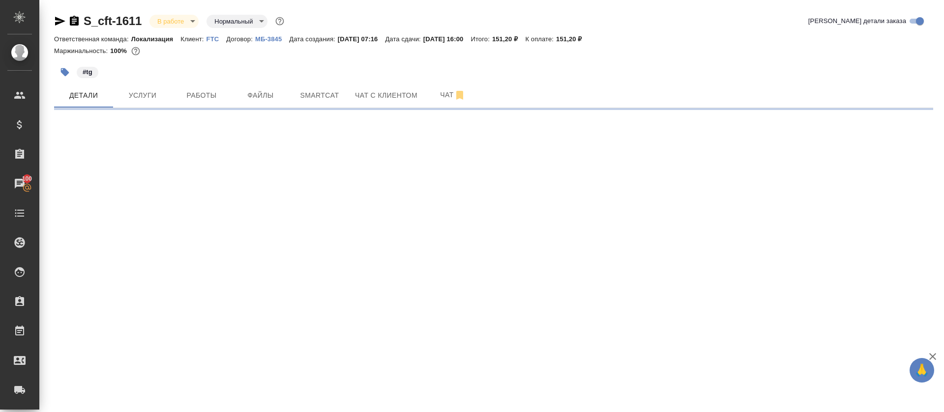
select select "RU"
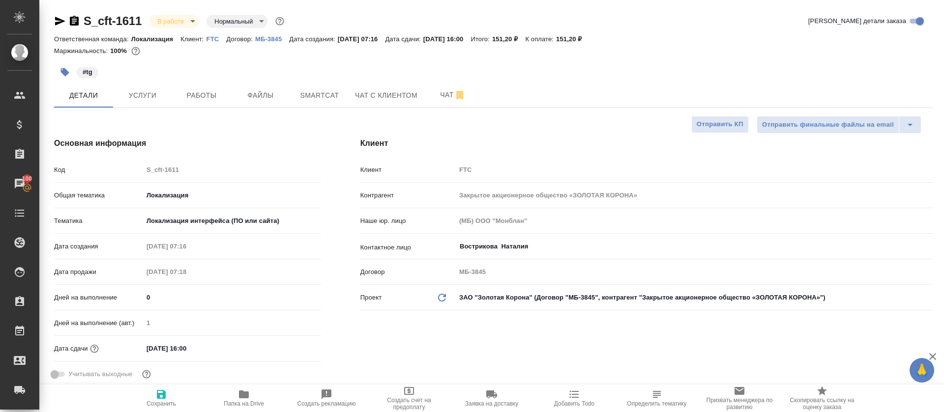
type textarea "x"
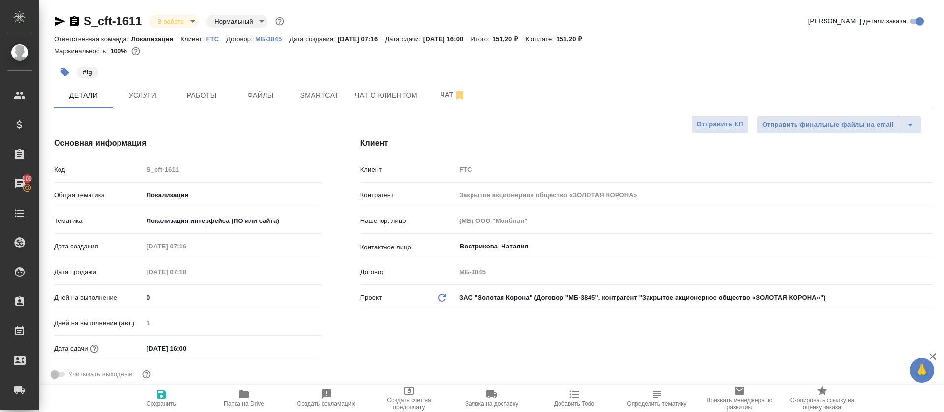
type textarea "x"
click at [295, 99] on button "Smartcat" at bounding box center [319, 95] width 59 height 25
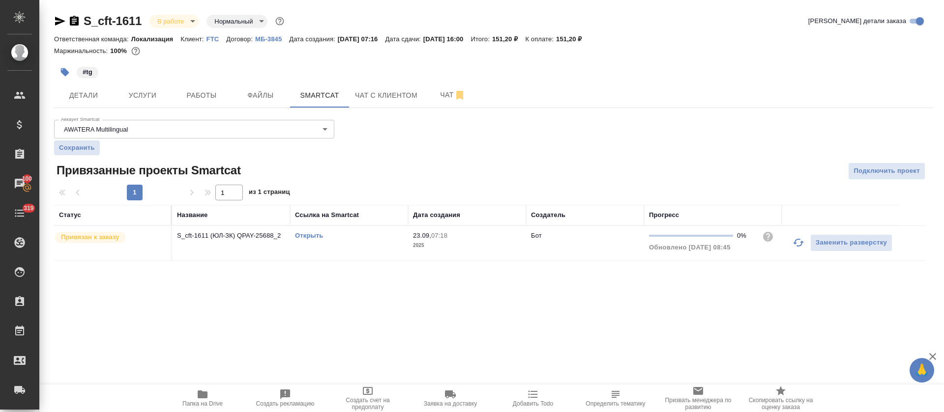
drag, startPoint x: 798, startPoint y: 244, endPoint x: 420, endPoint y: 243, distance: 377.9
click at [798, 243] on icon "button" at bounding box center [798, 243] width 12 height 12
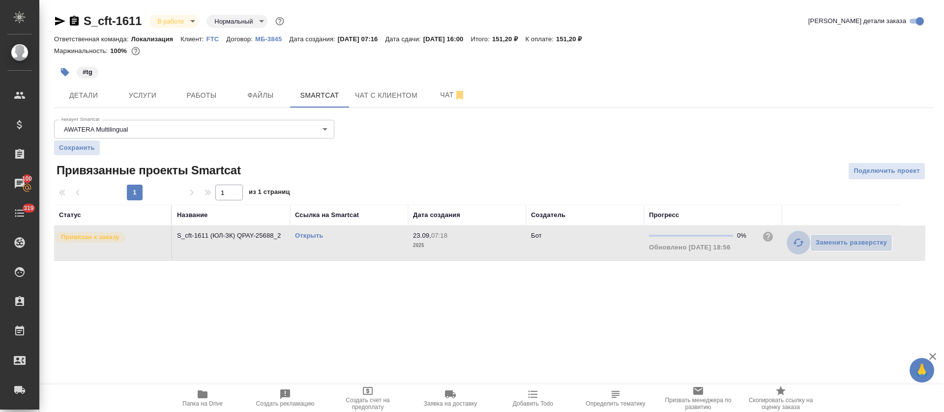
click at [799, 244] on icon "button" at bounding box center [798, 243] width 12 height 12
click at [307, 237] on link "Открыть" at bounding box center [309, 235] width 28 height 7
drag, startPoint x: 144, startPoint y: 11, endPoint x: 84, endPoint y: 16, distance: 60.6
click at [84, 16] on div "S_cft-1611 В работе inProgress Нормальный normal Кратко детали заказа Ответстве…" at bounding box center [494, 143] width 890 height 286
copy link "S_cft-1611"
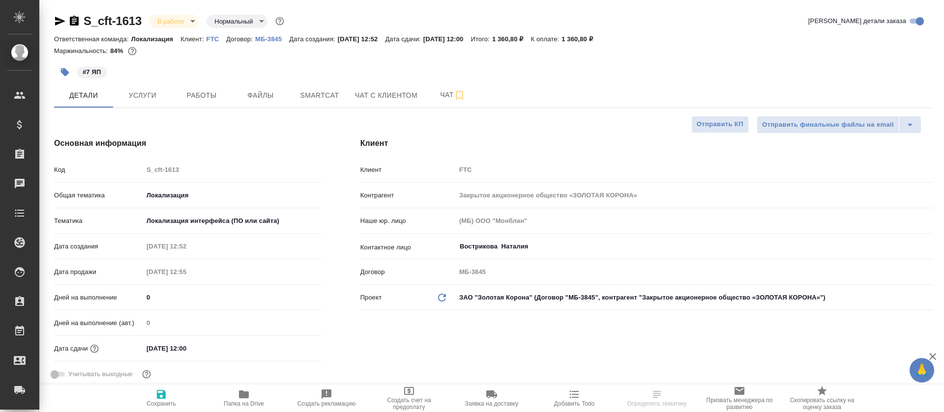
select select "RU"
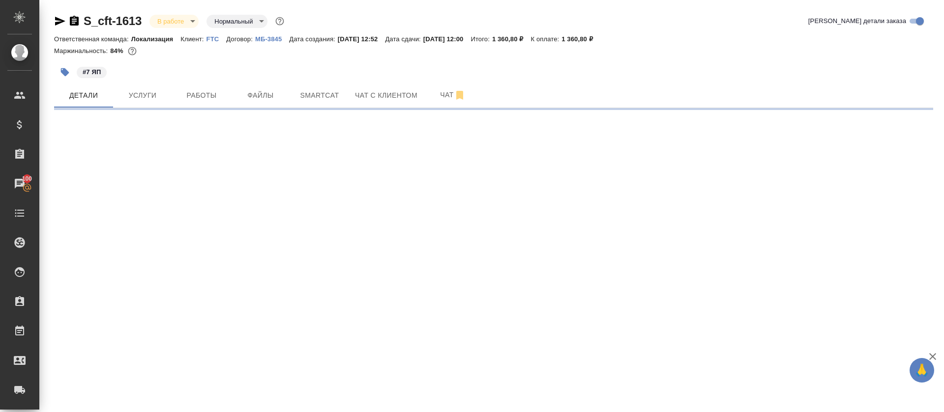
select select "RU"
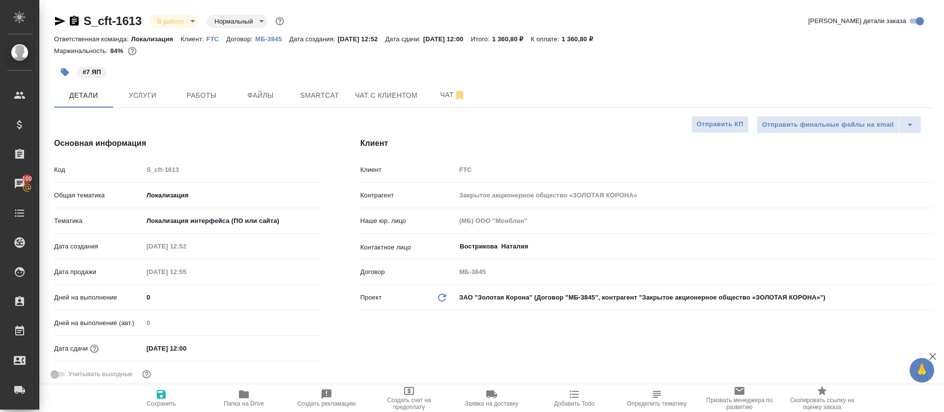
type textarea "x"
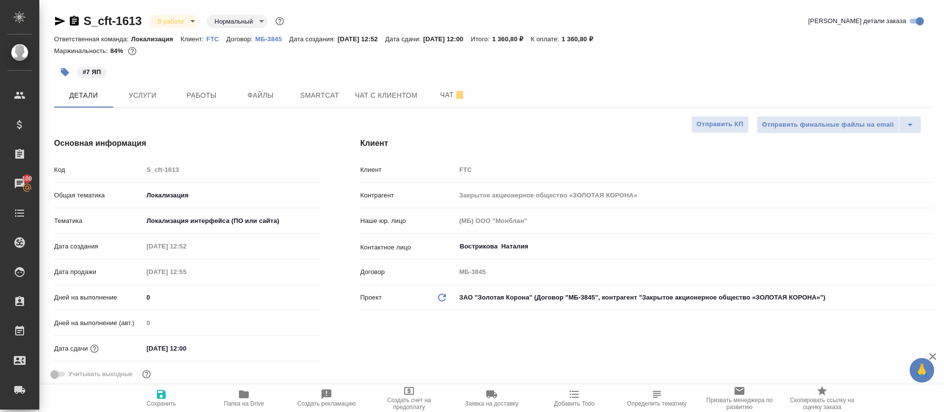
type textarea "x"
click at [299, 92] on span "Smartcat" at bounding box center [319, 95] width 47 height 12
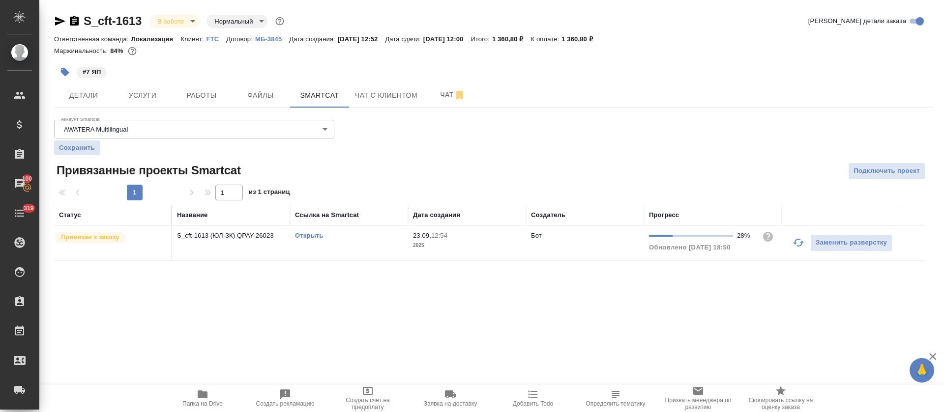
click at [307, 236] on link "Открыть" at bounding box center [309, 235] width 28 height 7
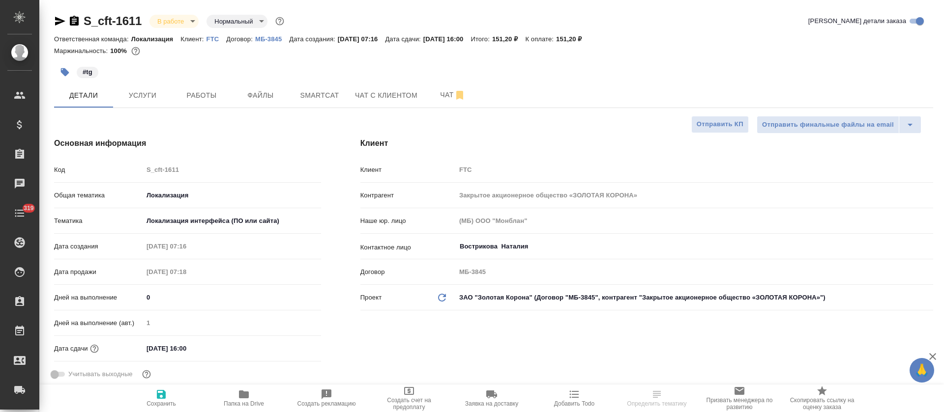
select select "RU"
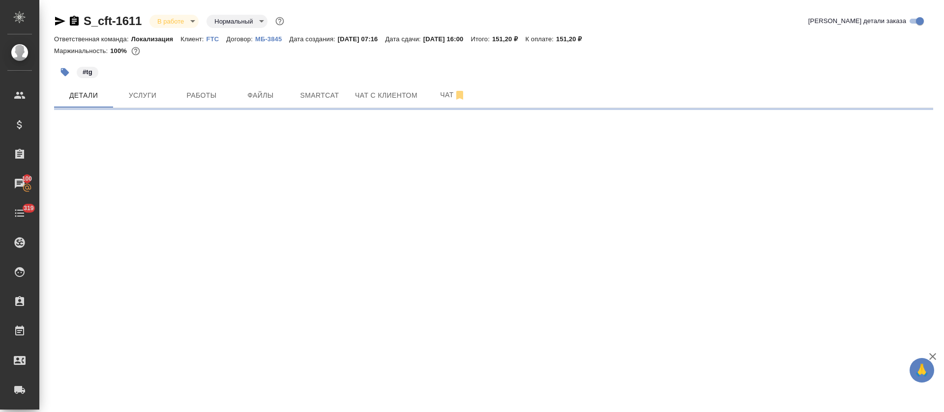
select select "RU"
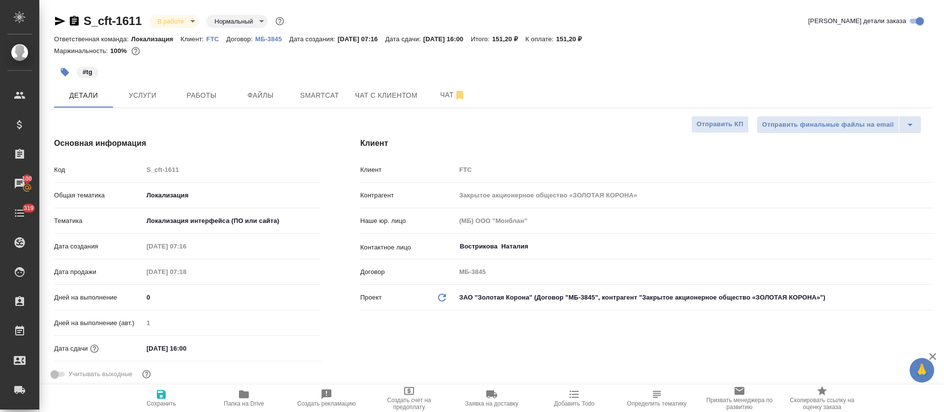
type textarea "x"
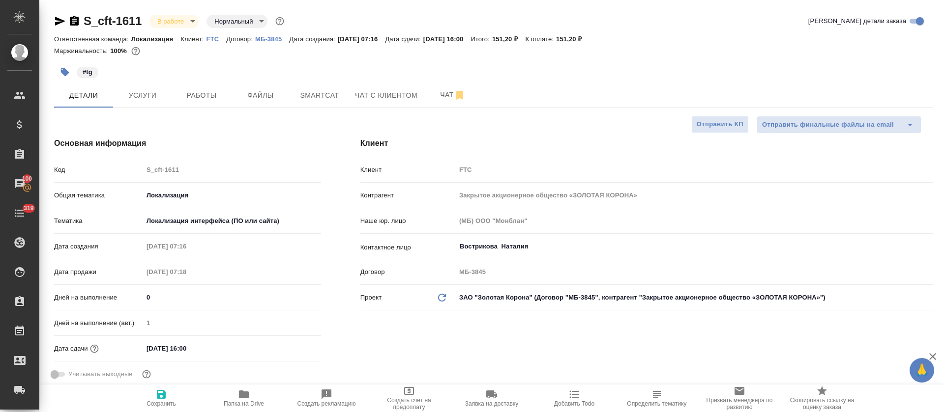
type textarea "x"
click at [323, 95] on span "Smartcat" at bounding box center [319, 95] width 47 height 12
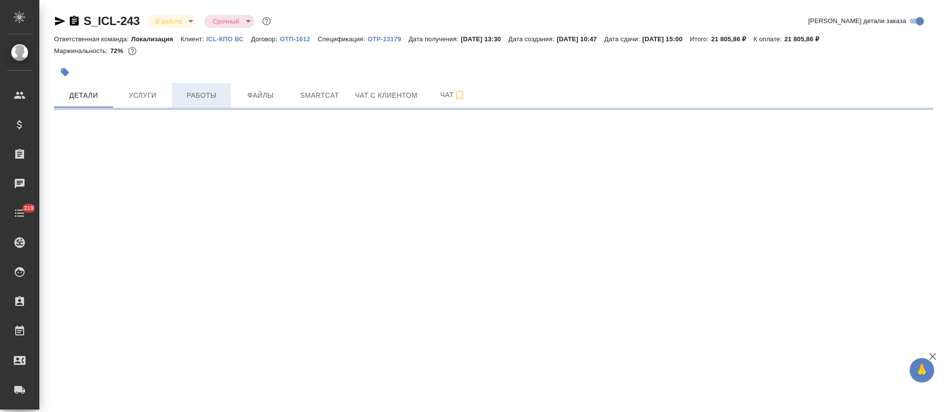
click at [184, 99] on span "Работы" at bounding box center [201, 95] width 47 height 12
select select "RU"
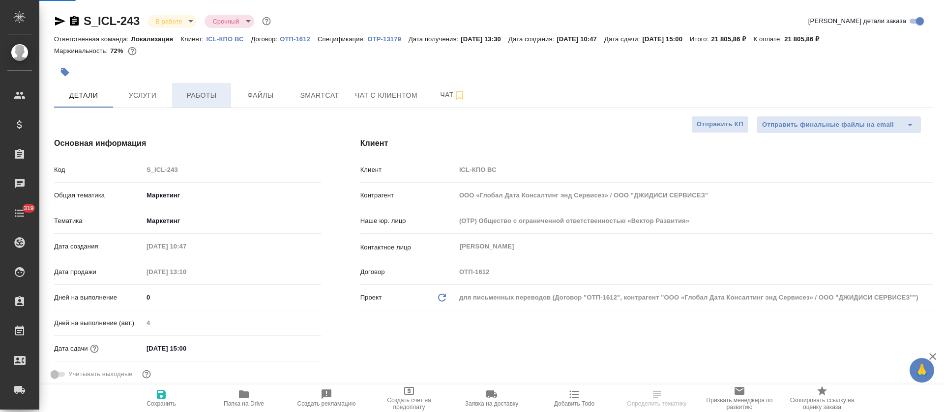
type textarea "x"
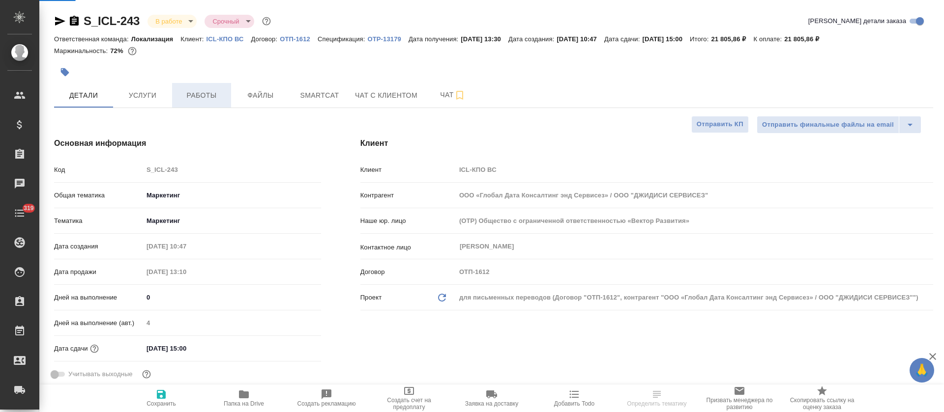
type textarea "x"
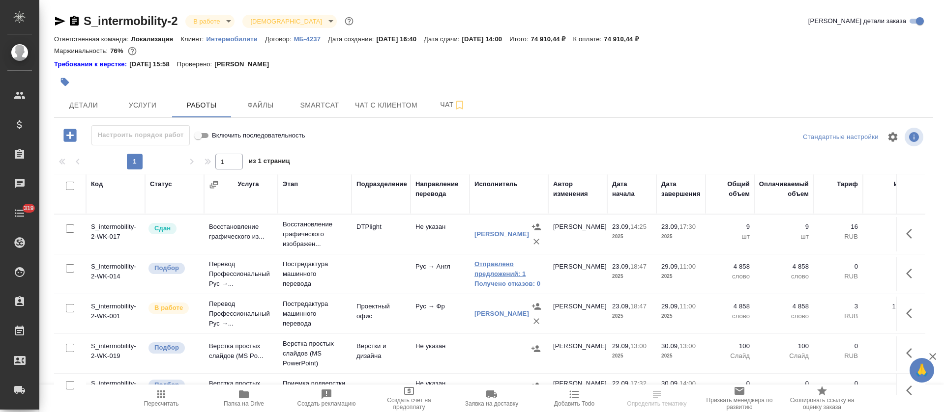
click at [483, 271] on link "Отправлено предложений: 1" at bounding box center [508, 269] width 69 height 20
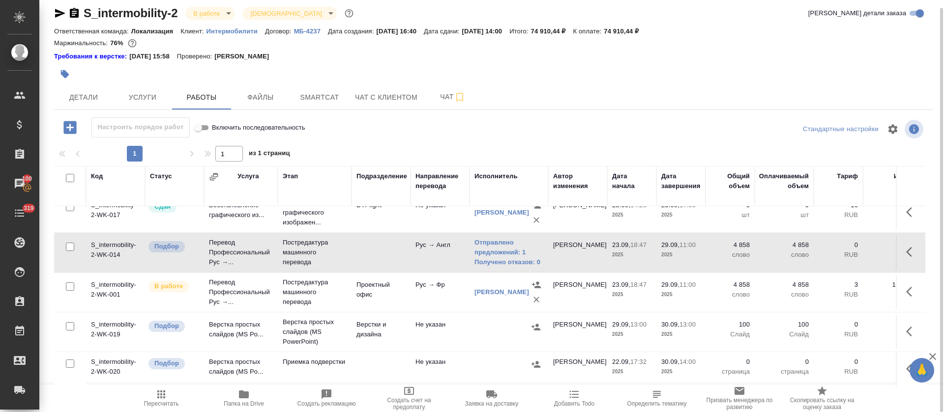
scroll to position [25, 0]
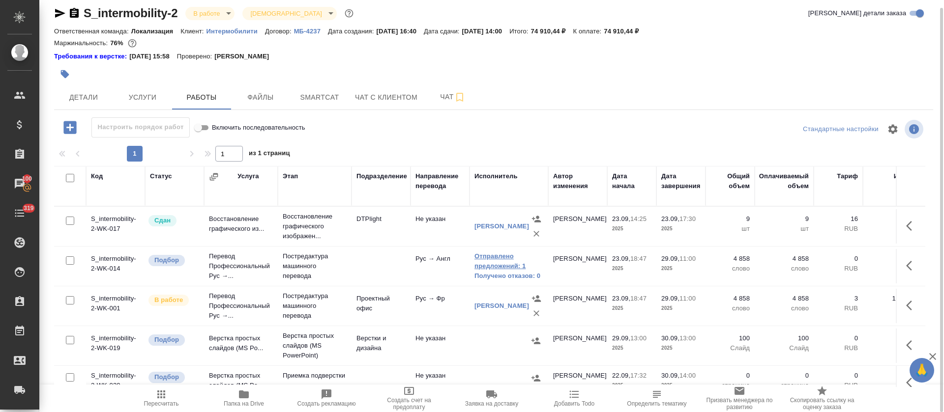
click at [510, 261] on link "Отправлено предложений: 1" at bounding box center [508, 262] width 69 height 20
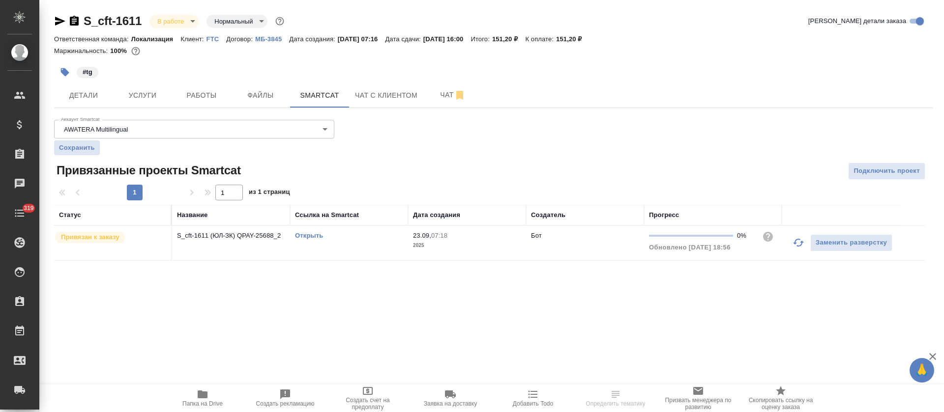
click at [795, 249] on button "button" at bounding box center [798, 243] width 24 height 24
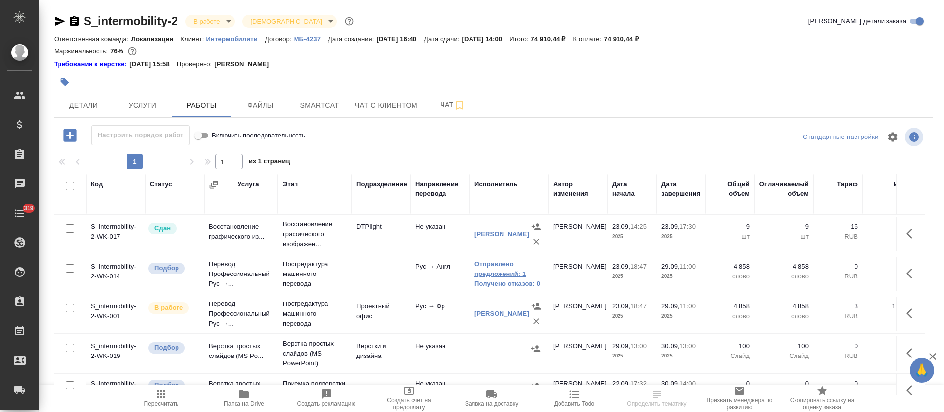
click at [497, 268] on link "Отправлено предложений: 1" at bounding box center [508, 269] width 69 height 20
